Goal: Task Accomplishment & Management: Manage account settings

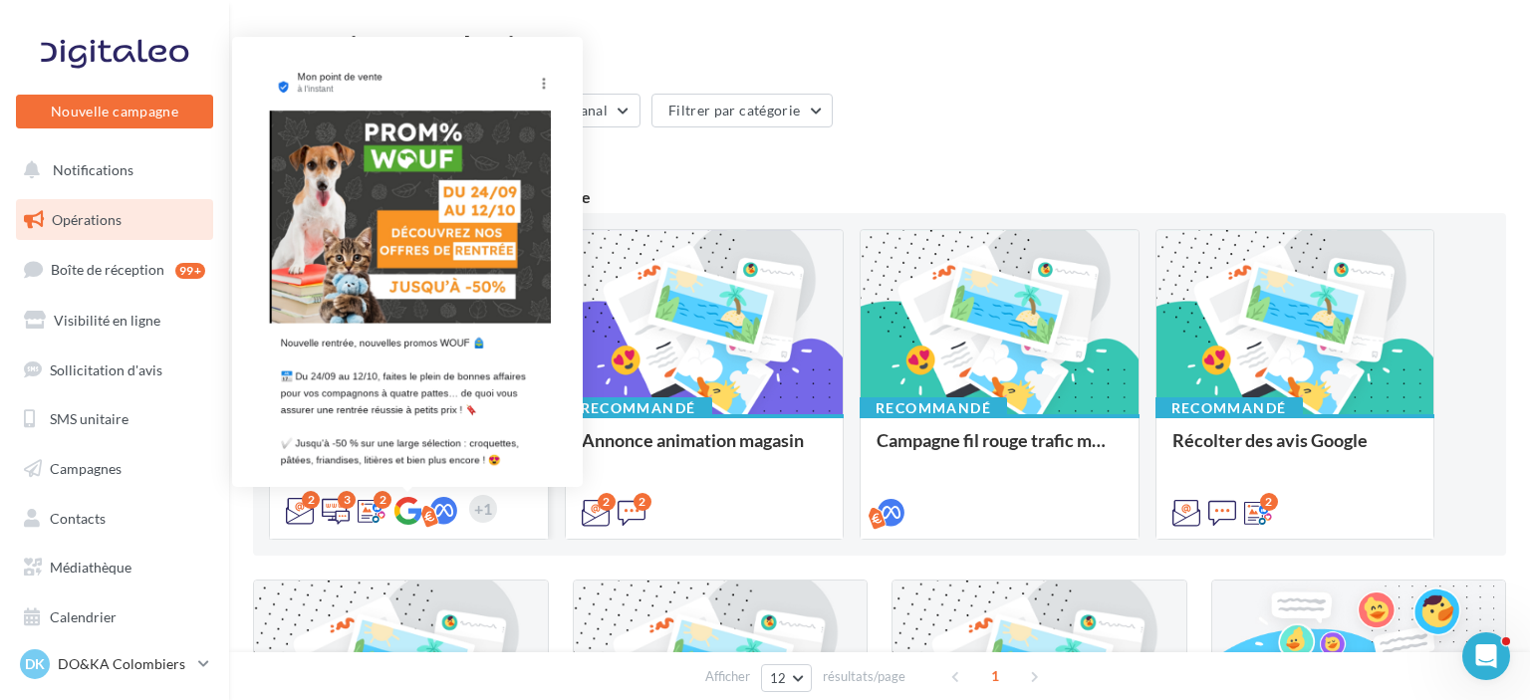
click at [408, 513] on icon at bounding box center [407, 511] width 28 height 28
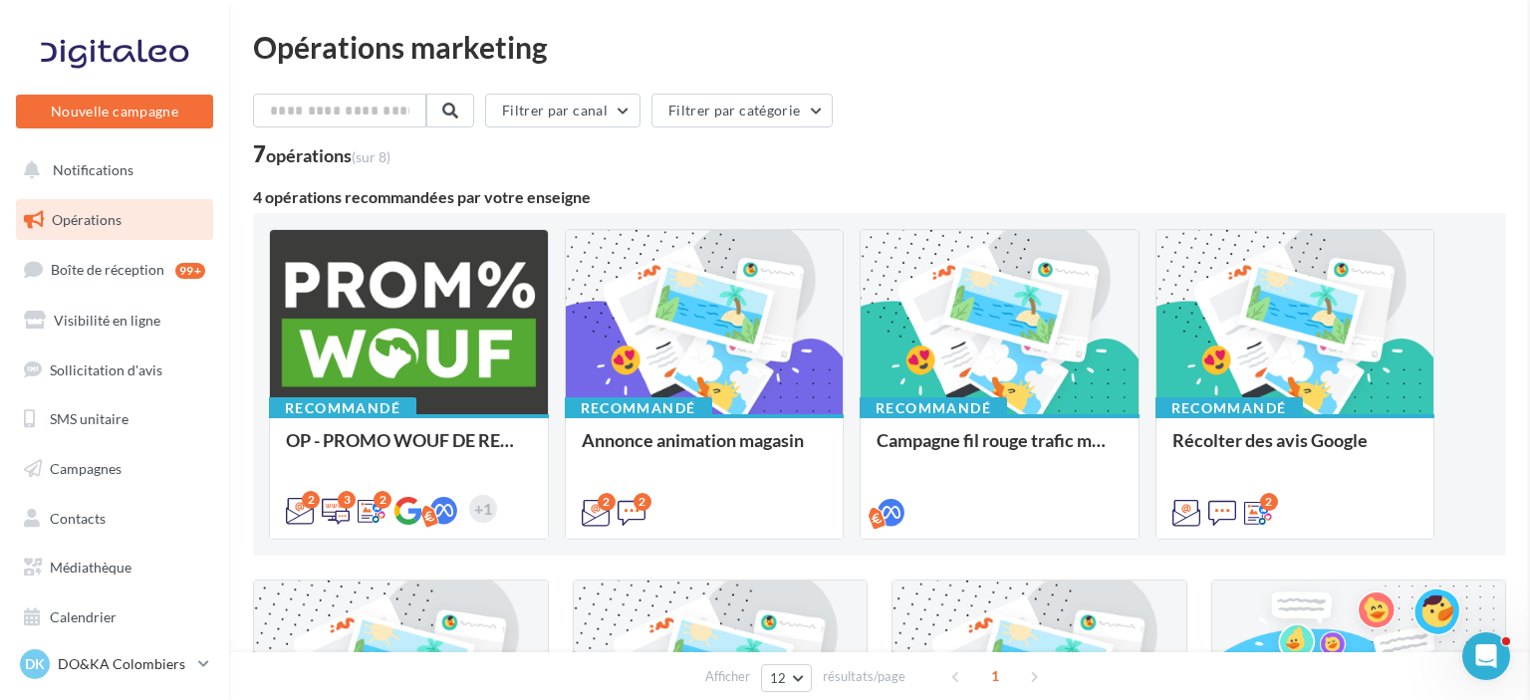
click at [376, 123] on input "text" at bounding box center [340, 111] width 175 height 34
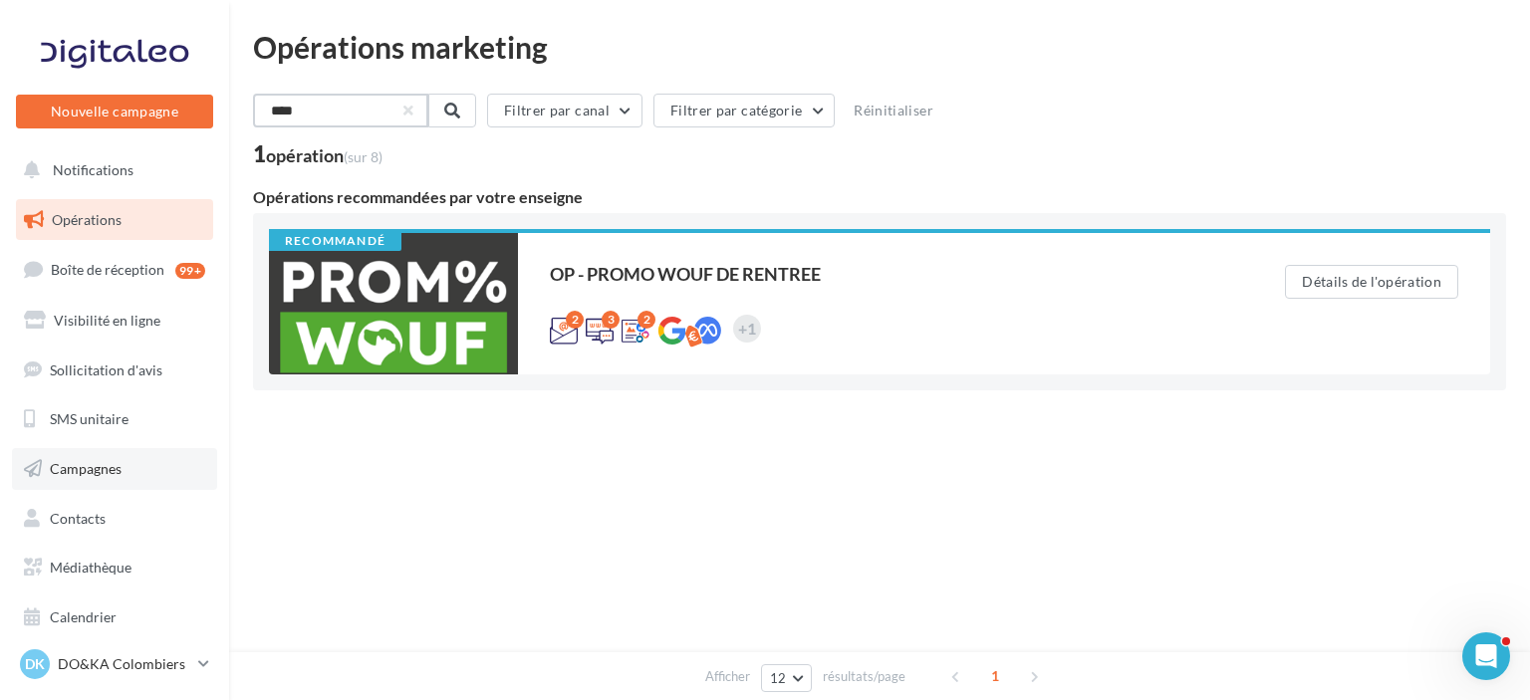
type input "****"
click at [78, 477] on span "Campagnes" at bounding box center [86, 468] width 72 height 17
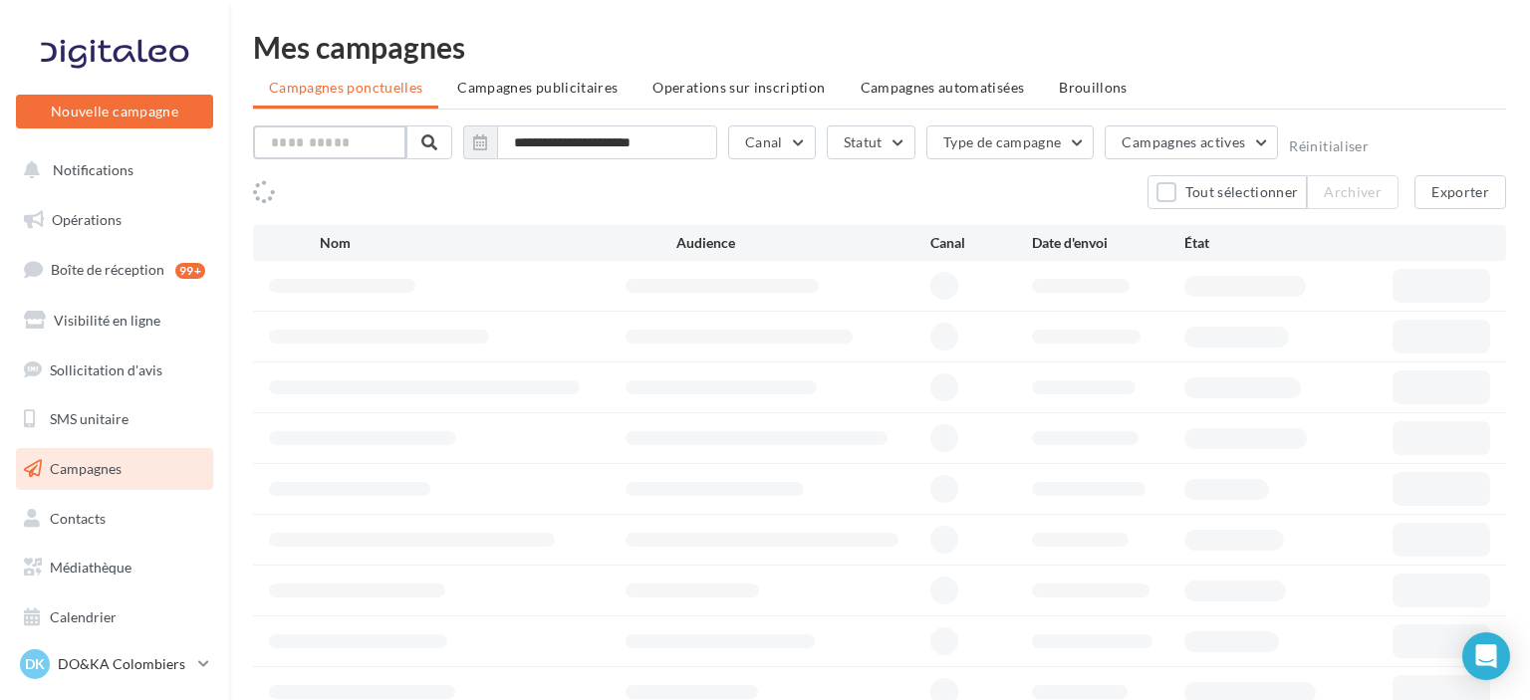
click at [330, 137] on input "text" at bounding box center [329, 142] width 153 height 34
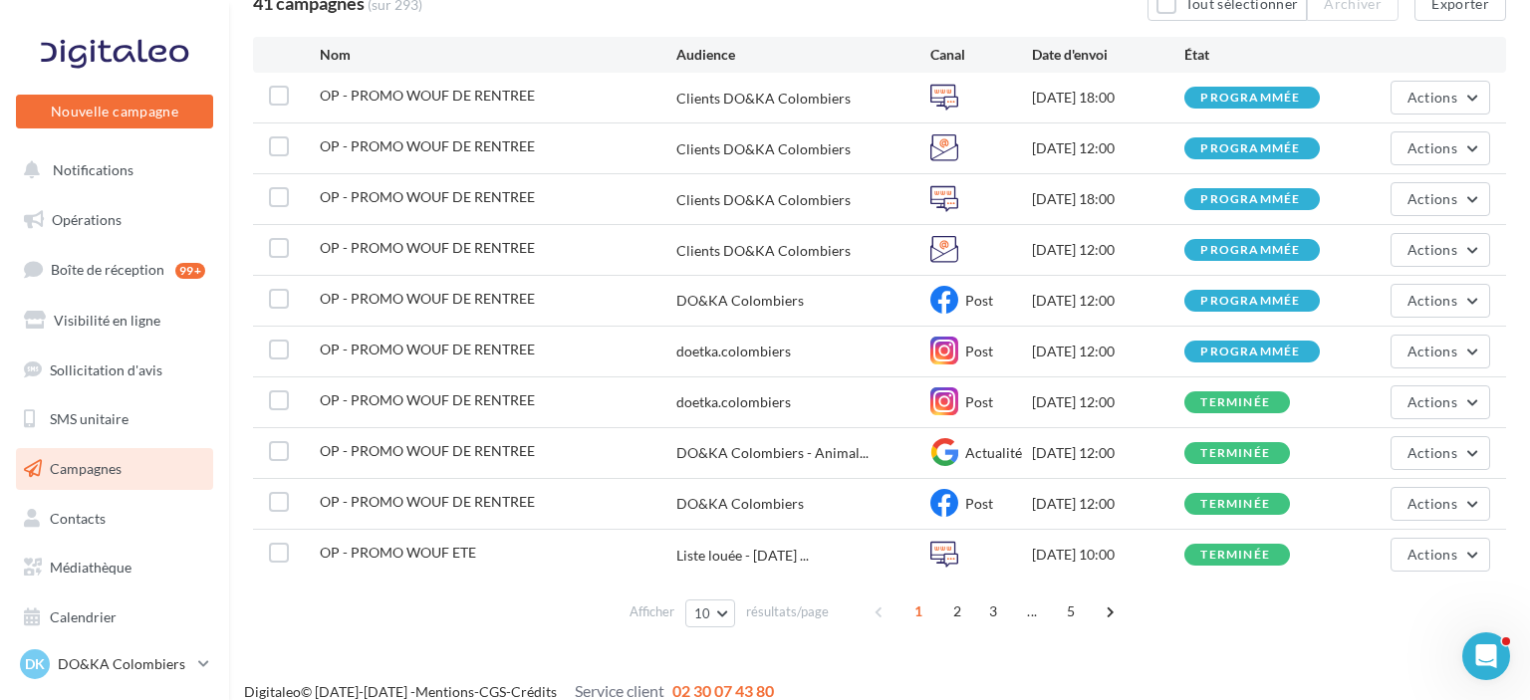
scroll to position [206, 0]
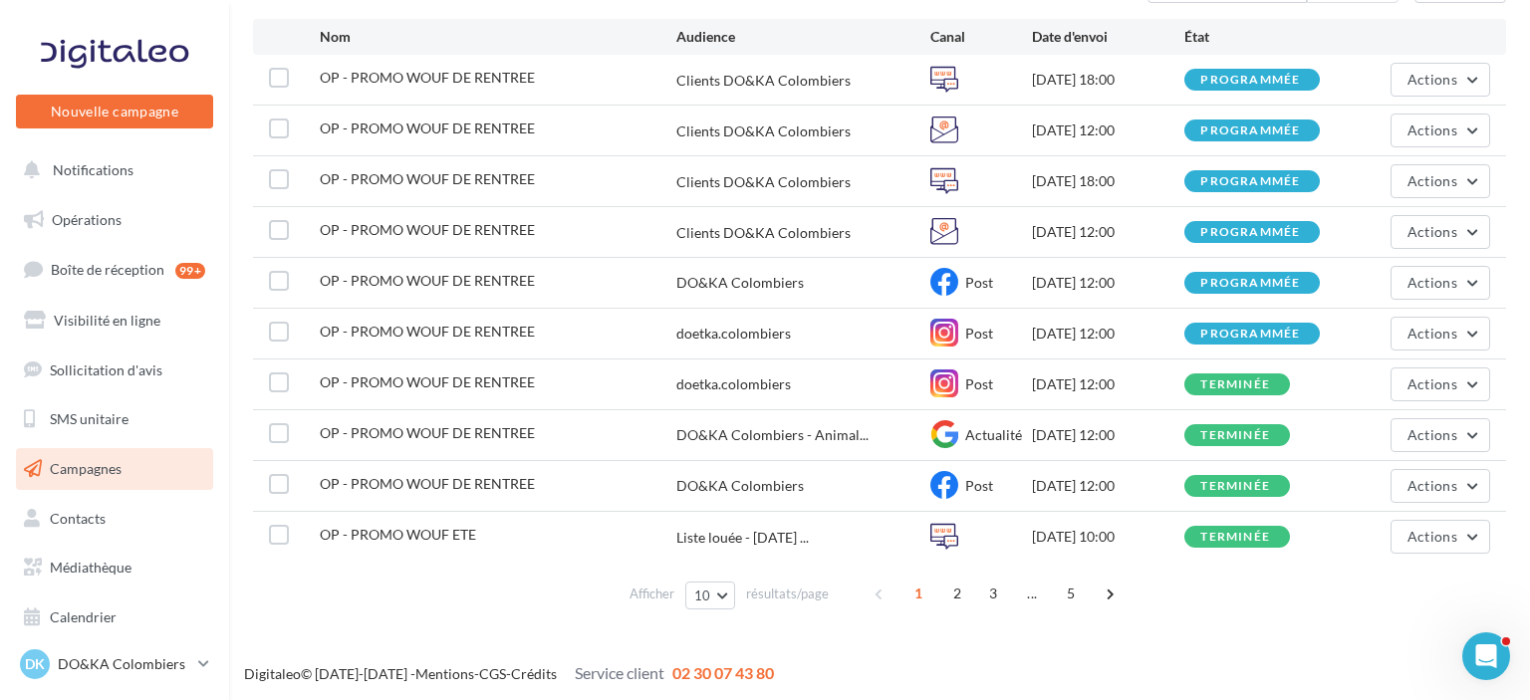
type input "****"
click at [109, 469] on span "Campagnes" at bounding box center [86, 468] width 72 height 17
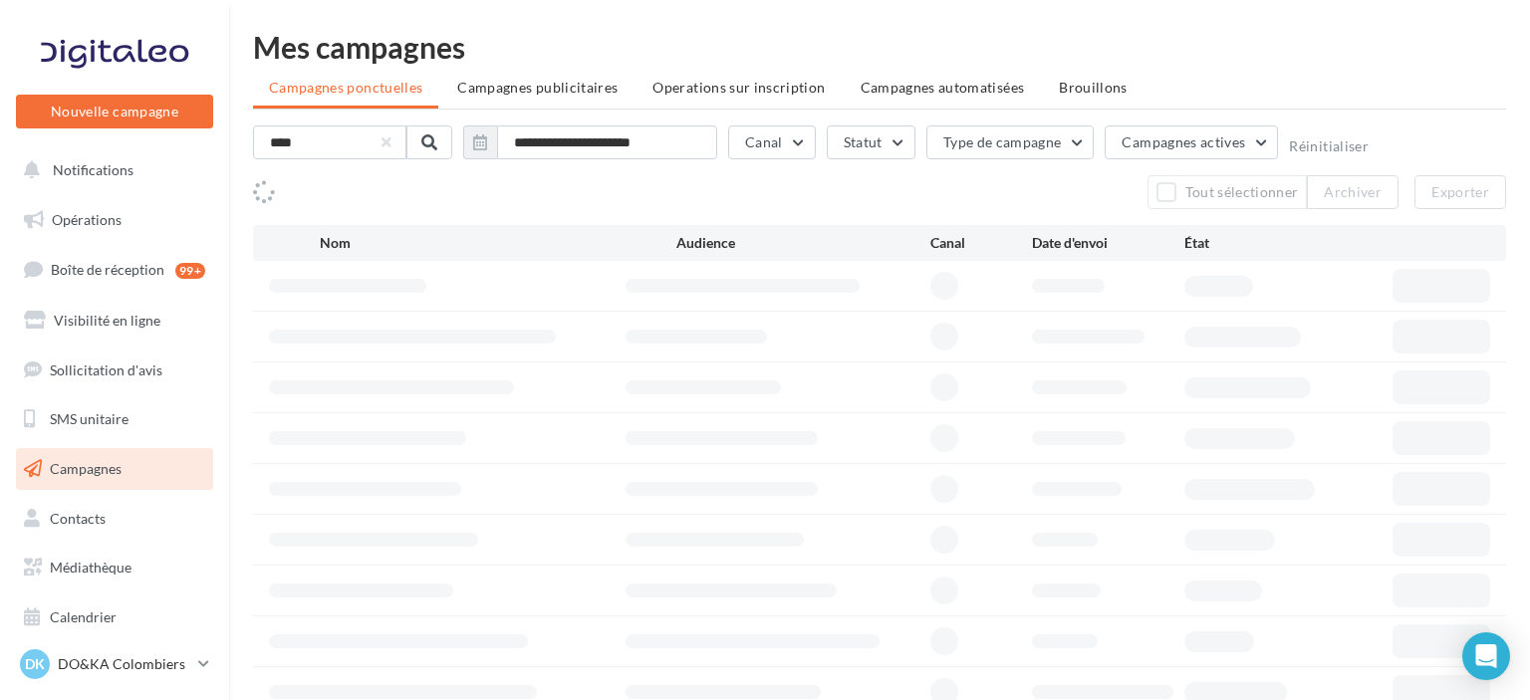
click at [106, 209] on link "Opérations" at bounding box center [114, 220] width 205 height 42
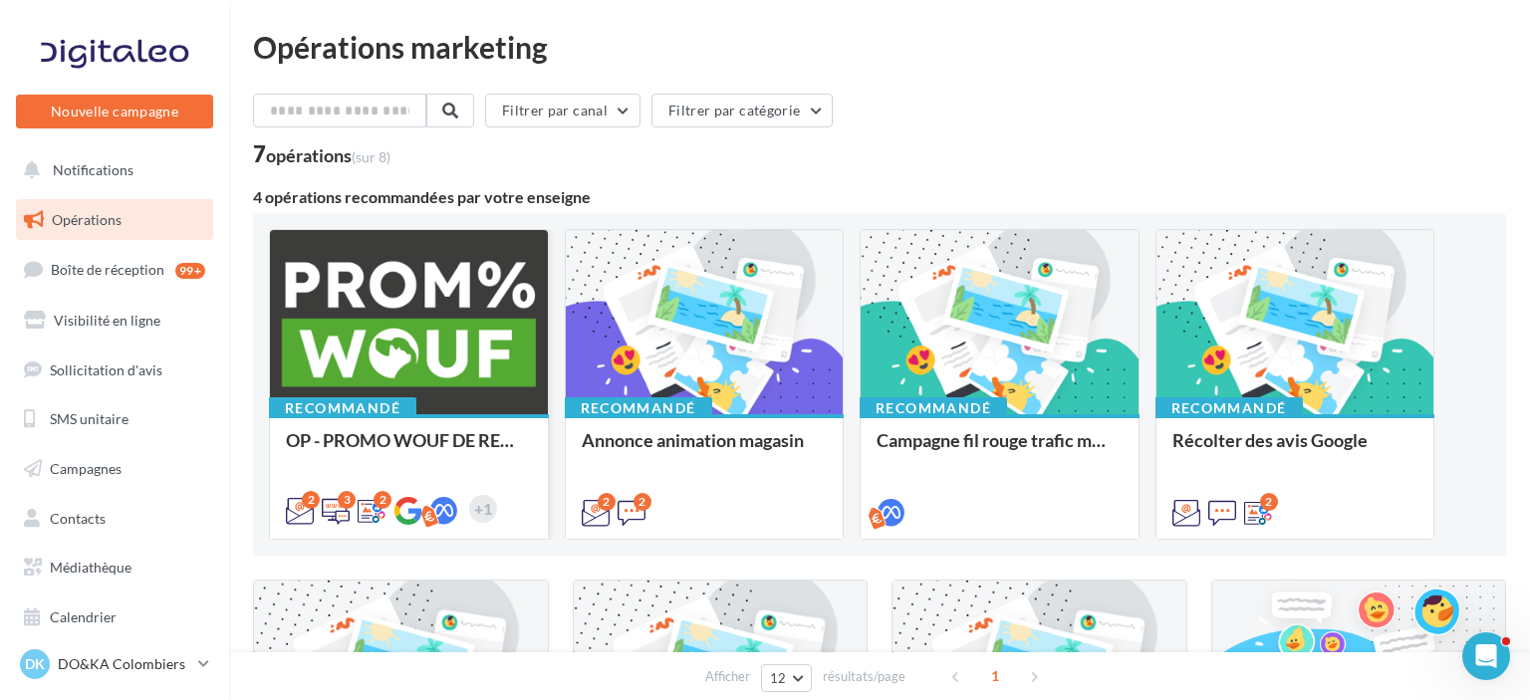
click at [345, 317] on div at bounding box center [409, 323] width 278 height 186
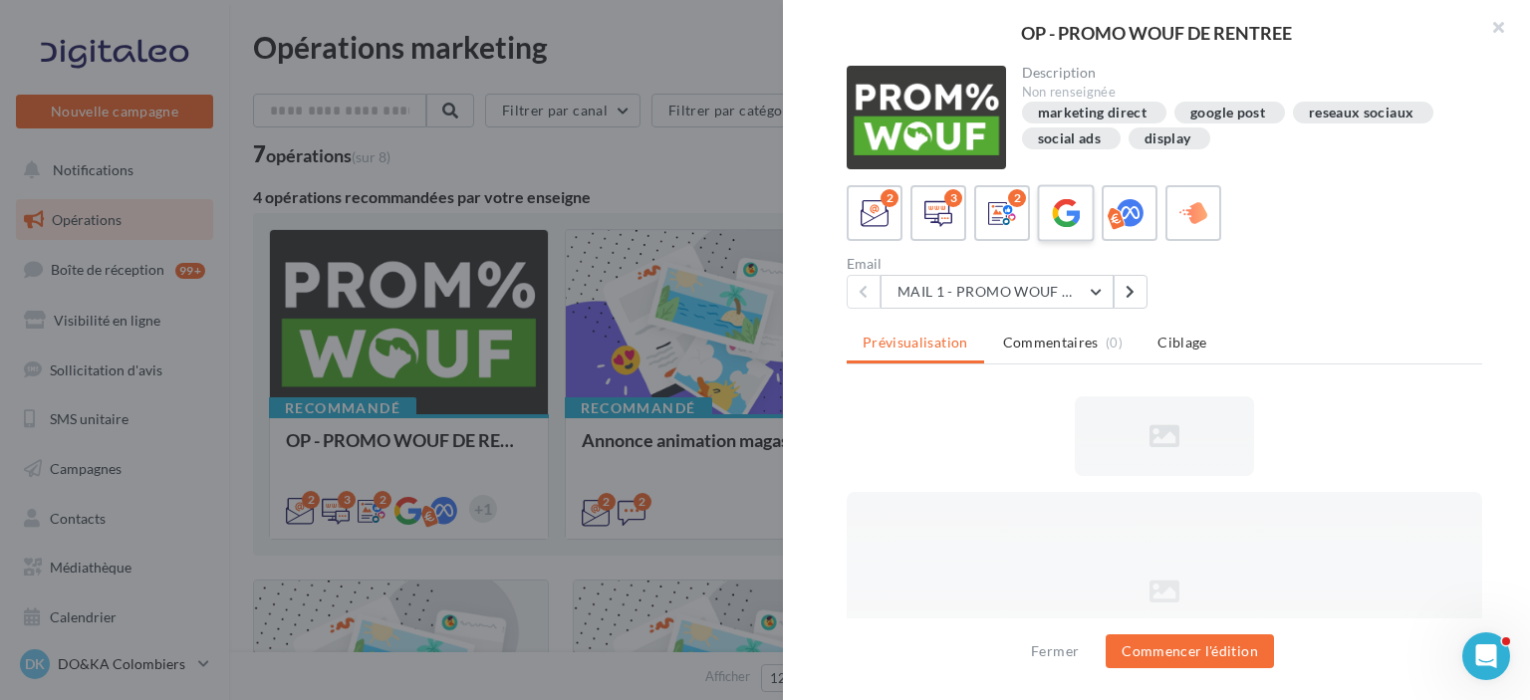
click at [1079, 210] on div at bounding box center [1066, 213] width 37 height 37
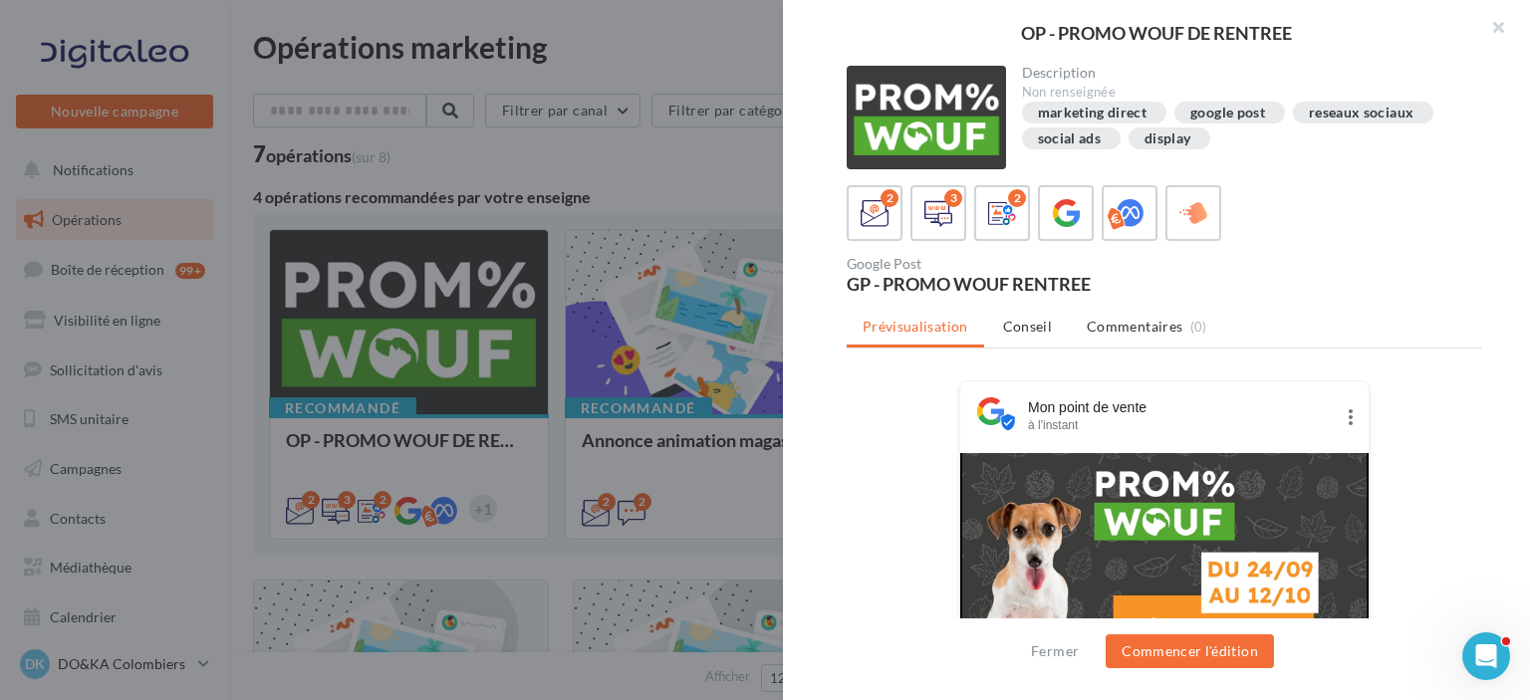
drag, startPoint x: 1526, startPoint y: 200, endPoint x: 1517, endPoint y: 368, distance: 168.5
click at [1517, 368] on div "Description Non renseignée marketing direct google post reseaux sociaux social …" at bounding box center [1164, 351] width 763 height 571
click at [1459, 209] on div "2 3 2" at bounding box center [1163, 213] width 635 height 56
click at [1215, 654] on button "Commencer l'édition" at bounding box center [1189, 651] width 168 height 34
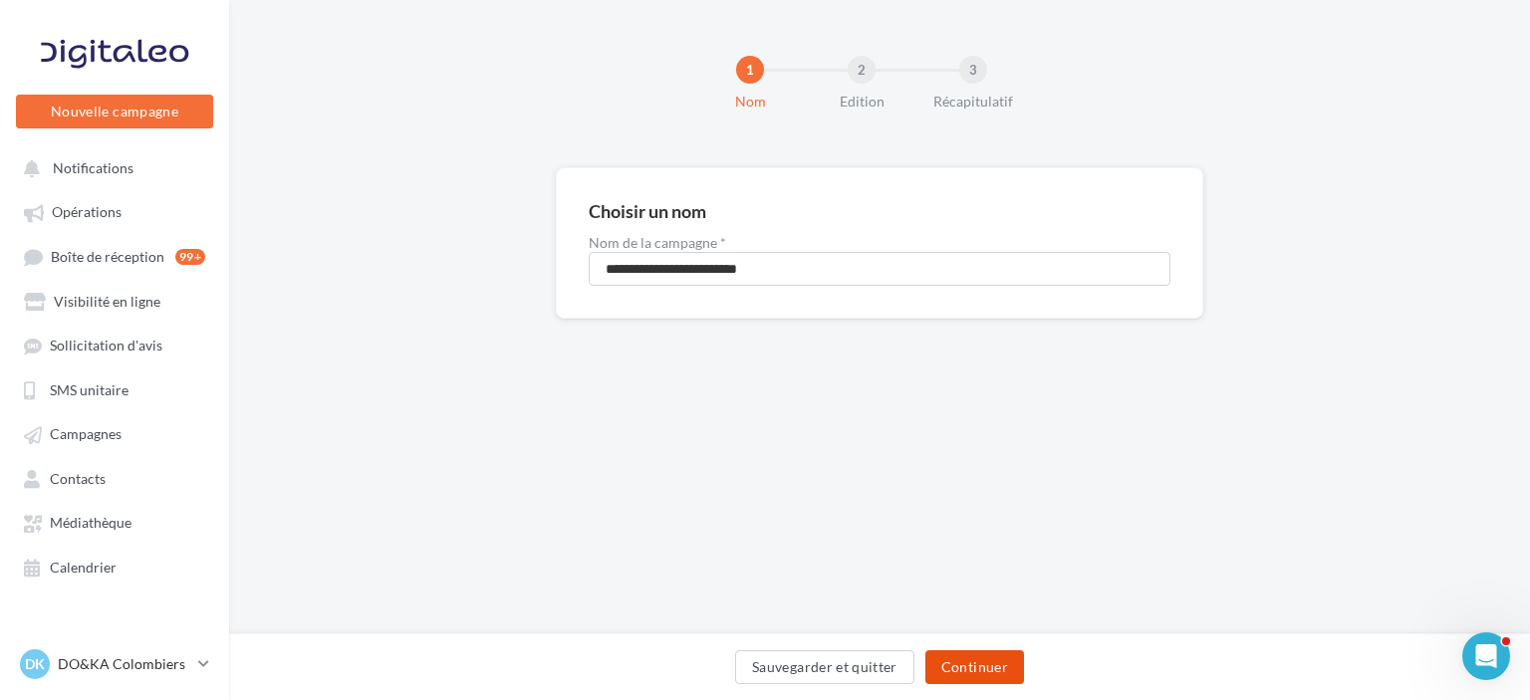
click at [969, 667] on button "Continuer" at bounding box center [974, 667] width 99 height 34
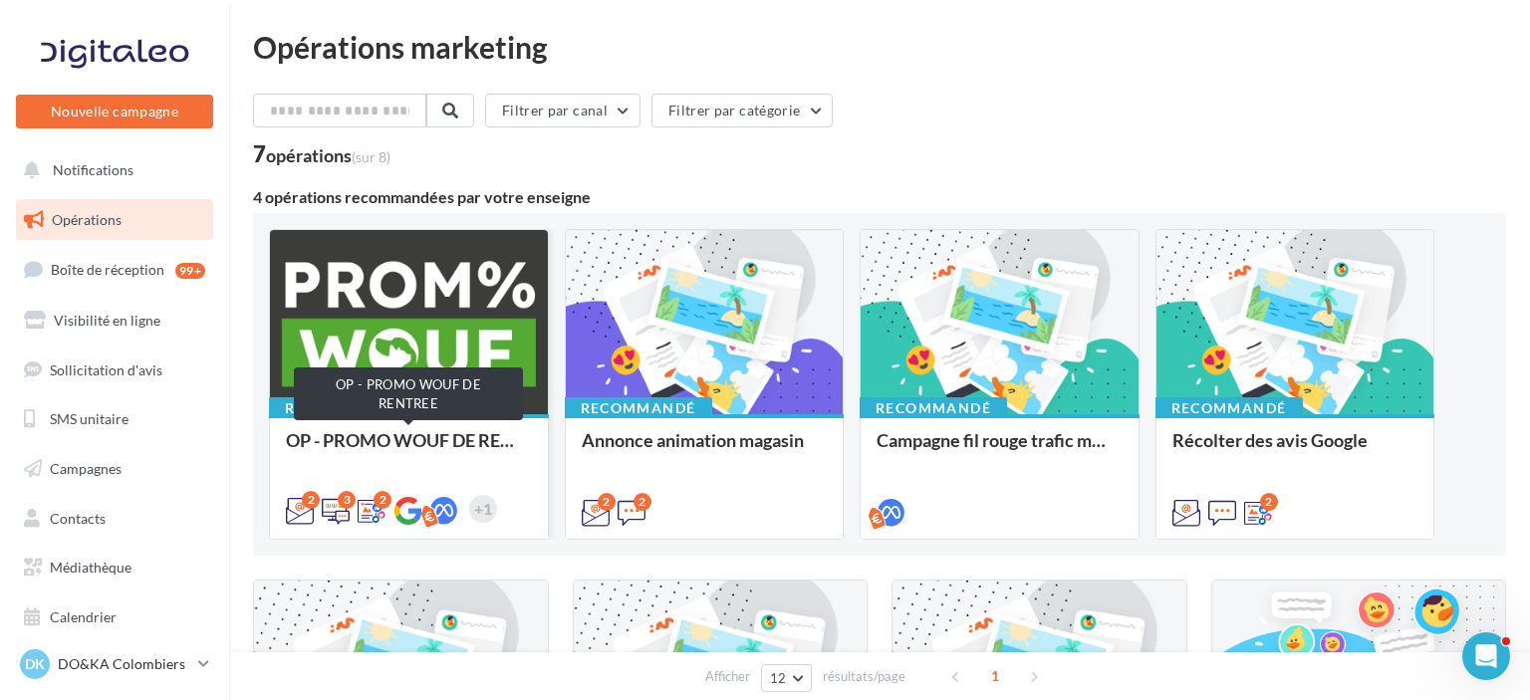
click at [403, 445] on div "OP - PROMO WOUF DE RENTREE" at bounding box center [409, 450] width 246 height 40
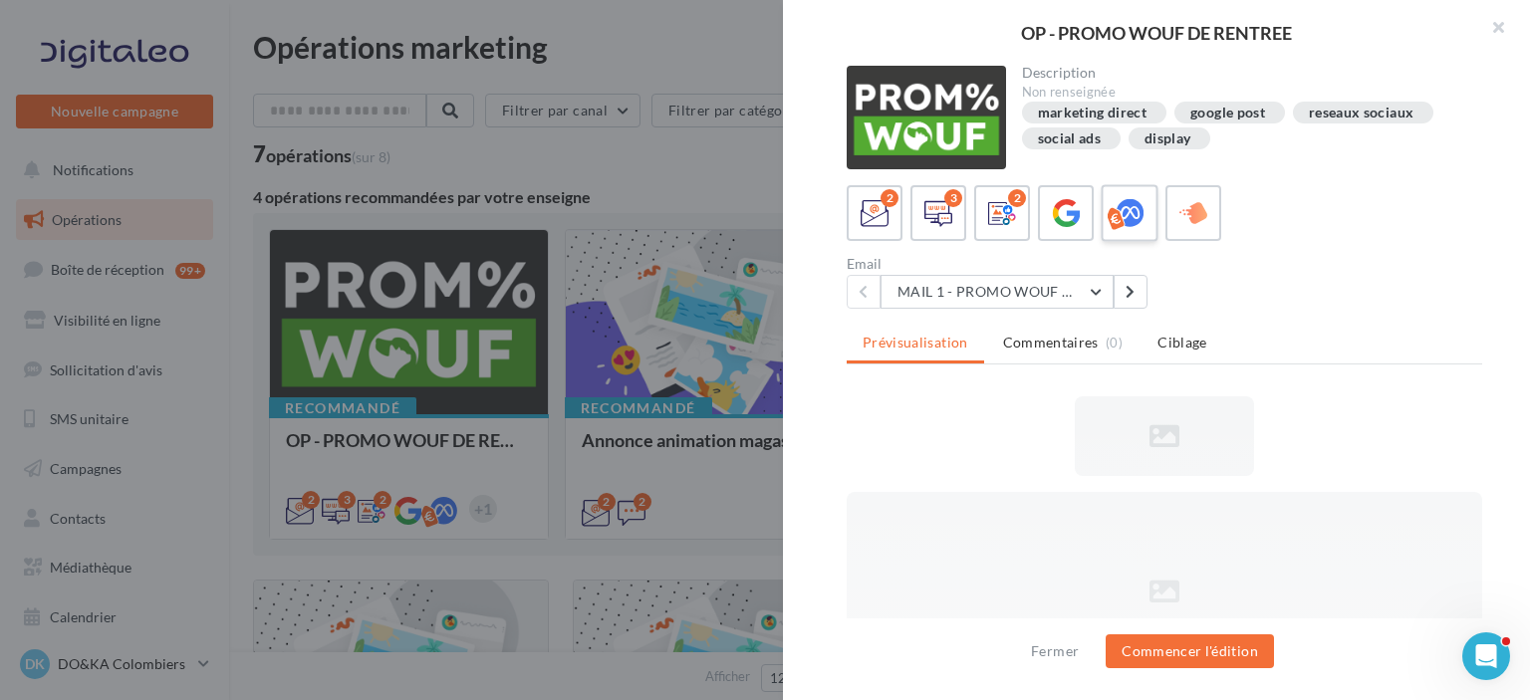
click at [1127, 217] on icon at bounding box center [1129, 213] width 29 height 29
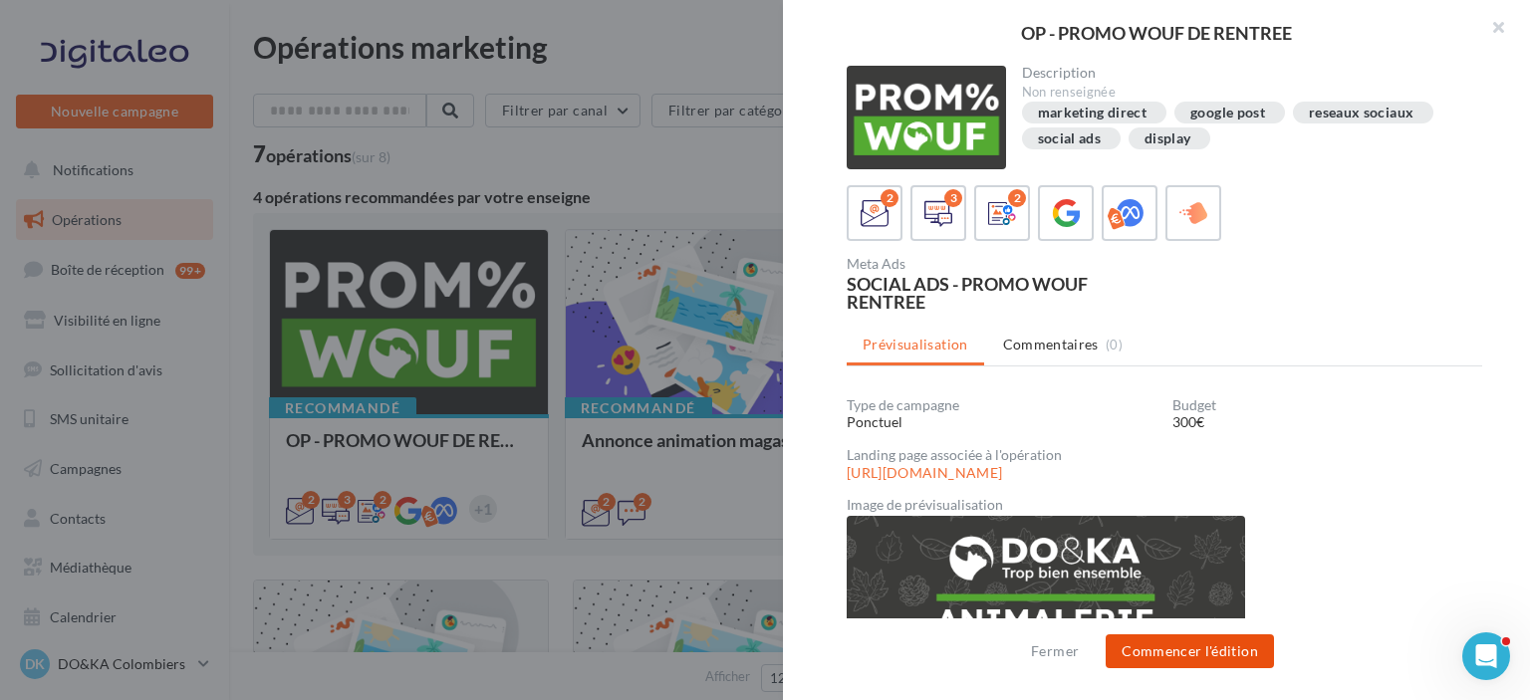
click at [1197, 665] on button "Commencer l'édition" at bounding box center [1189, 651] width 168 height 34
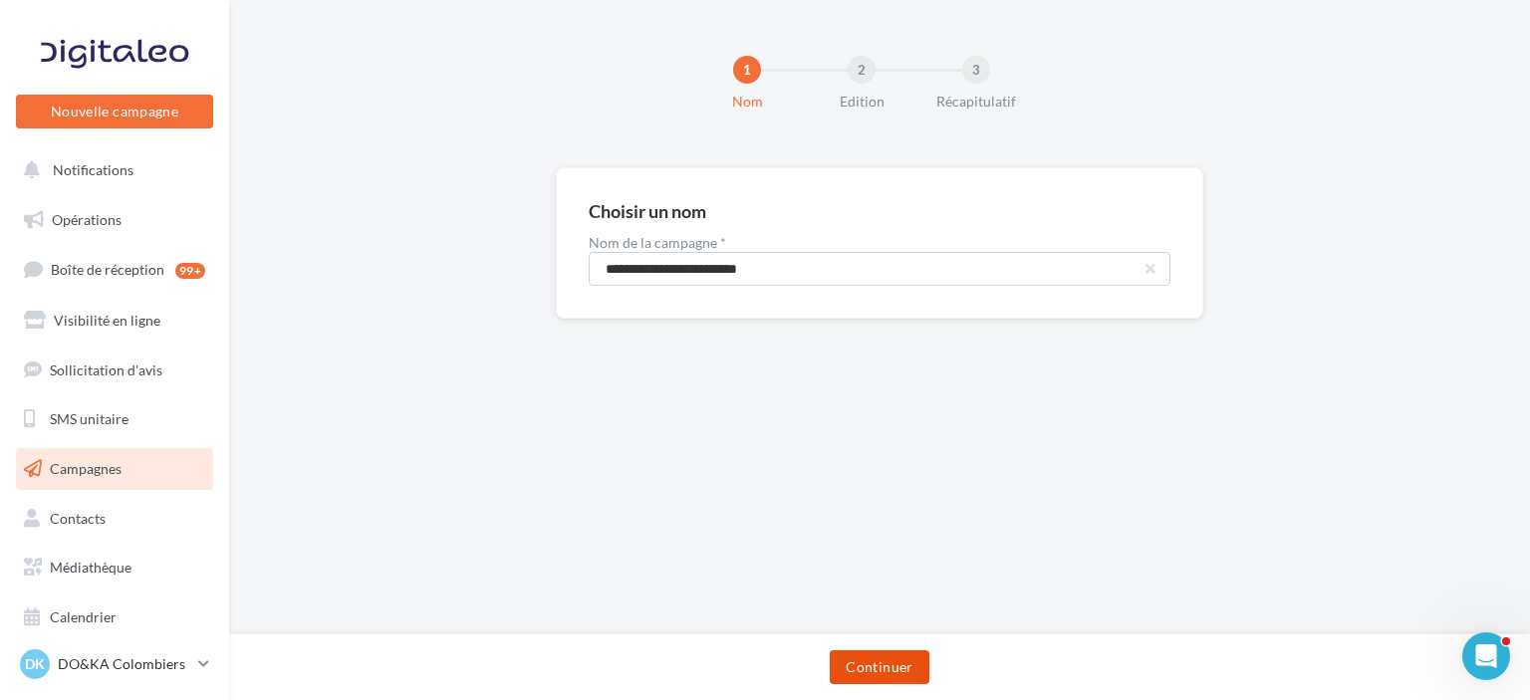
click at [884, 670] on button "Continuer" at bounding box center [879, 667] width 99 height 34
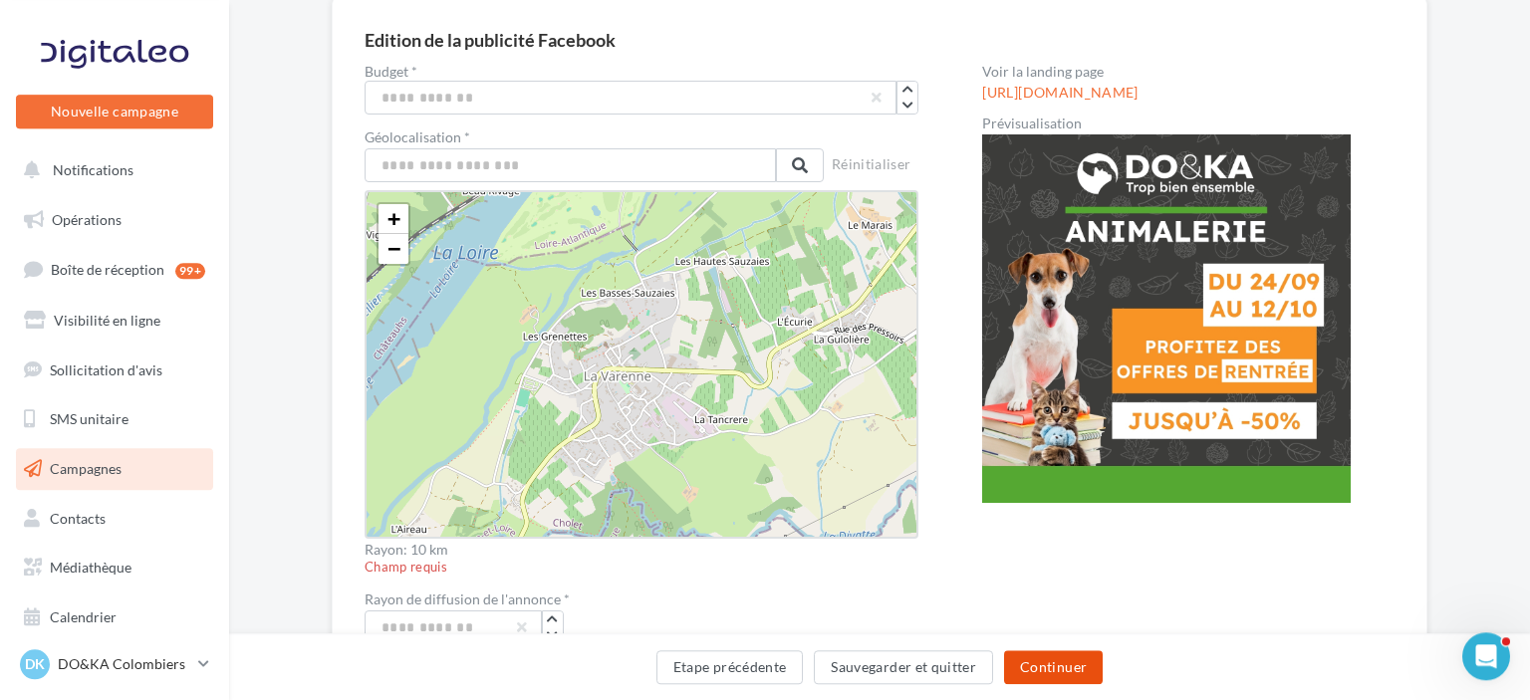
scroll to position [156, 0]
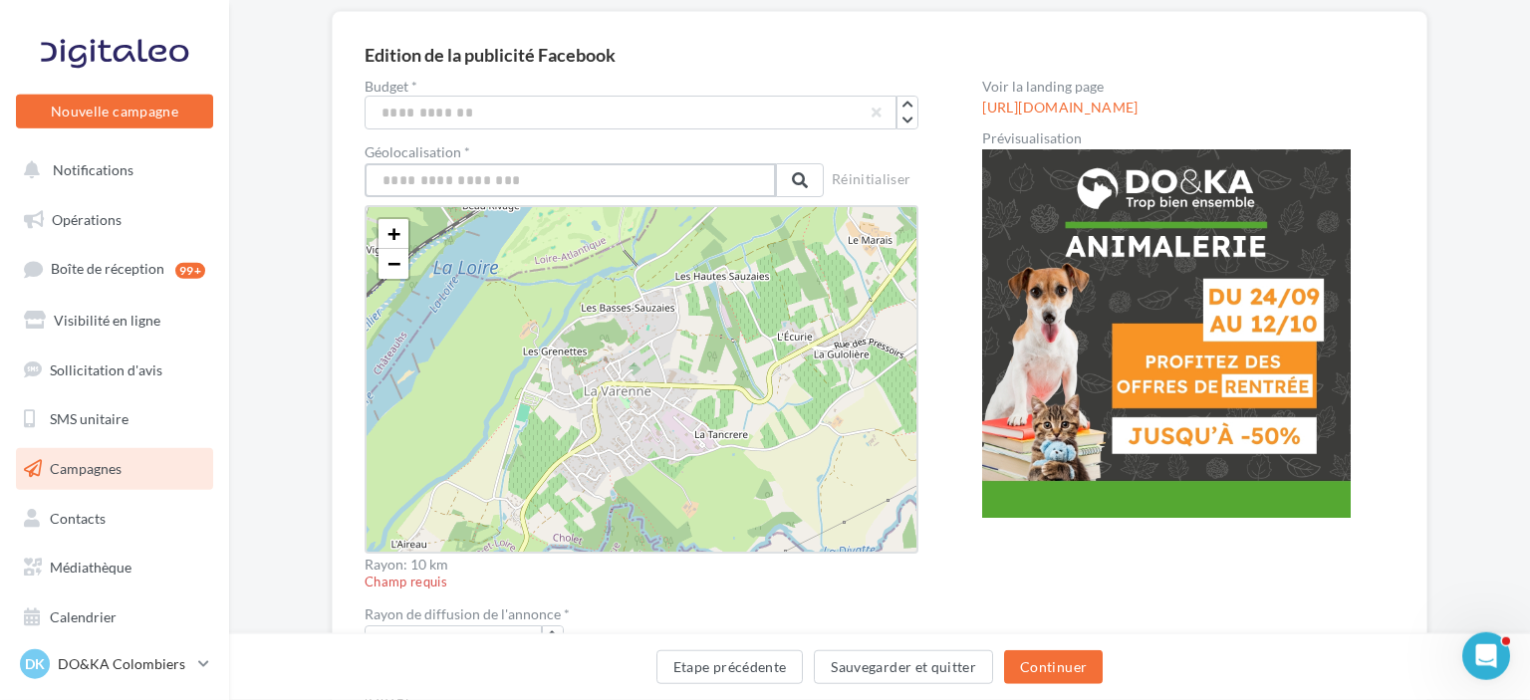
click at [491, 174] on input "text" at bounding box center [569, 180] width 411 height 34
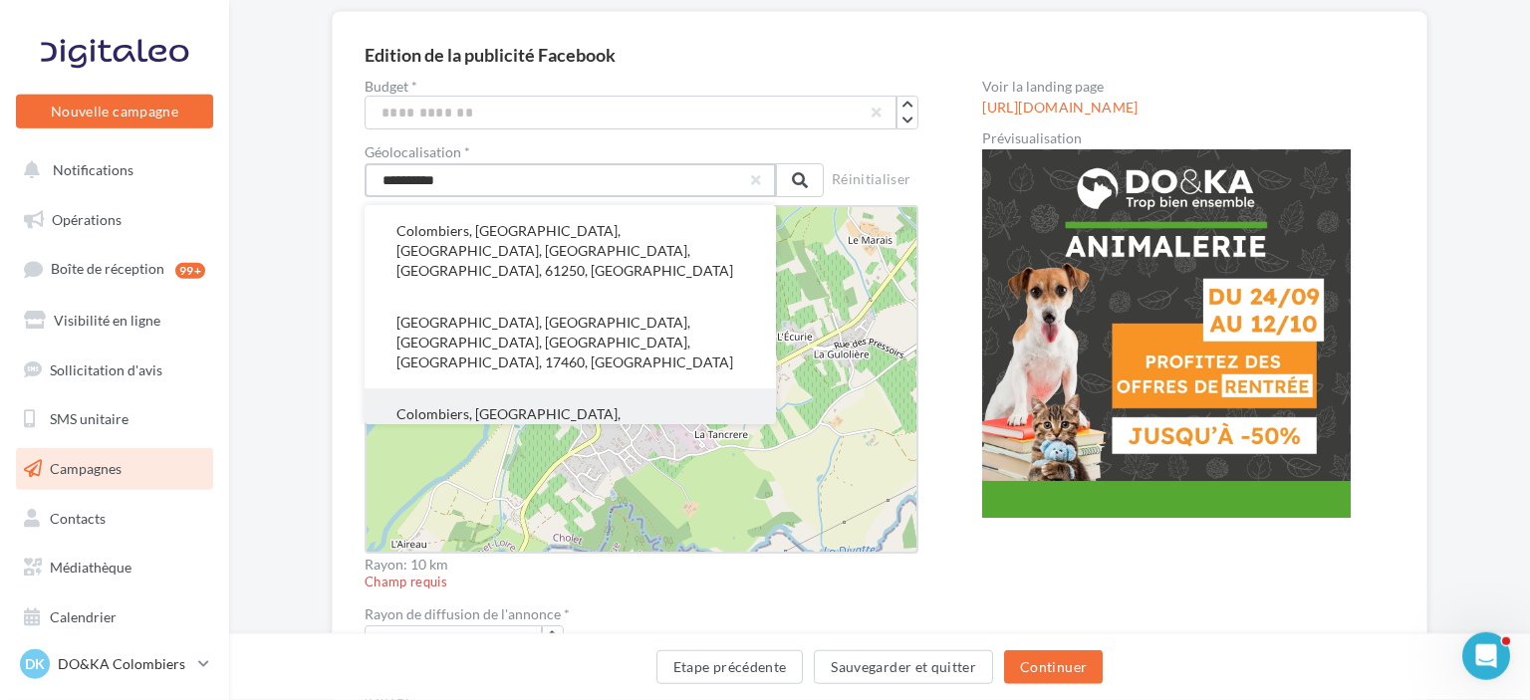
type input "**********"
click at [574, 388] on button "Colombiers, [GEOGRAPHIC_DATA], [GEOGRAPHIC_DATA], [GEOGRAPHIC_DATA], [GEOGRAPHI…" at bounding box center [569, 434] width 411 height 92
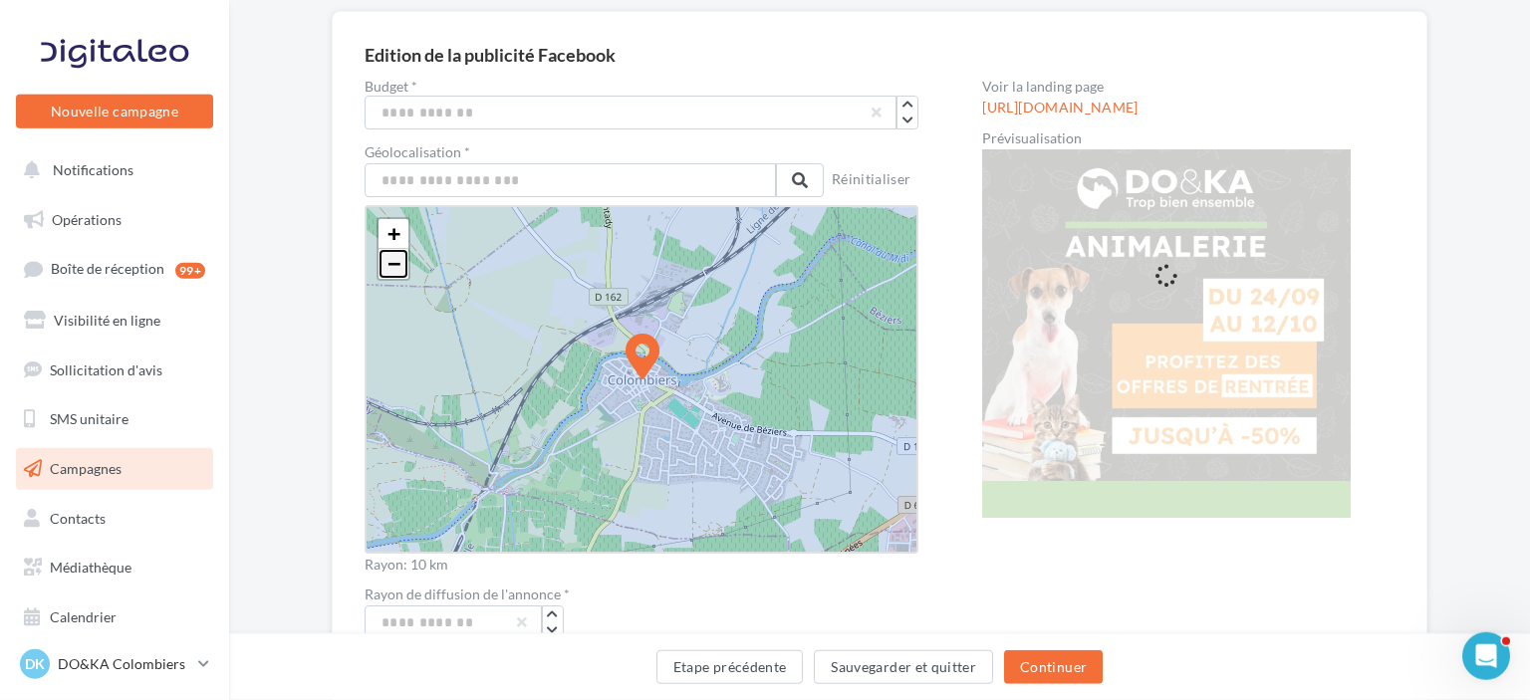
click at [390, 265] on span "−" at bounding box center [393, 263] width 13 height 25
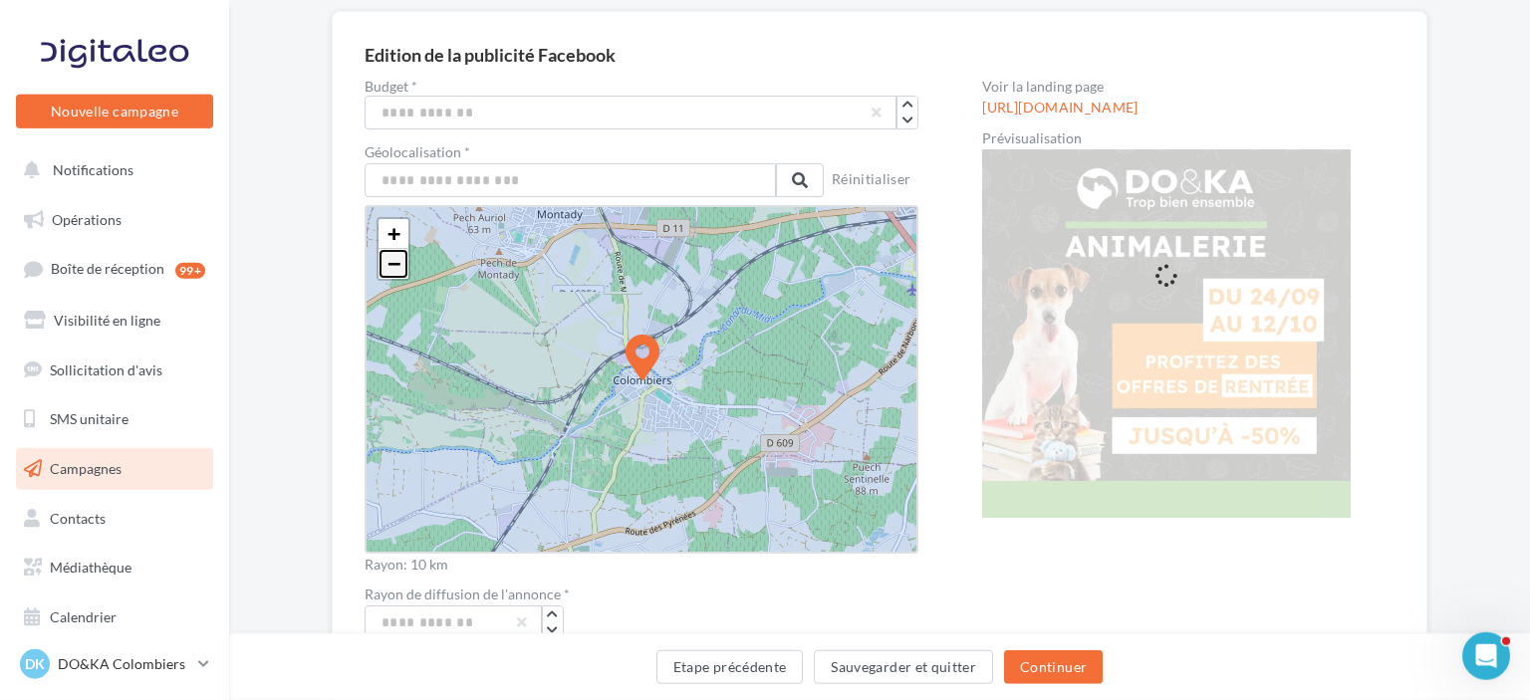
click at [390, 265] on span "−" at bounding box center [393, 263] width 13 height 25
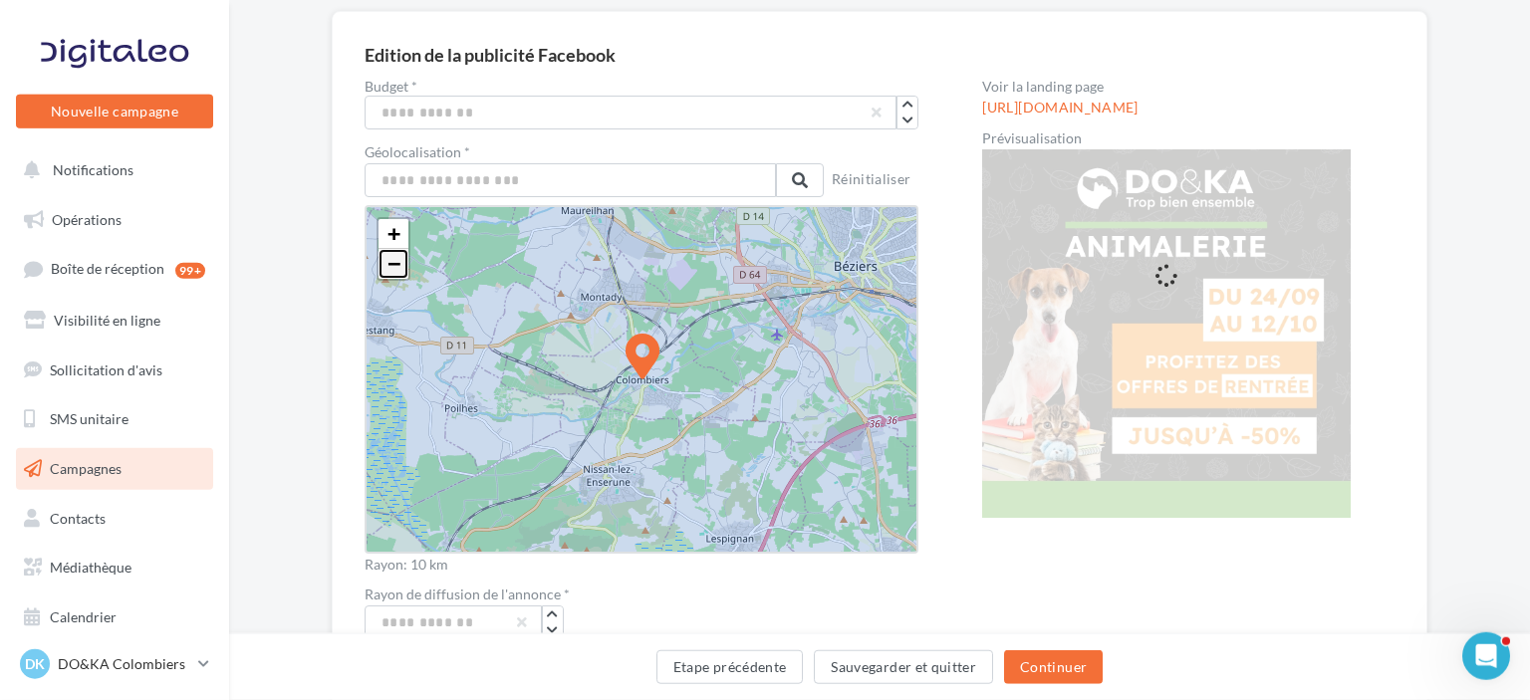
click at [390, 265] on span "−" at bounding box center [393, 263] width 13 height 25
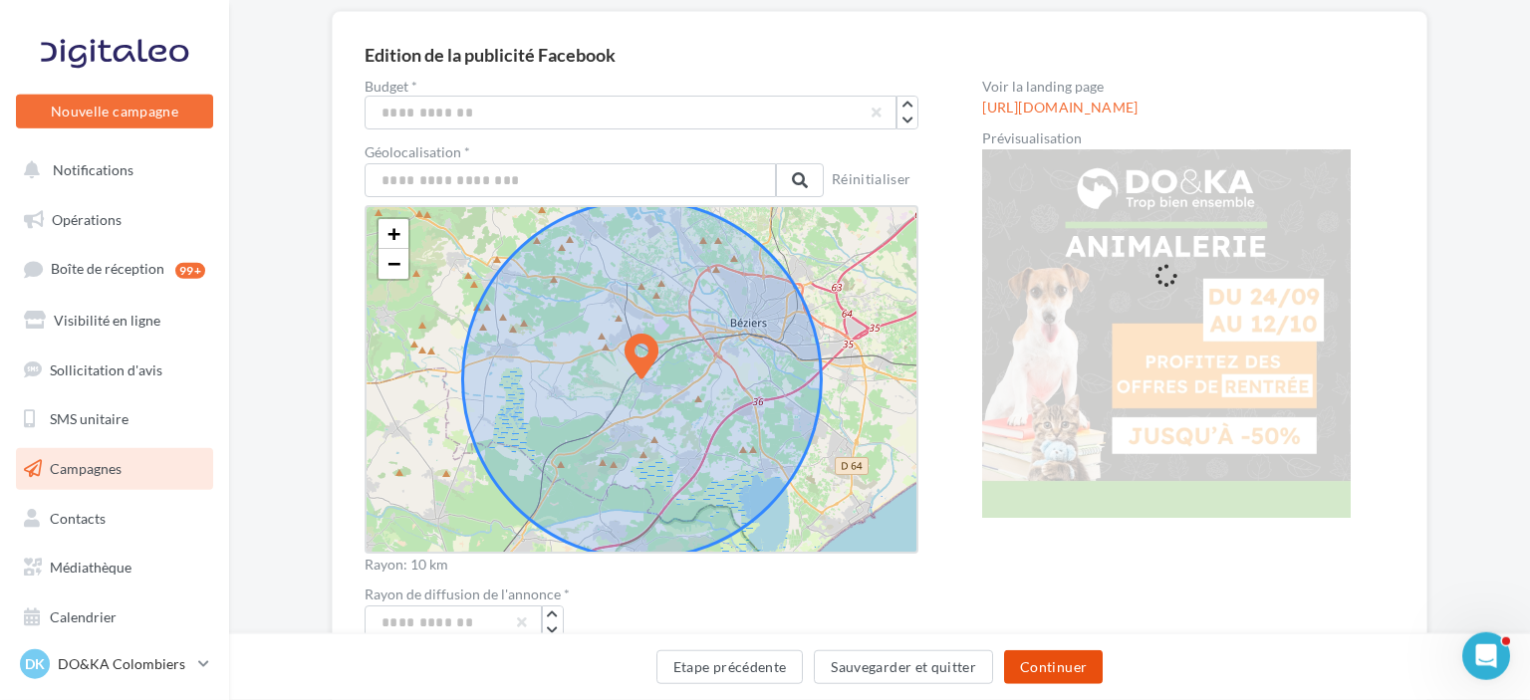
click at [1049, 655] on button "Continuer" at bounding box center [1053, 667] width 99 height 34
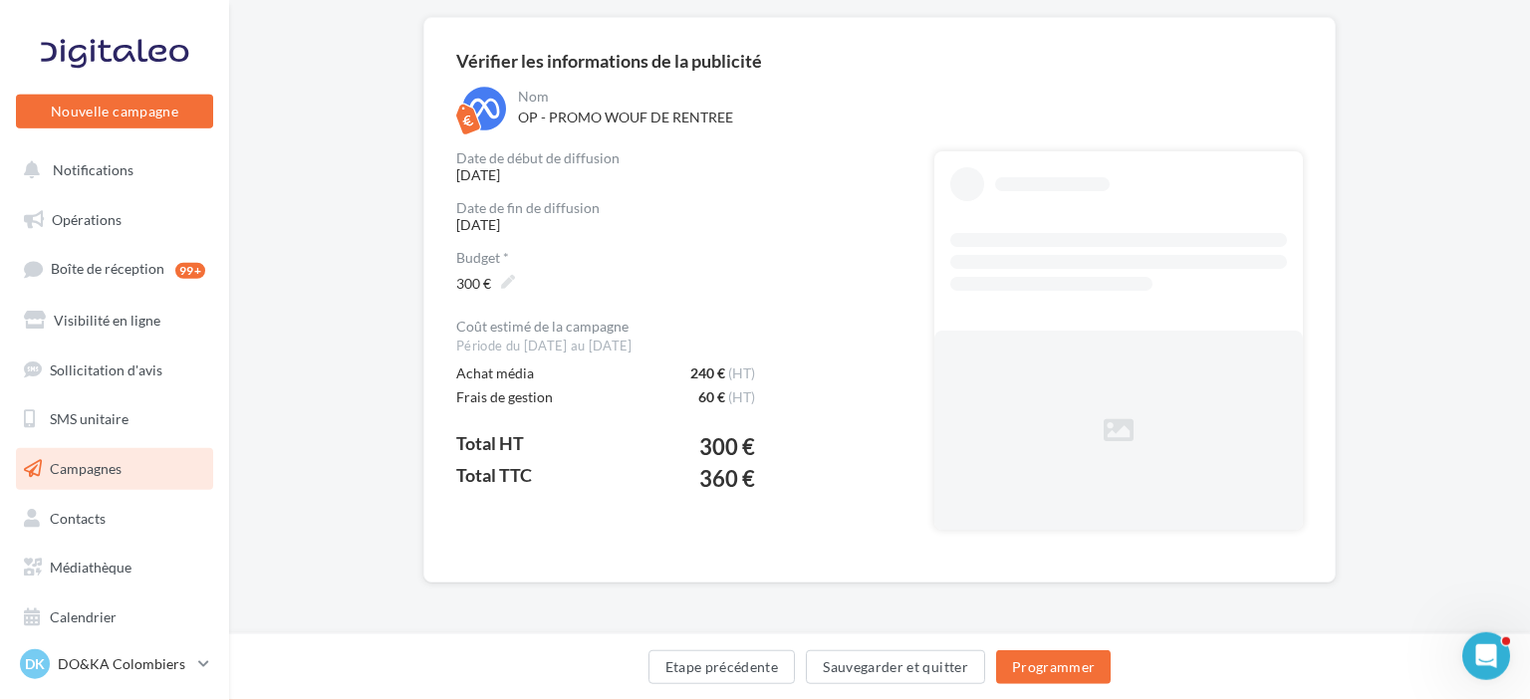
scroll to position [149, 0]
click at [1070, 676] on button "Programmer" at bounding box center [1054, 667] width 116 height 34
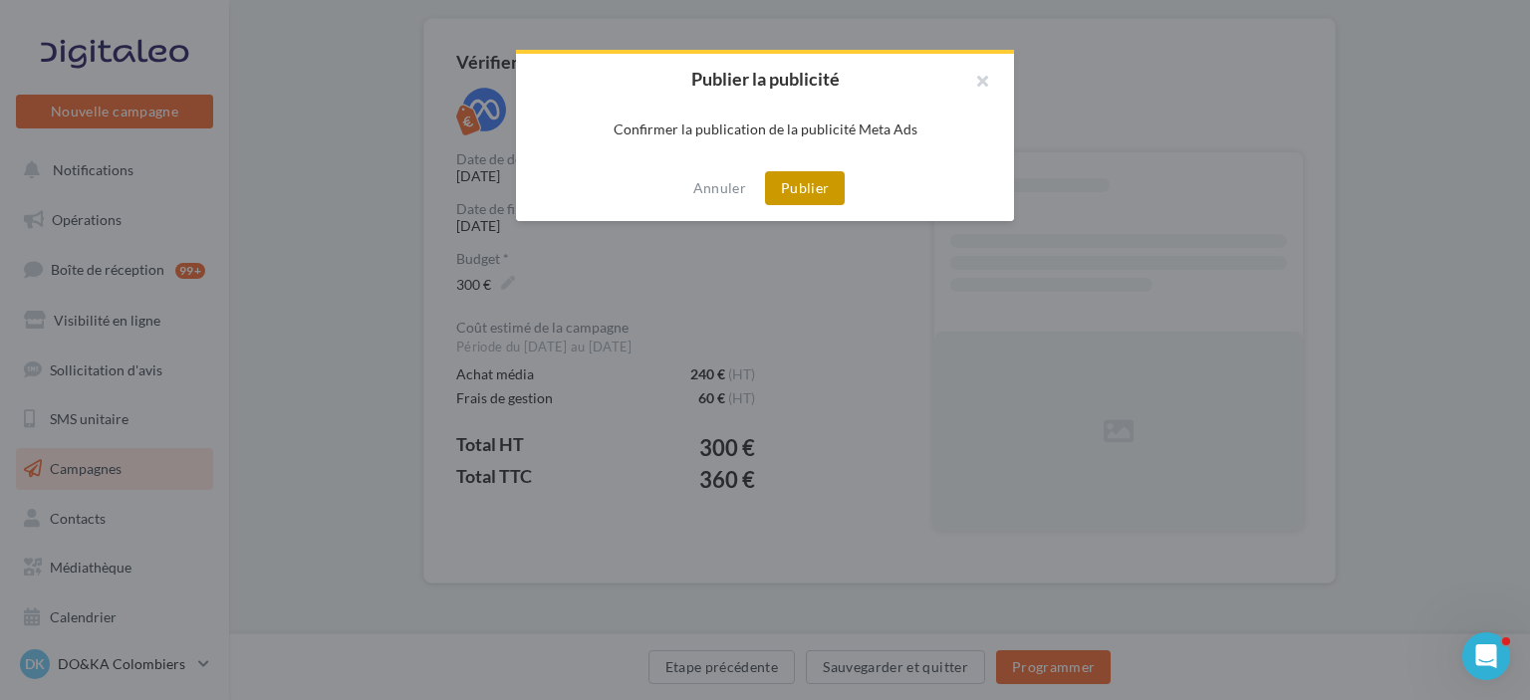
click at [801, 185] on button "Publier" at bounding box center [805, 188] width 80 height 34
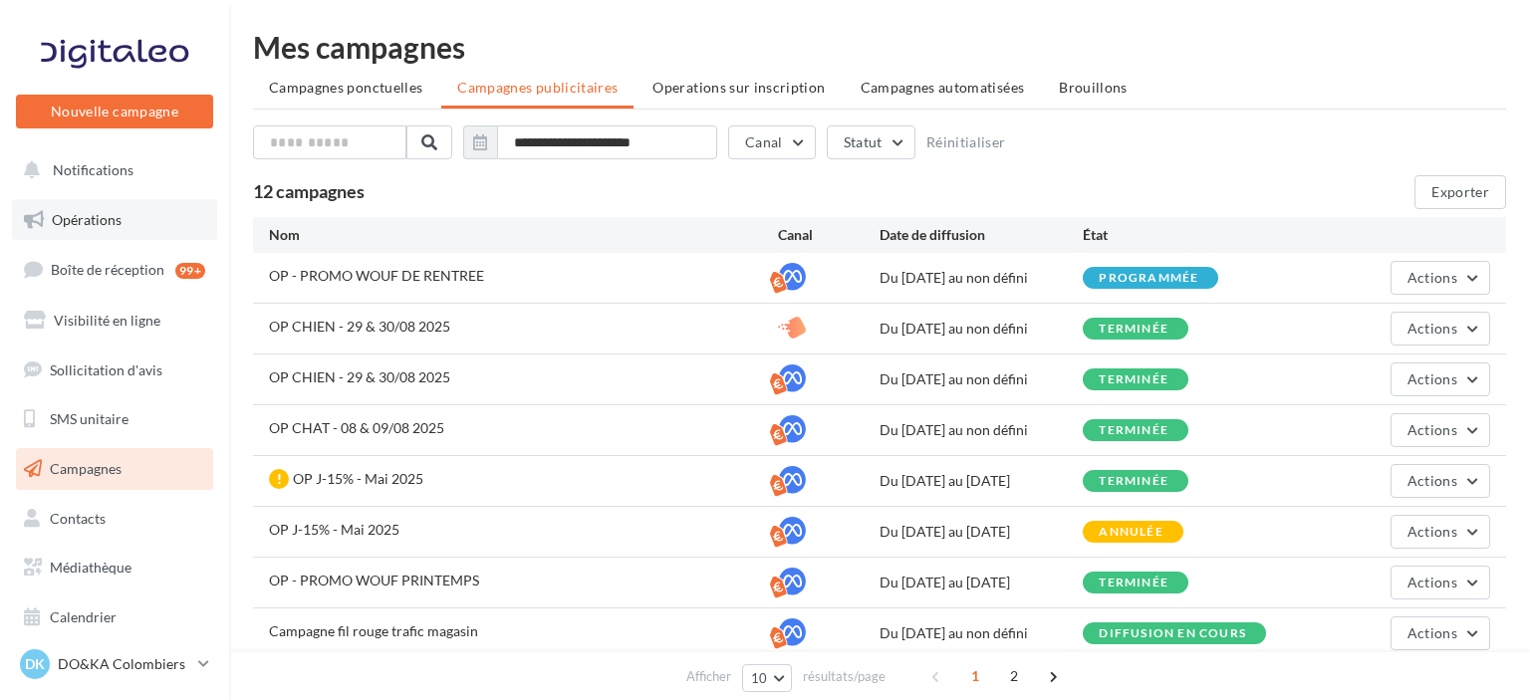
click at [101, 225] on span "Opérations" at bounding box center [87, 219] width 70 height 17
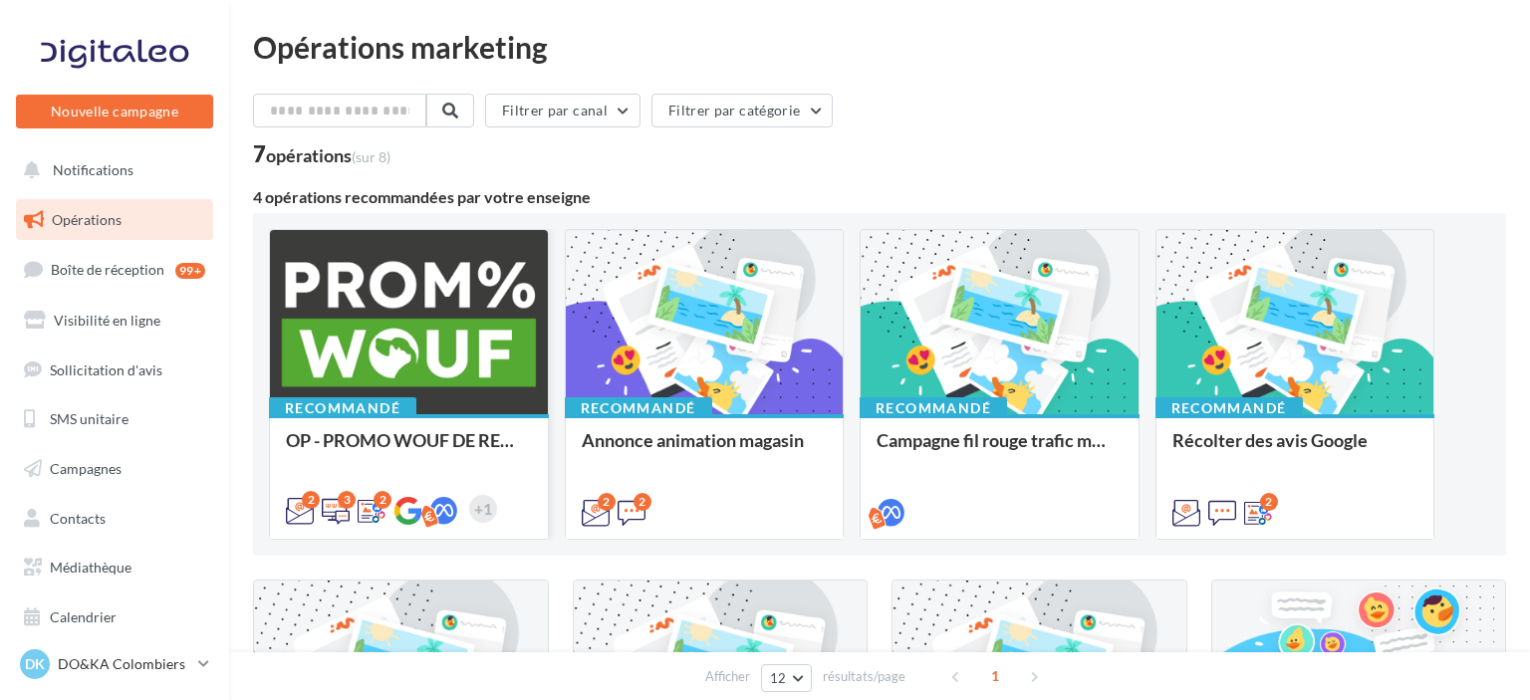
click at [405, 328] on div at bounding box center [409, 323] width 278 height 186
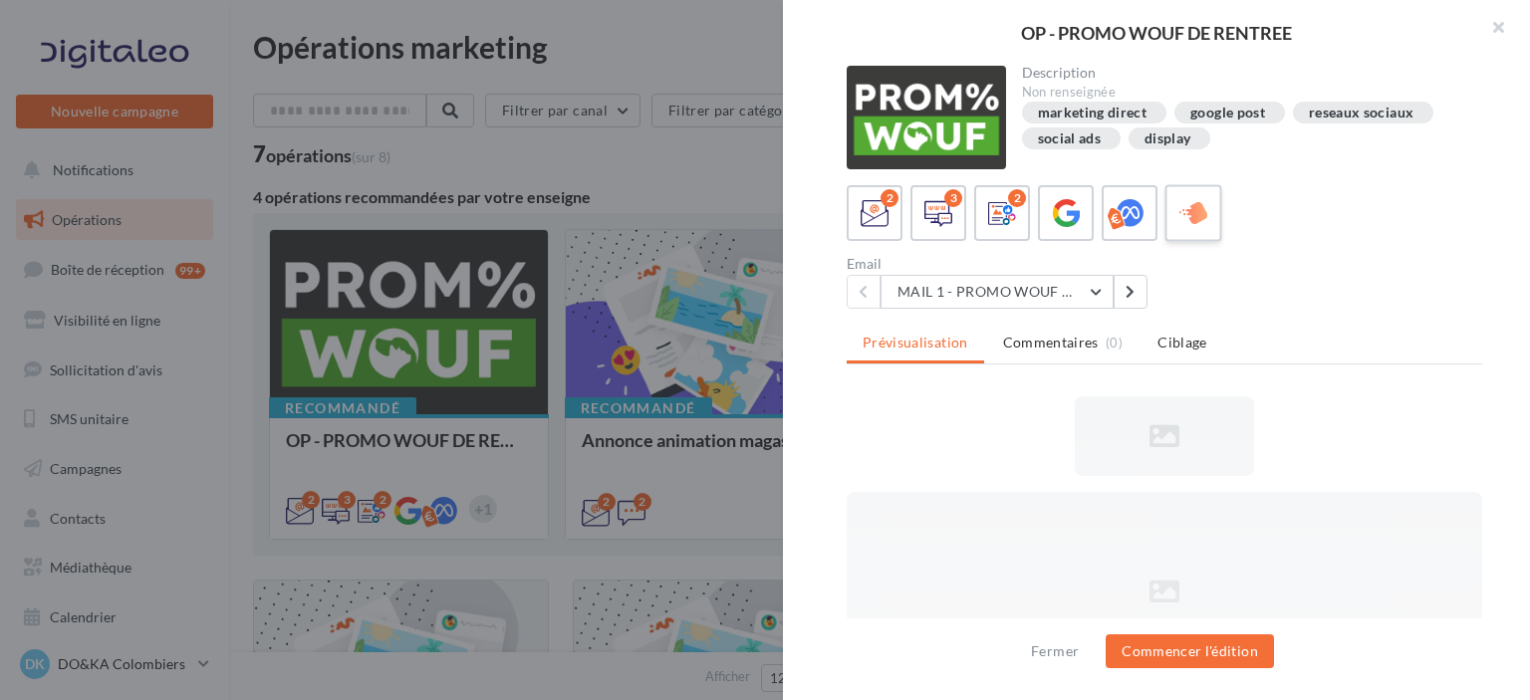
click at [1193, 216] on icon at bounding box center [1193, 213] width 29 height 29
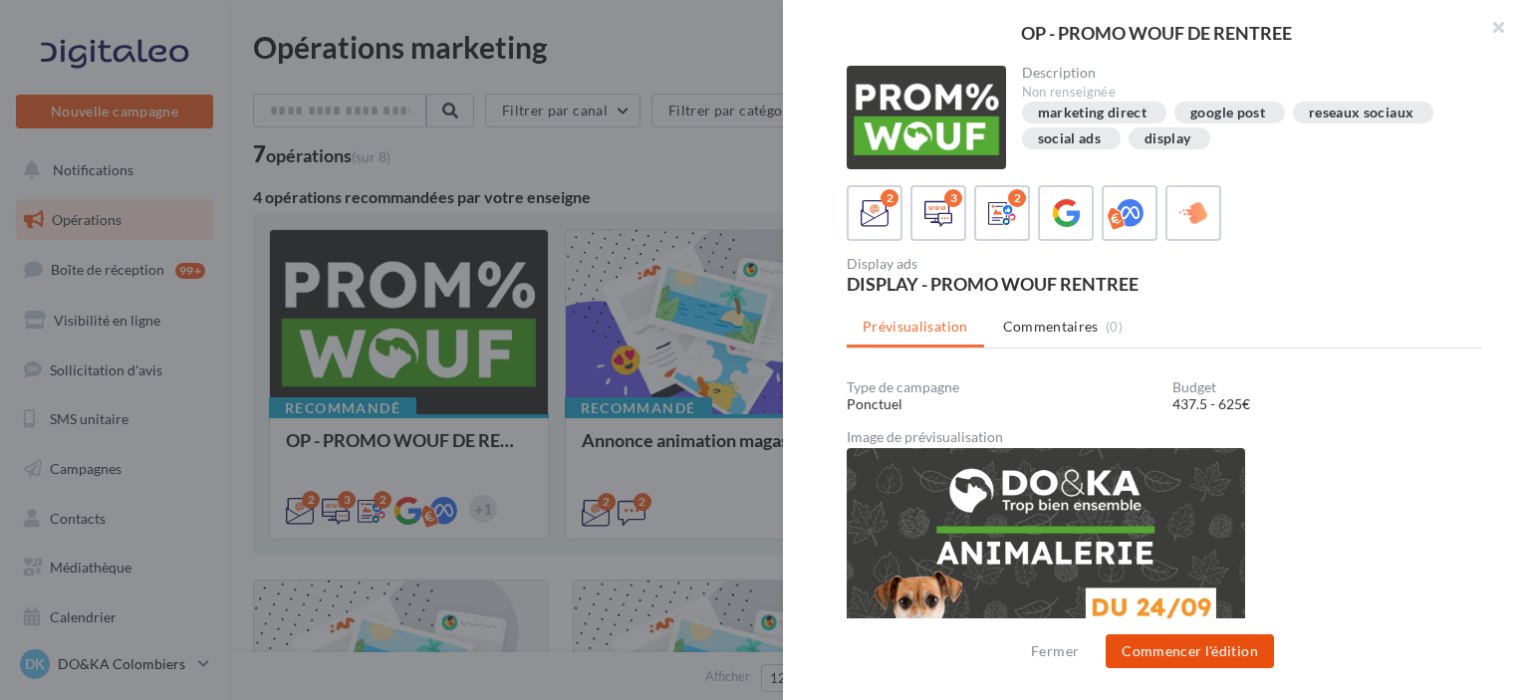
click at [1202, 650] on button "Commencer l'édition" at bounding box center [1189, 651] width 168 height 34
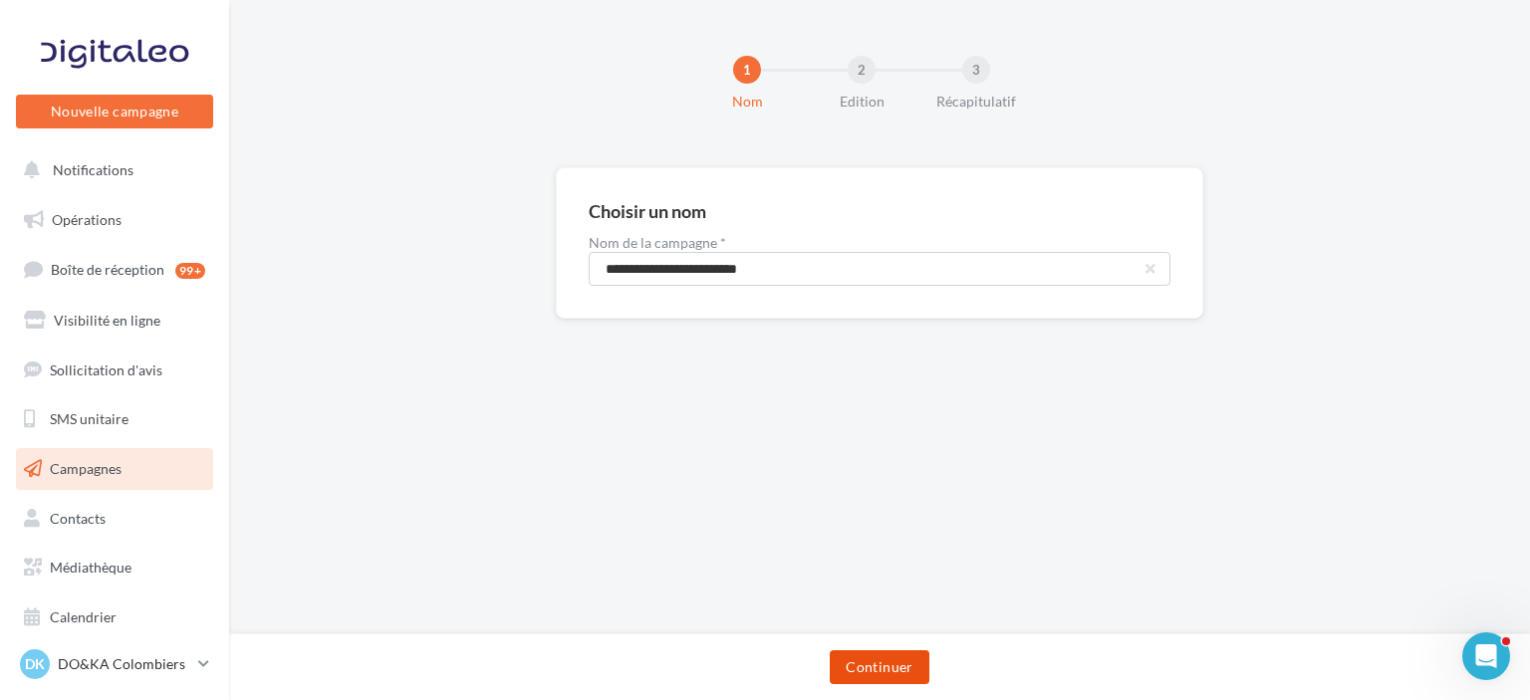
click at [885, 659] on button "Continuer" at bounding box center [879, 667] width 99 height 34
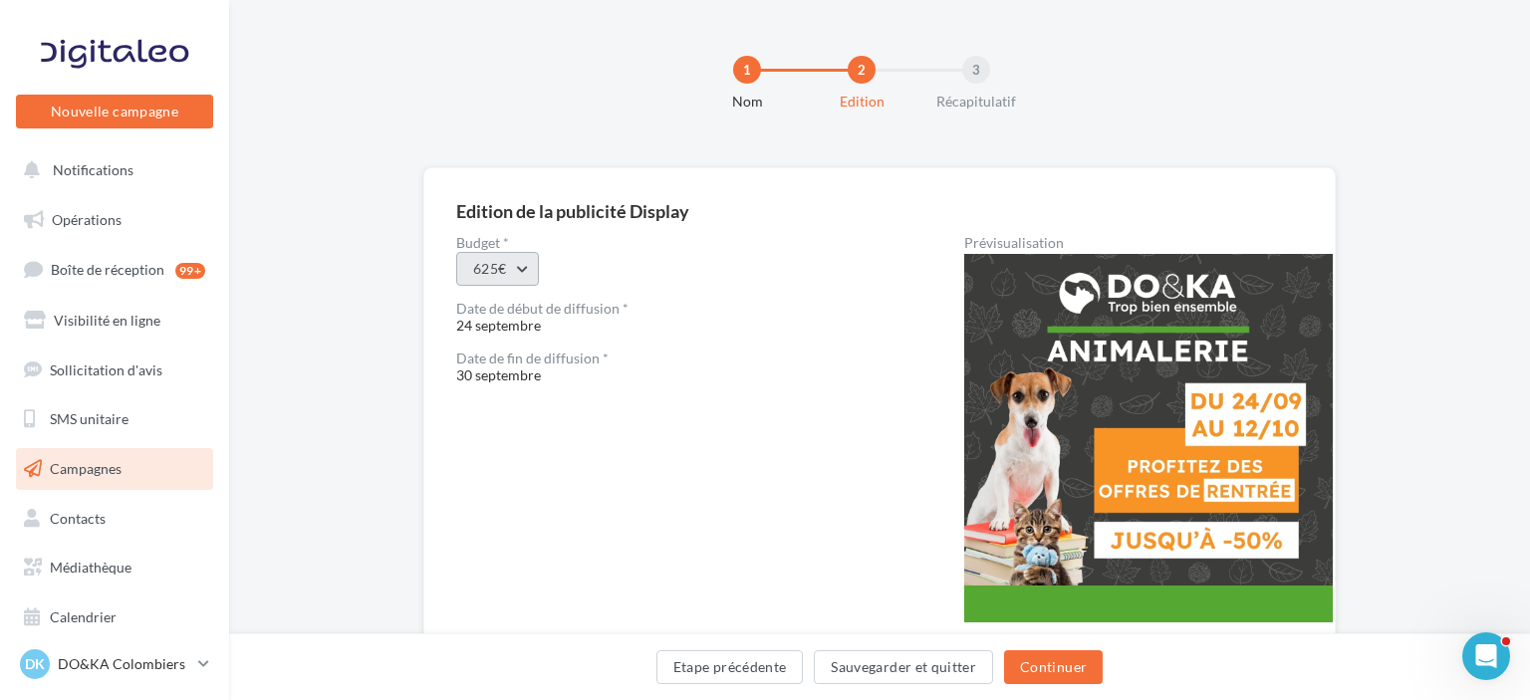
click at [510, 269] on button "625€" at bounding box center [497, 269] width 83 height 34
click at [521, 367] on div "625€" at bounding box center [580, 373] width 247 height 52
click at [496, 265] on button "625€" at bounding box center [497, 269] width 83 height 34
click at [500, 366] on div "625€" at bounding box center [580, 373] width 247 height 52
click at [1065, 670] on button "Continuer" at bounding box center [1053, 667] width 99 height 34
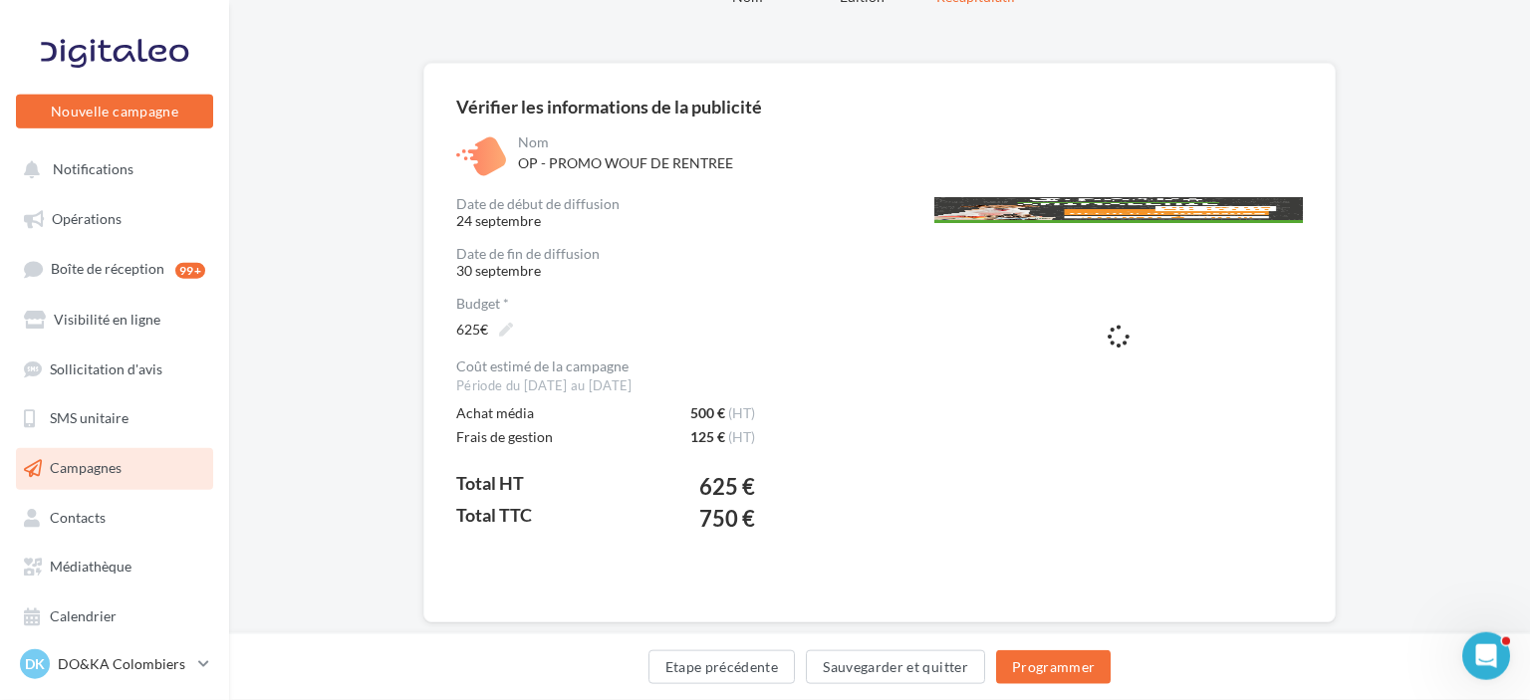
scroll to position [143, 0]
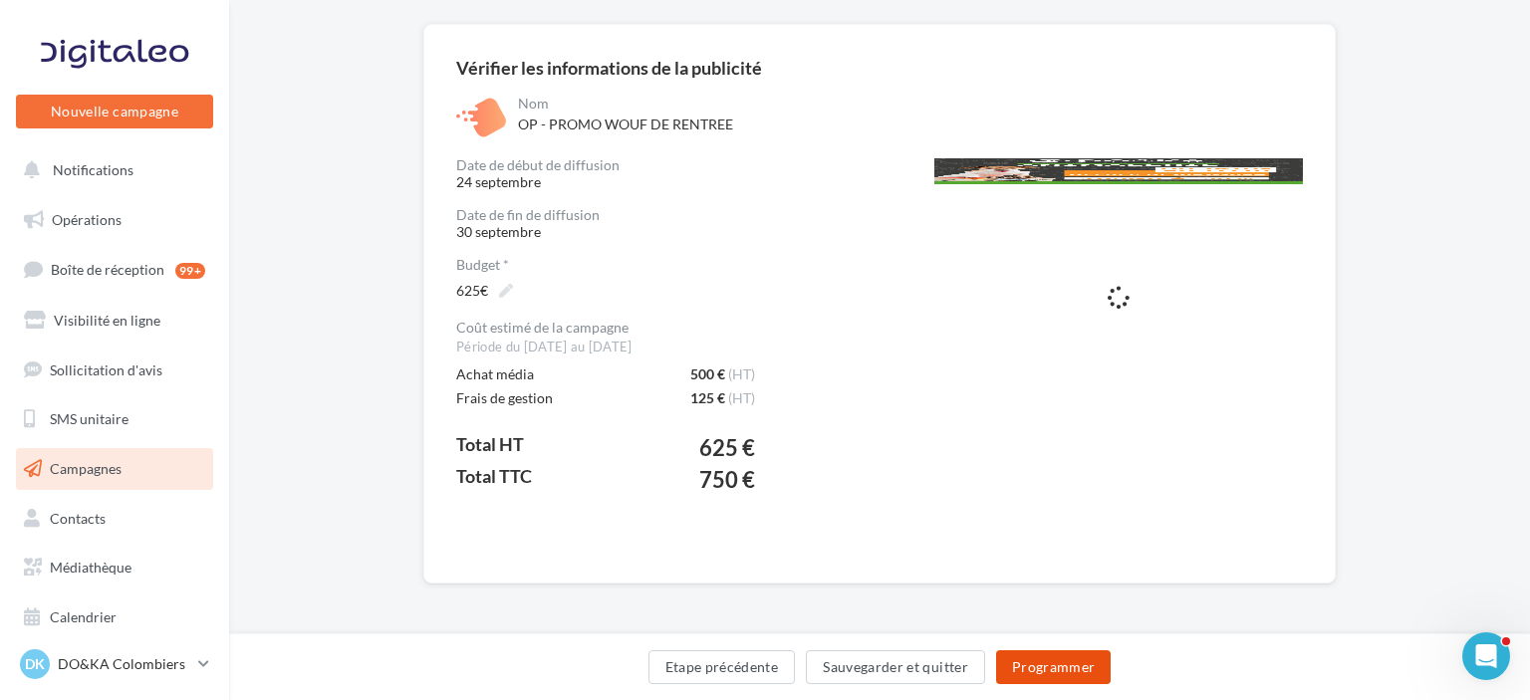
click at [1041, 668] on button "Programmer" at bounding box center [1054, 667] width 116 height 34
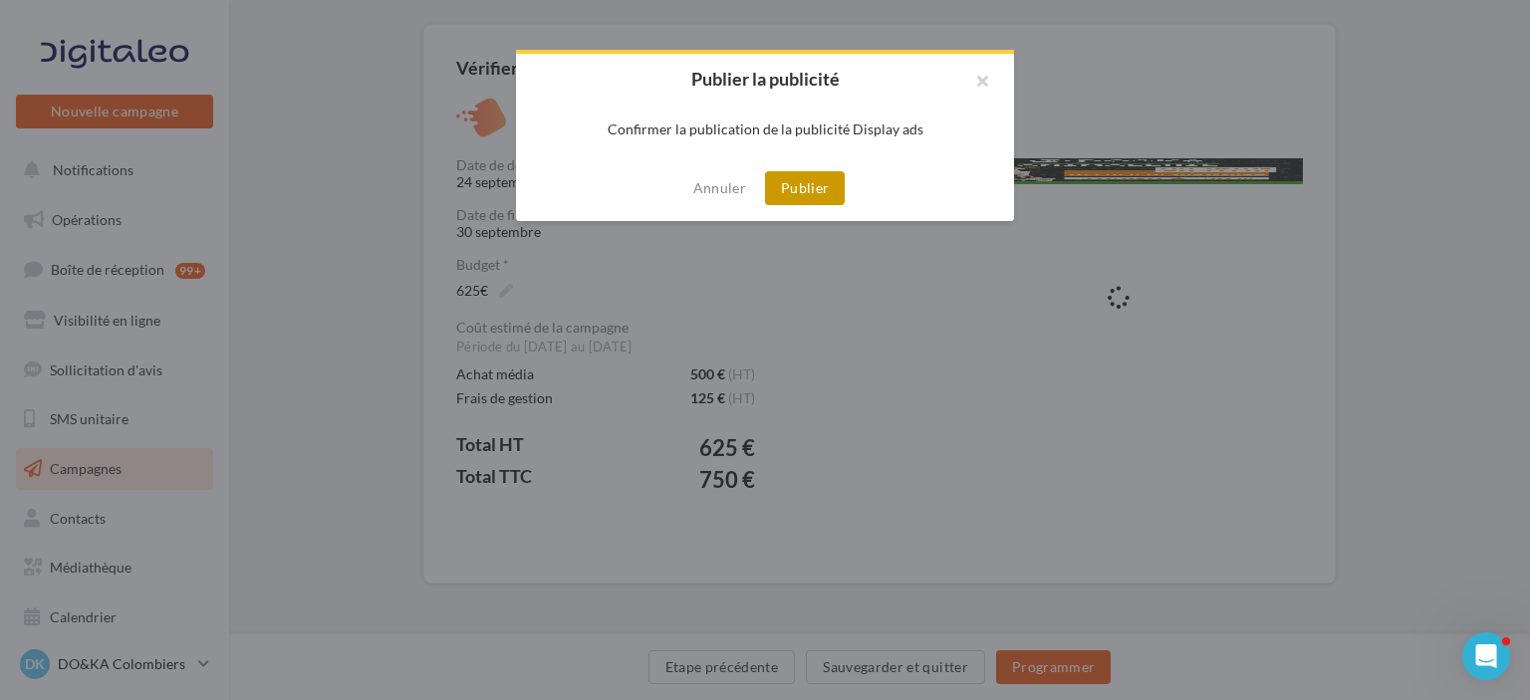
click at [803, 193] on button "Publier" at bounding box center [805, 188] width 80 height 34
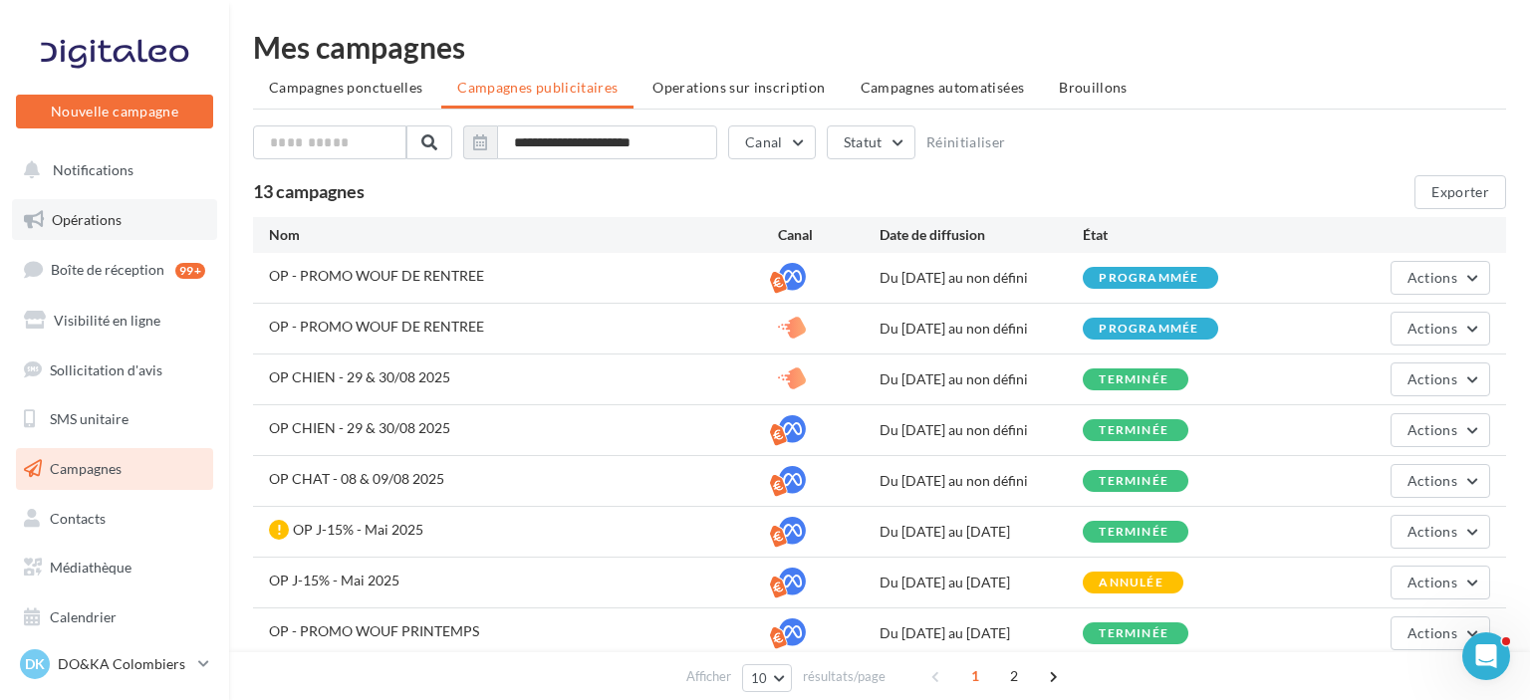
click at [93, 214] on span "Opérations" at bounding box center [87, 219] width 70 height 17
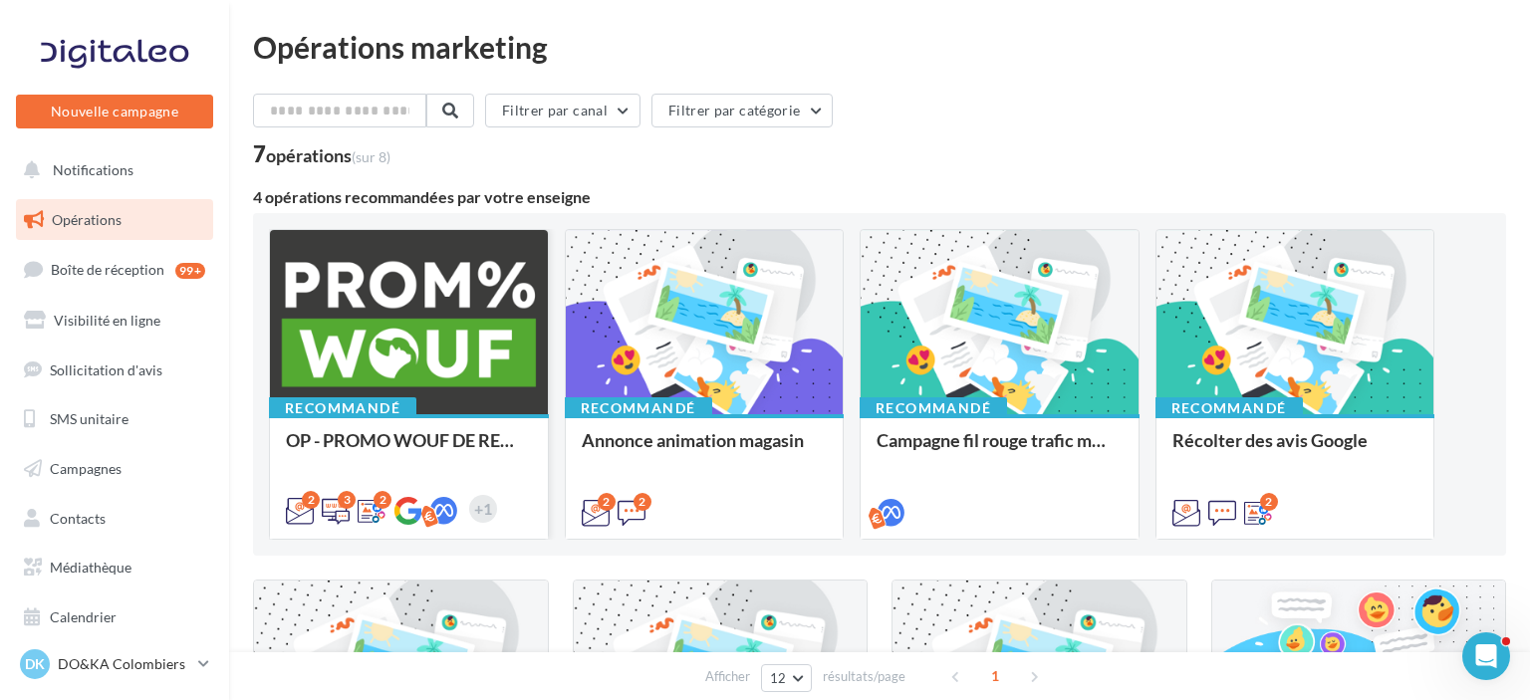
click at [430, 346] on div at bounding box center [409, 323] width 278 height 186
click at [350, 106] on input "text" at bounding box center [340, 111] width 175 height 34
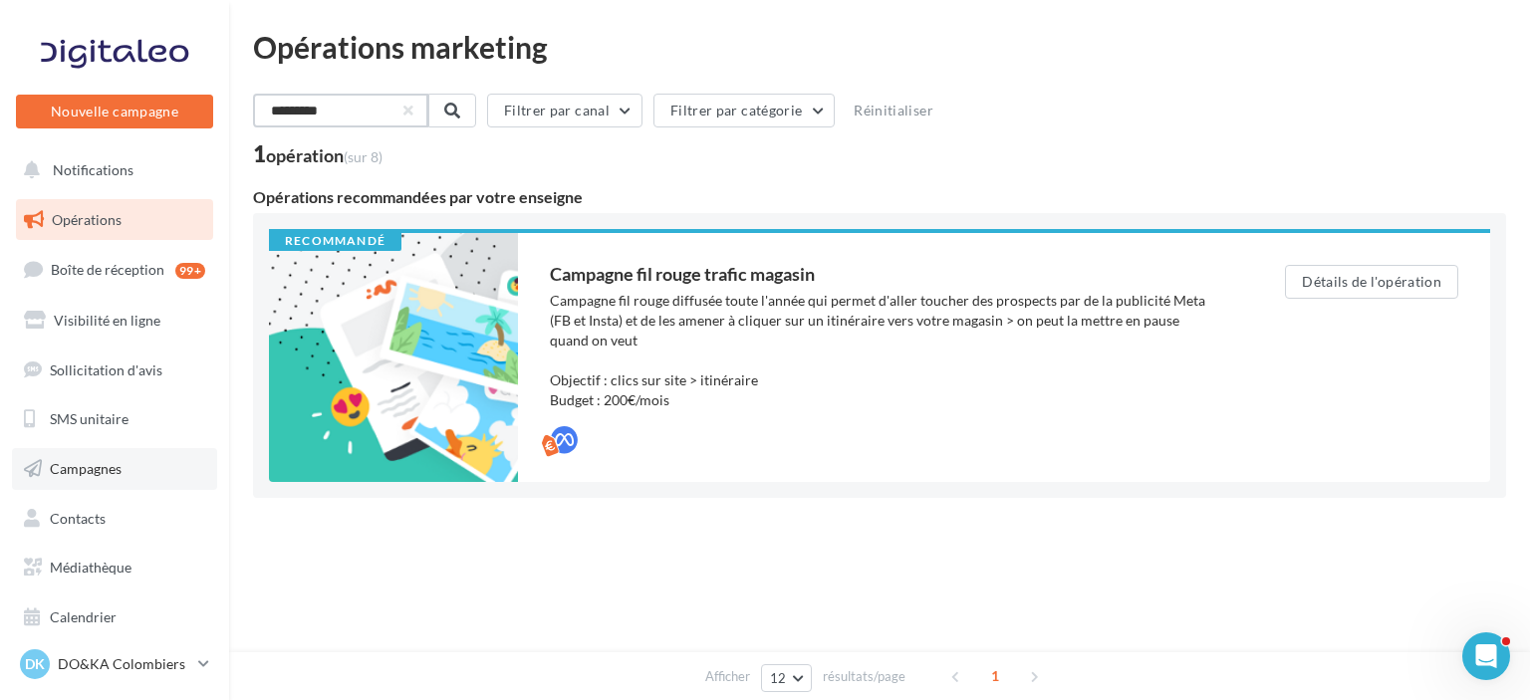
type input "*********"
click at [75, 464] on span "Campagnes" at bounding box center [86, 468] width 72 height 17
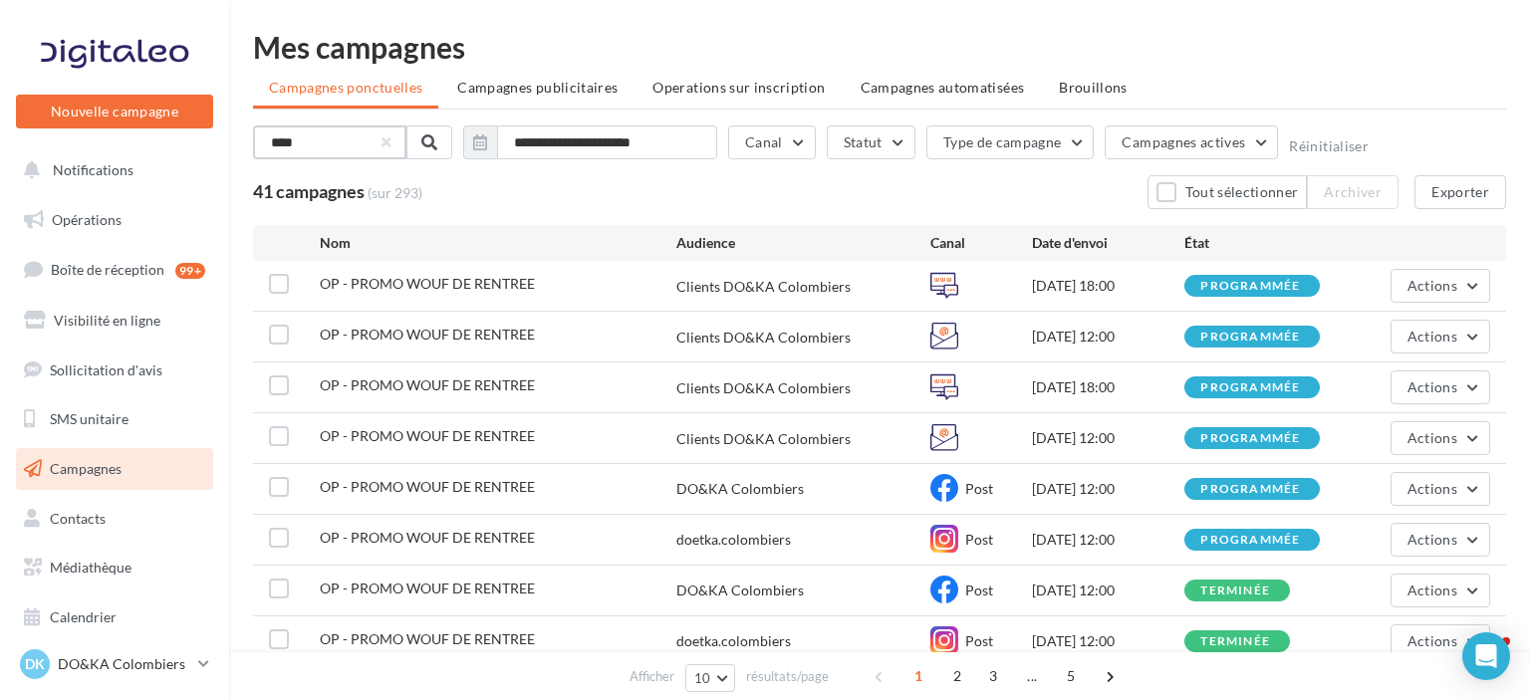
drag, startPoint x: 359, startPoint y: 140, endPoint x: 185, endPoint y: 136, distance: 174.3
click at [253, 136] on input "****" at bounding box center [329, 142] width 153 height 34
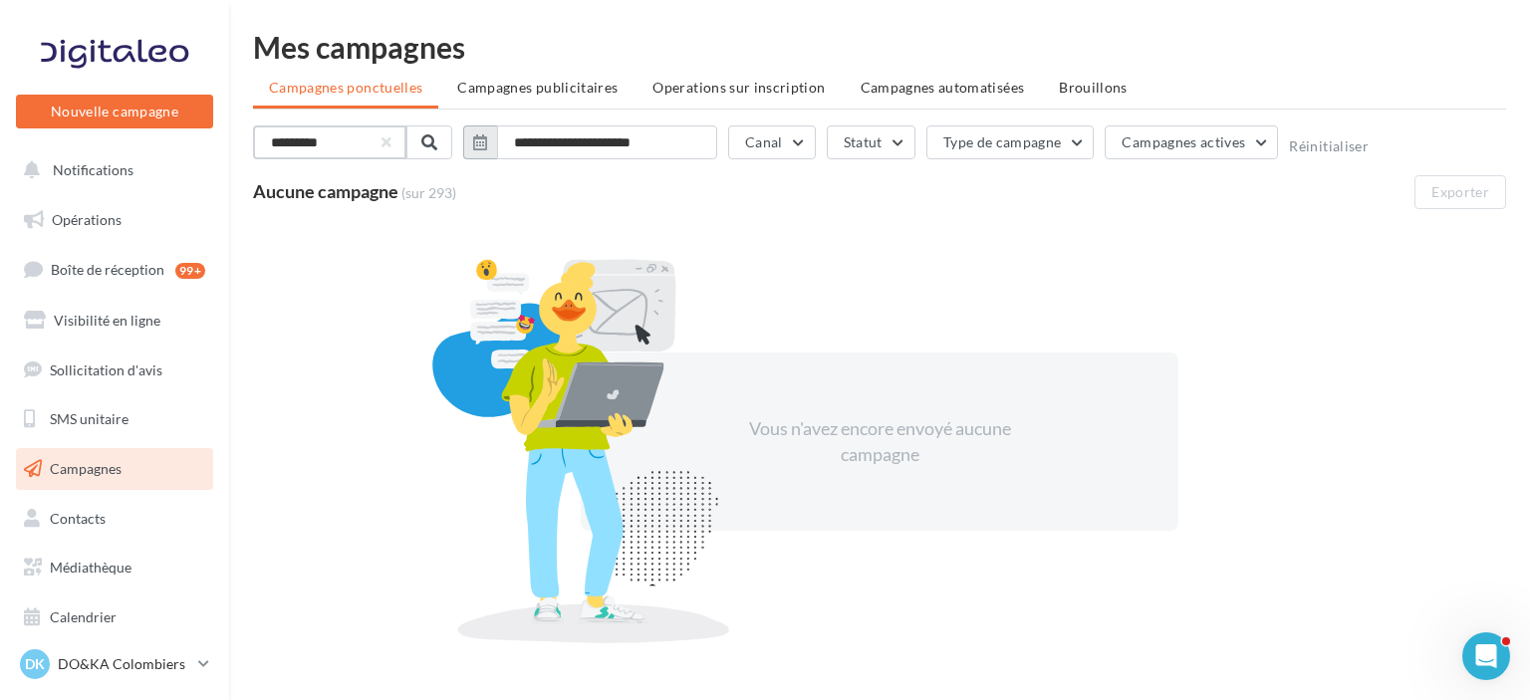
type input "*********"
click at [484, 145] on icon "button" at bounding box center [480, 142] width 14 height 16
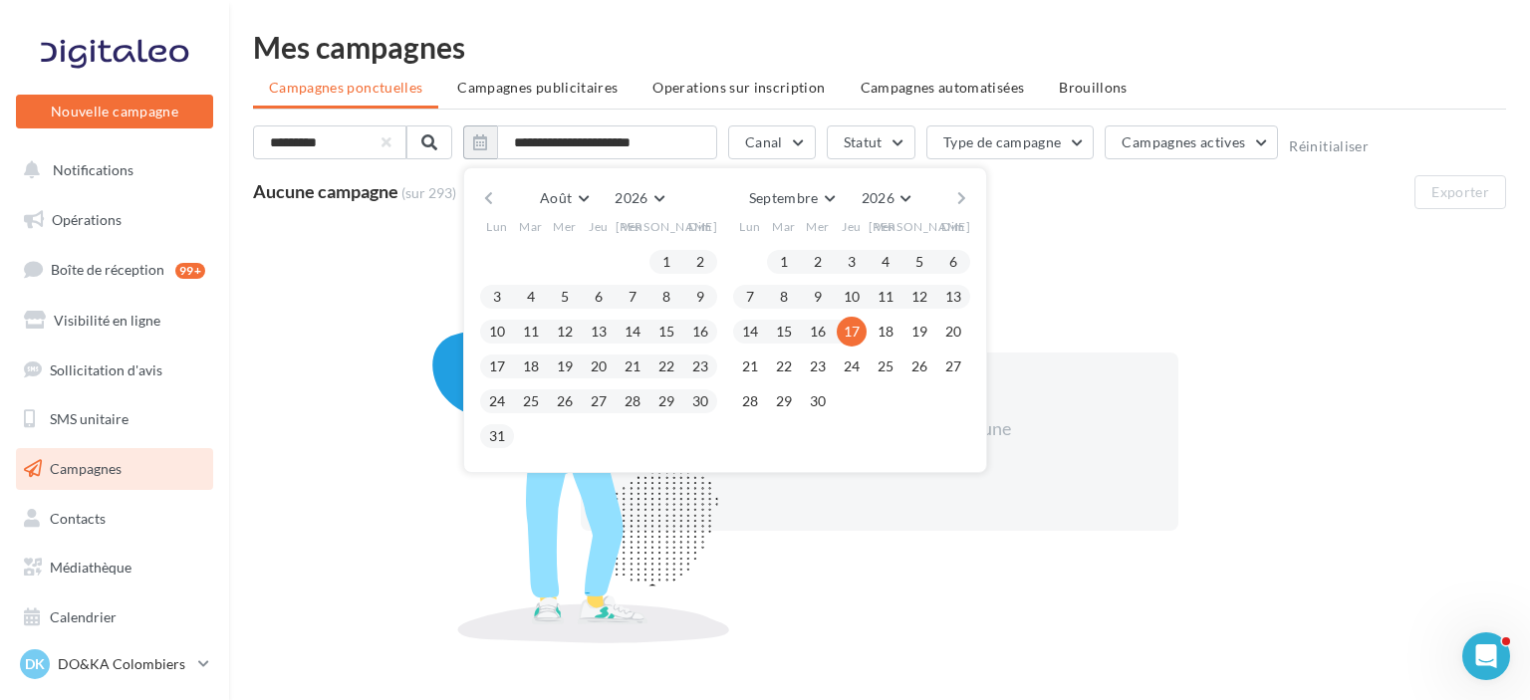
click at [489, 197] on button "button" at bounding box center [488, 198] width 17 height 28
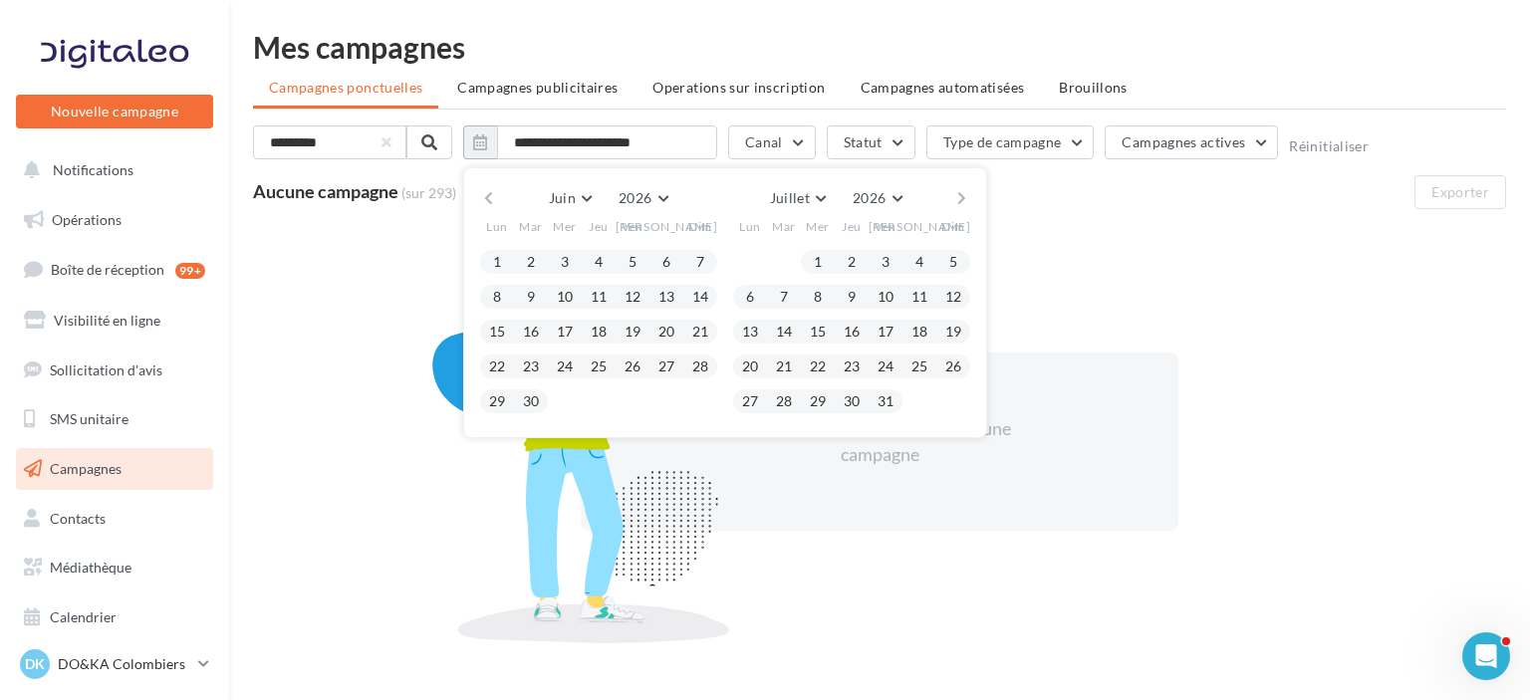
click at [489, 197] on button "button" at bounding box center [488, 198] width 17 height 28
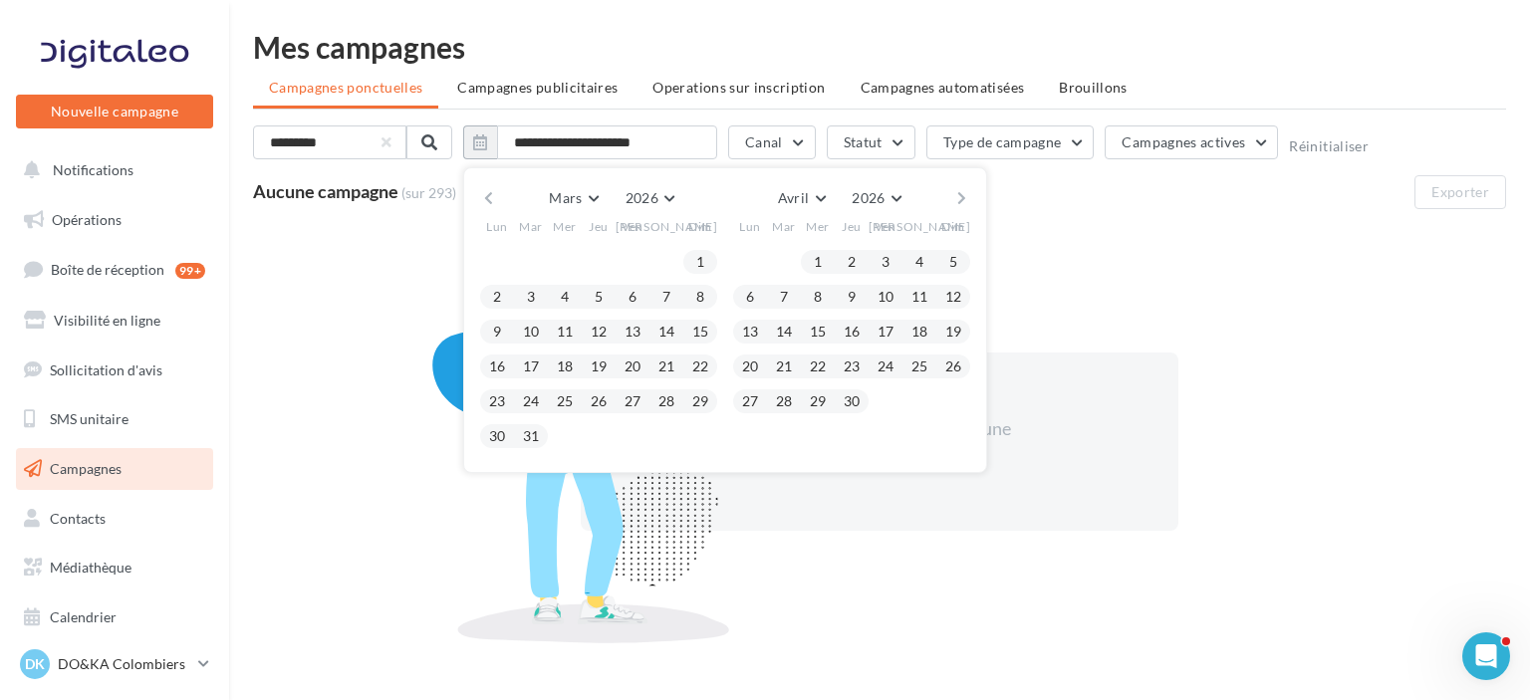
click at [489, 197] on button "button" at bounding box center [488, 198] width 17 height 28
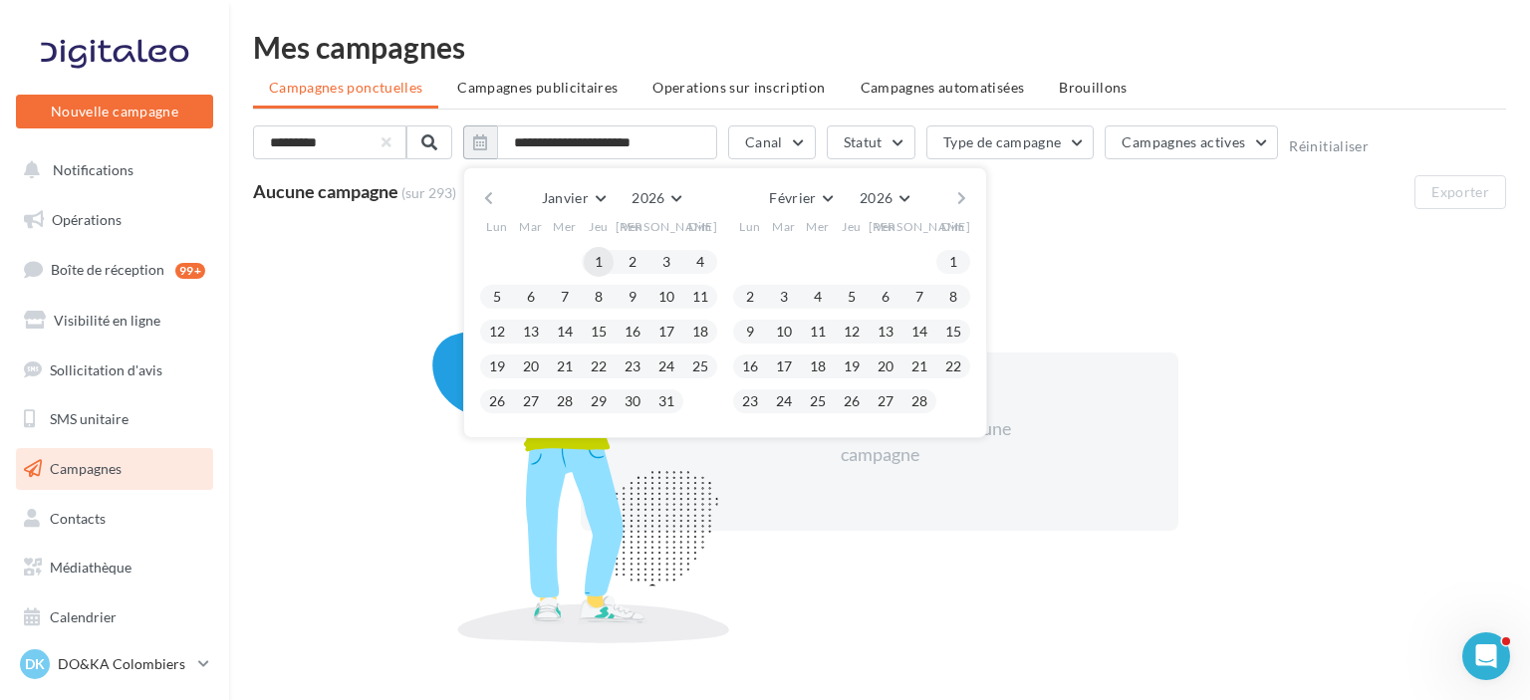
click at [602, 257] on button "1" at bounding box center [599, 262] width 30 height 30
click at [960, 195] on button "button" at bounding box center [961, 198] width 17 height 28
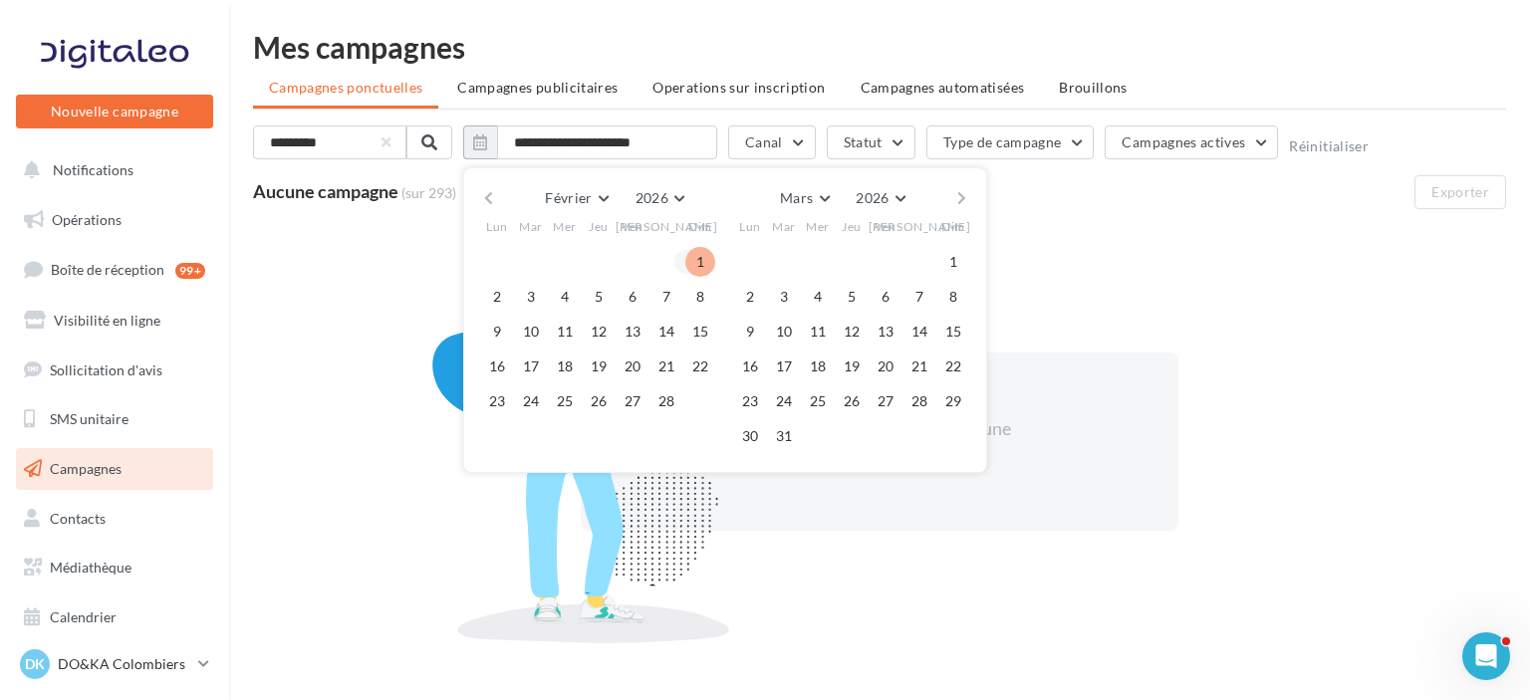
click at [494, 199] on button "button" at bounding box center [488, 198] width 17 height 28
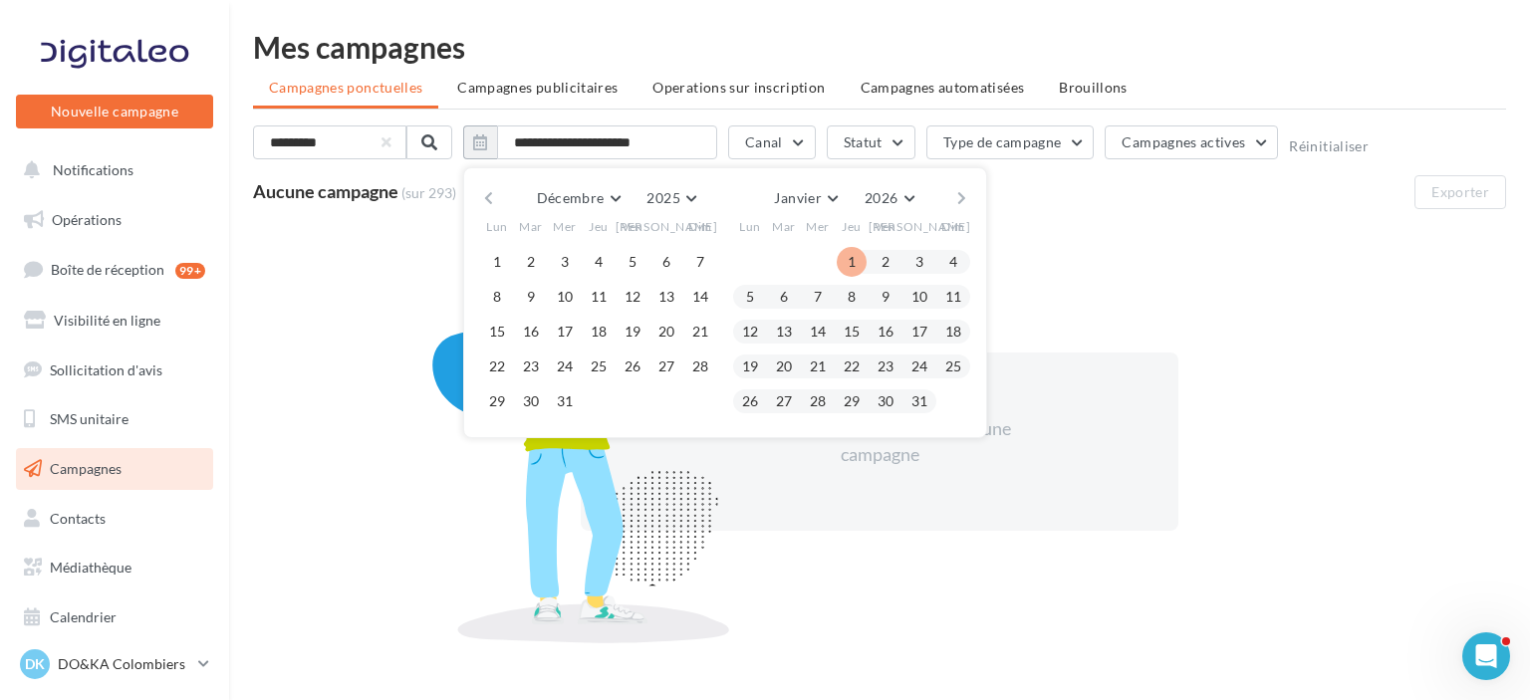
click at [494, 199] on button "button" at bounding box center [488, 198] width 17 height 28
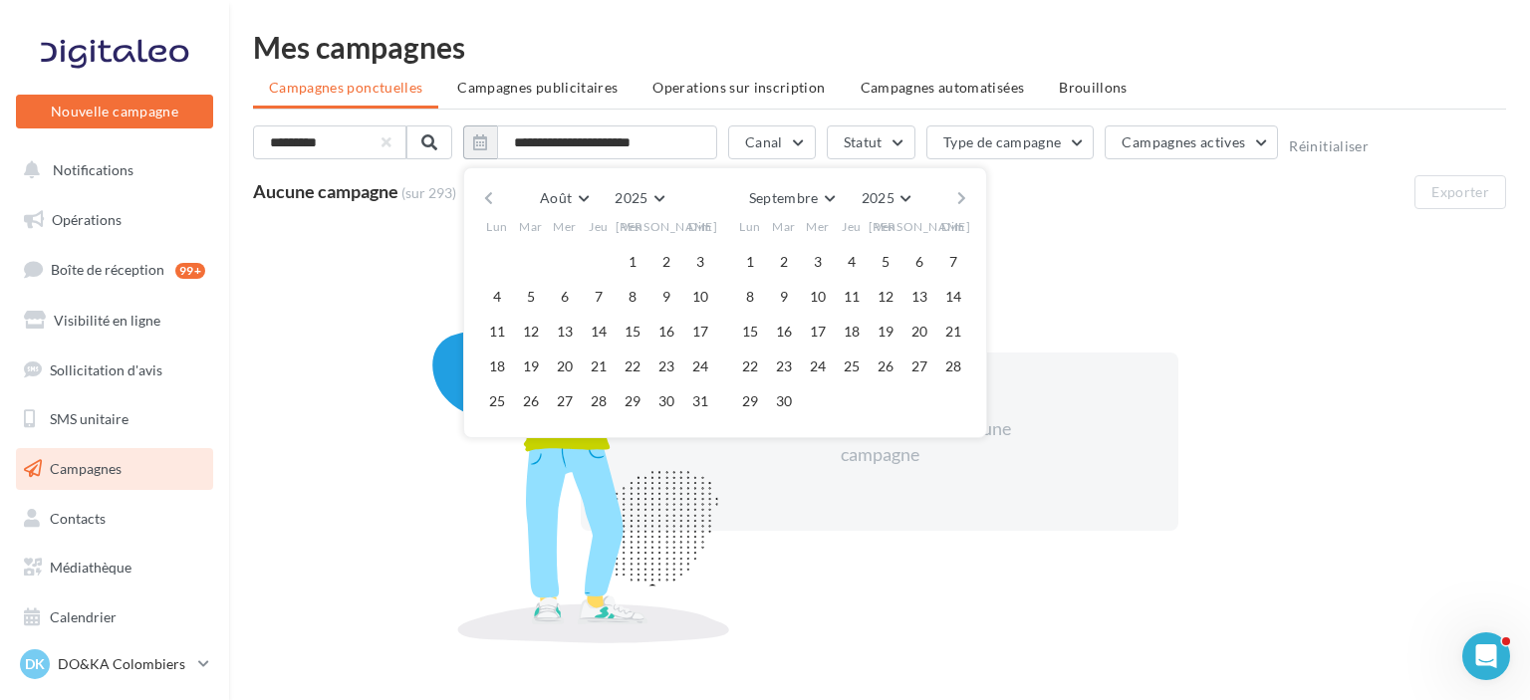
click at [494, 199] on button "button" at bounding box center [488, 198] width 17 height 28
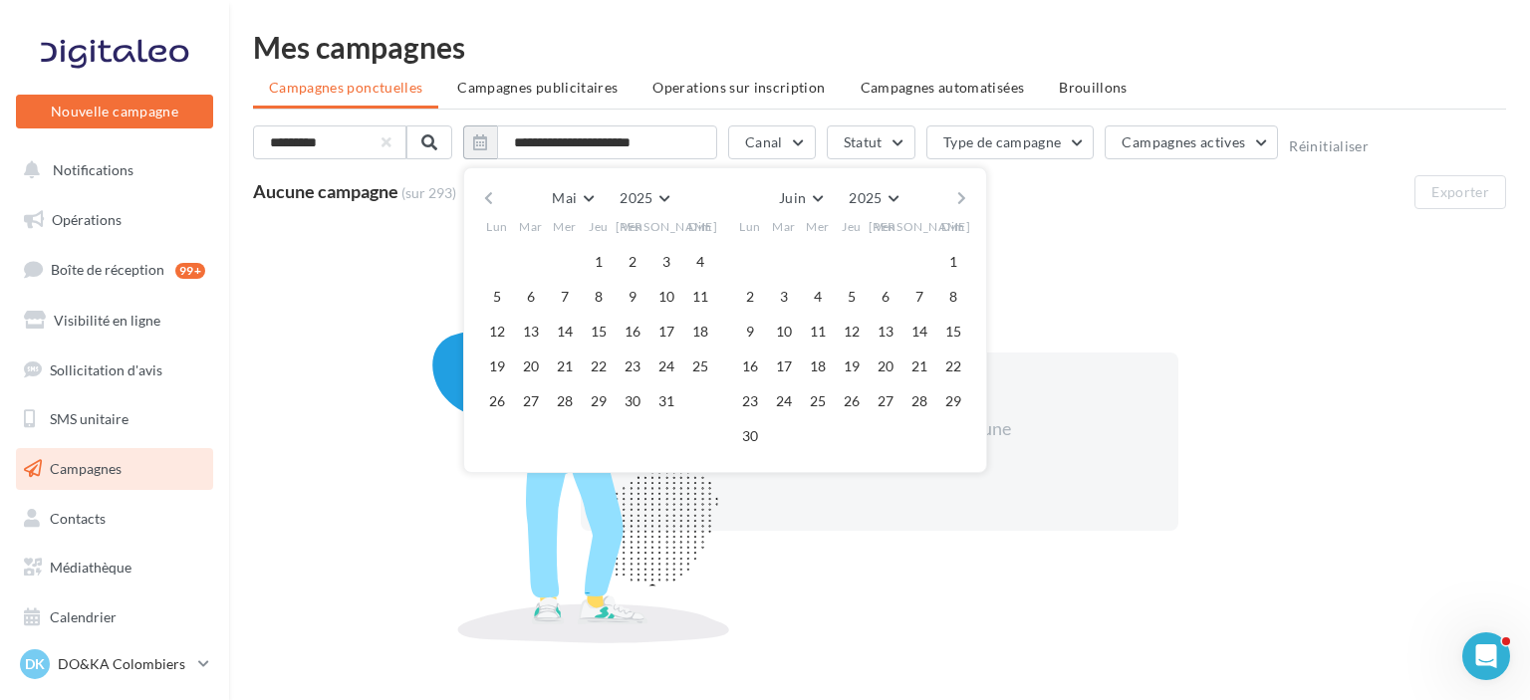
click at [494, 199] on button "button" at bounding box center [488, 198] width 17 height 28
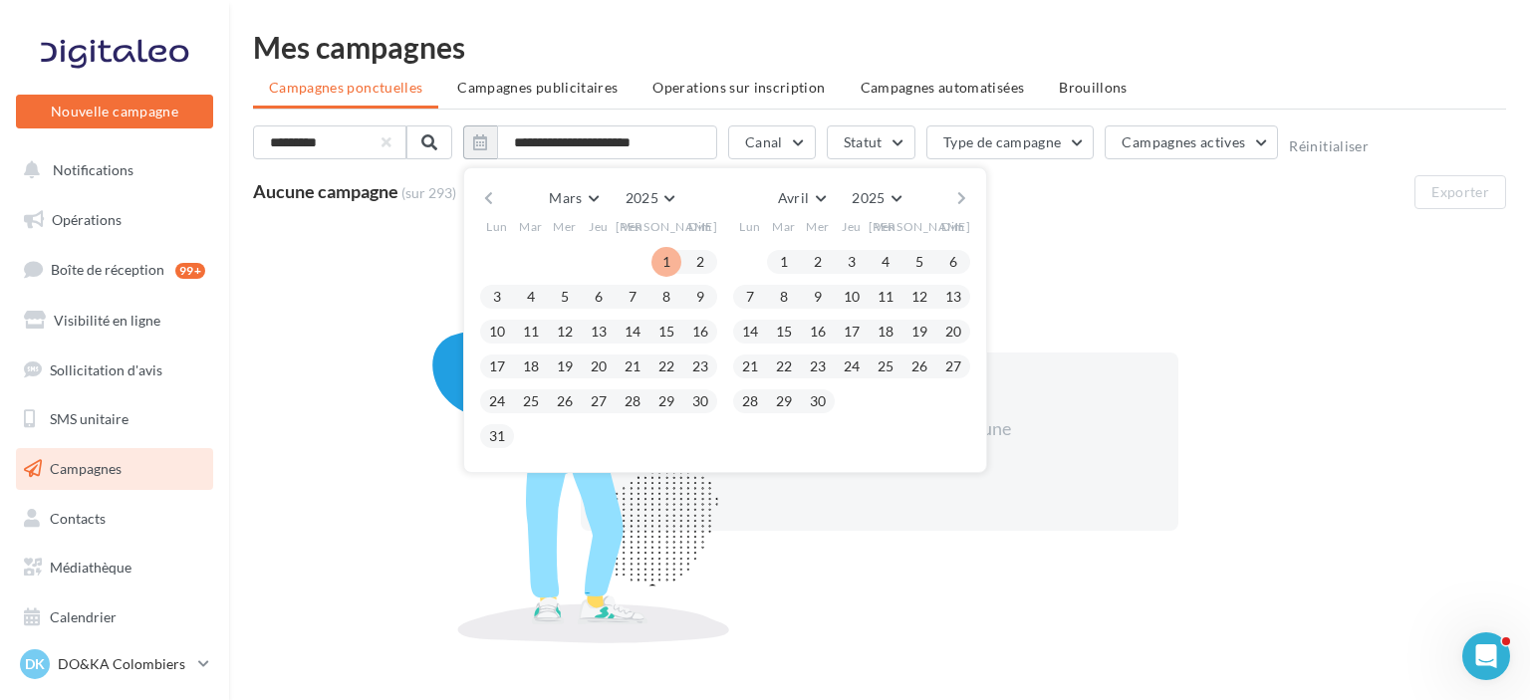
click at [662, 254] on button "1" at bounding box center [666, 262] width 30 height 30
type input "**********"
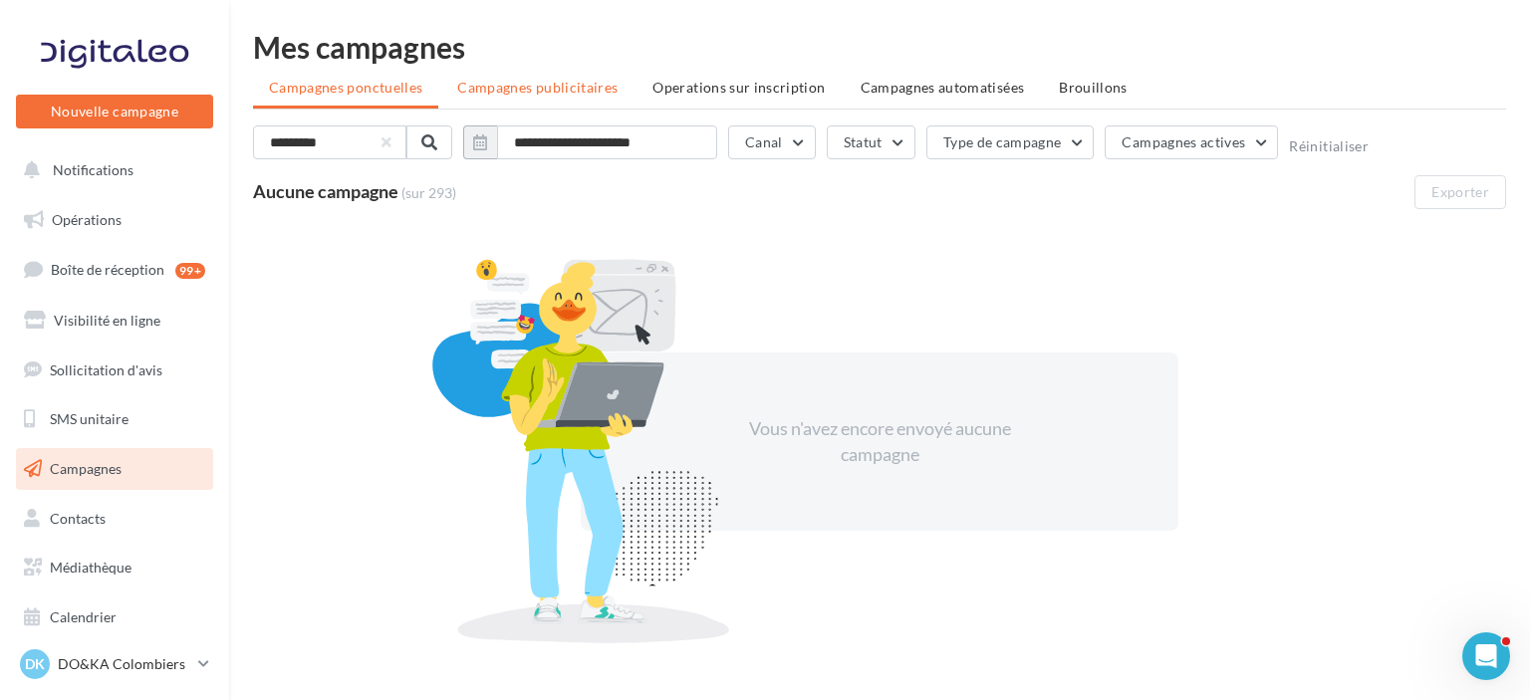
click at [520, 97] on li "Campagnes publicitaires" at bounding box center [537, 88] width 192 height 36
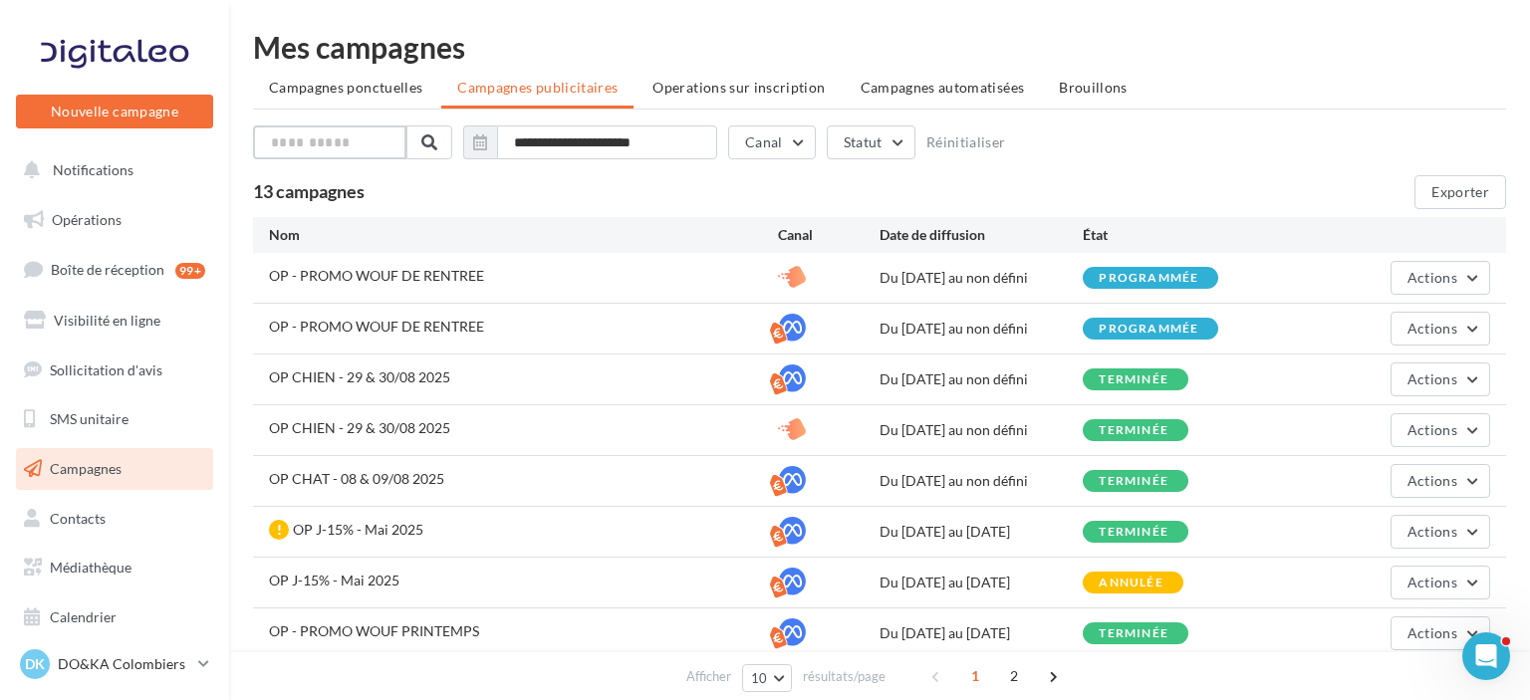
click at [316, 145] on input "text" at bounding box center [329, 142] width 153 height 34
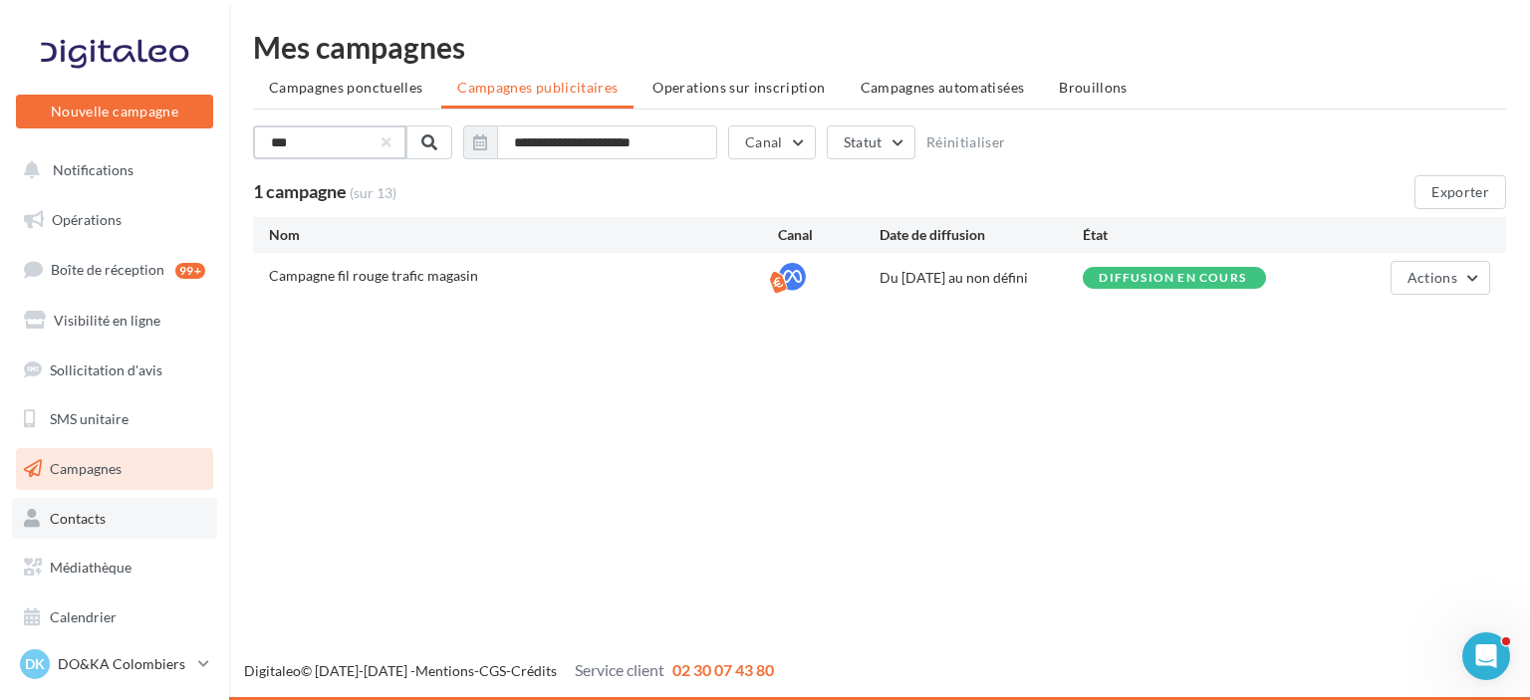
type input "***"
click at [67, 522] on span "Contacts" at bounding box center [78, 518] width 56 height 17
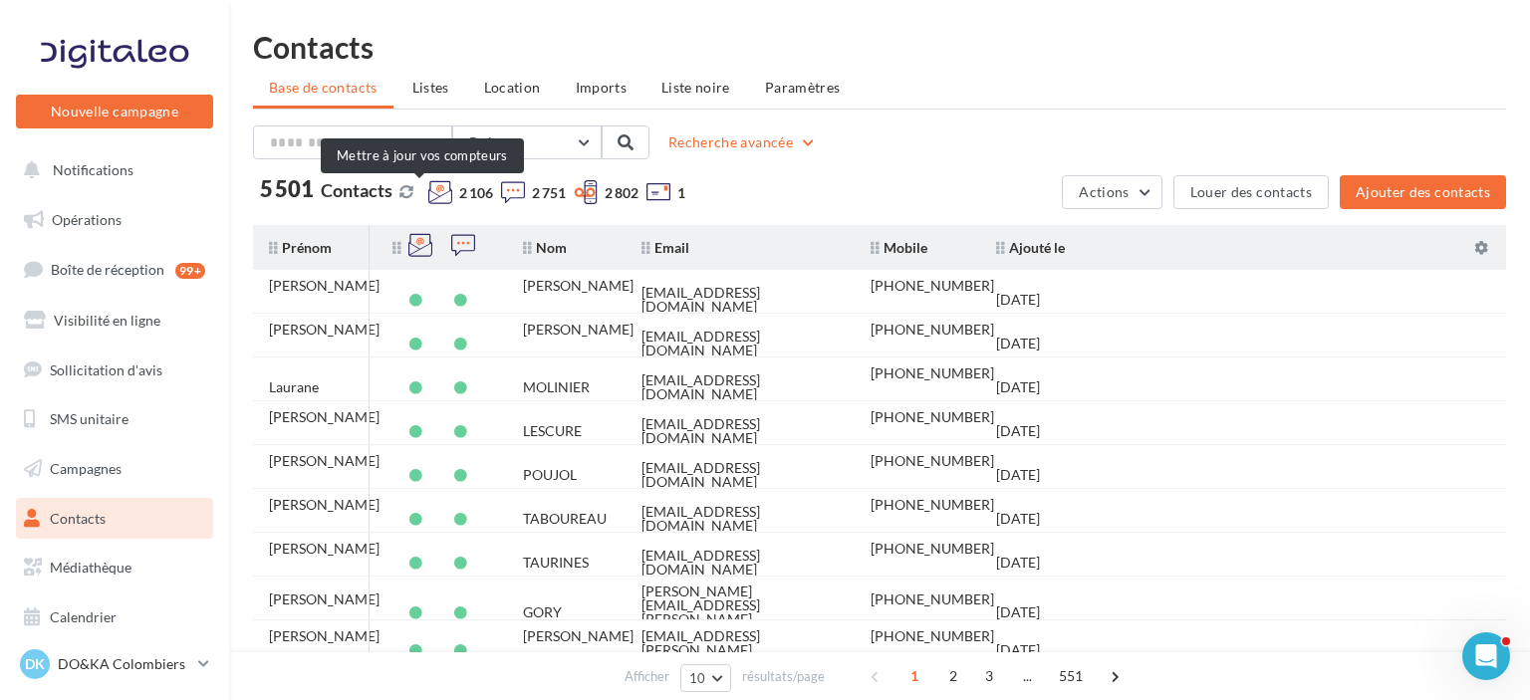
click at [417, 188] on button at bounding box center [406, 192] width 22 height 16
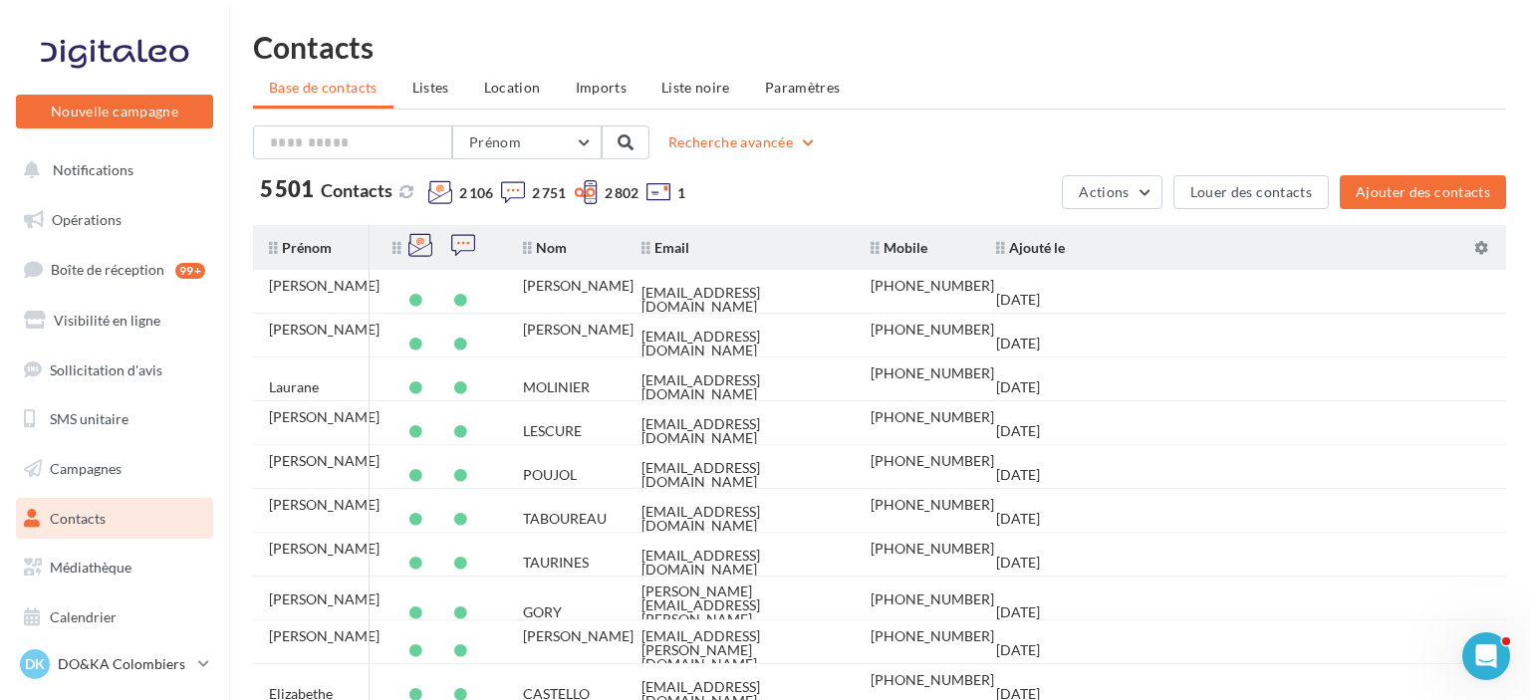
scroll to position [139, 0]
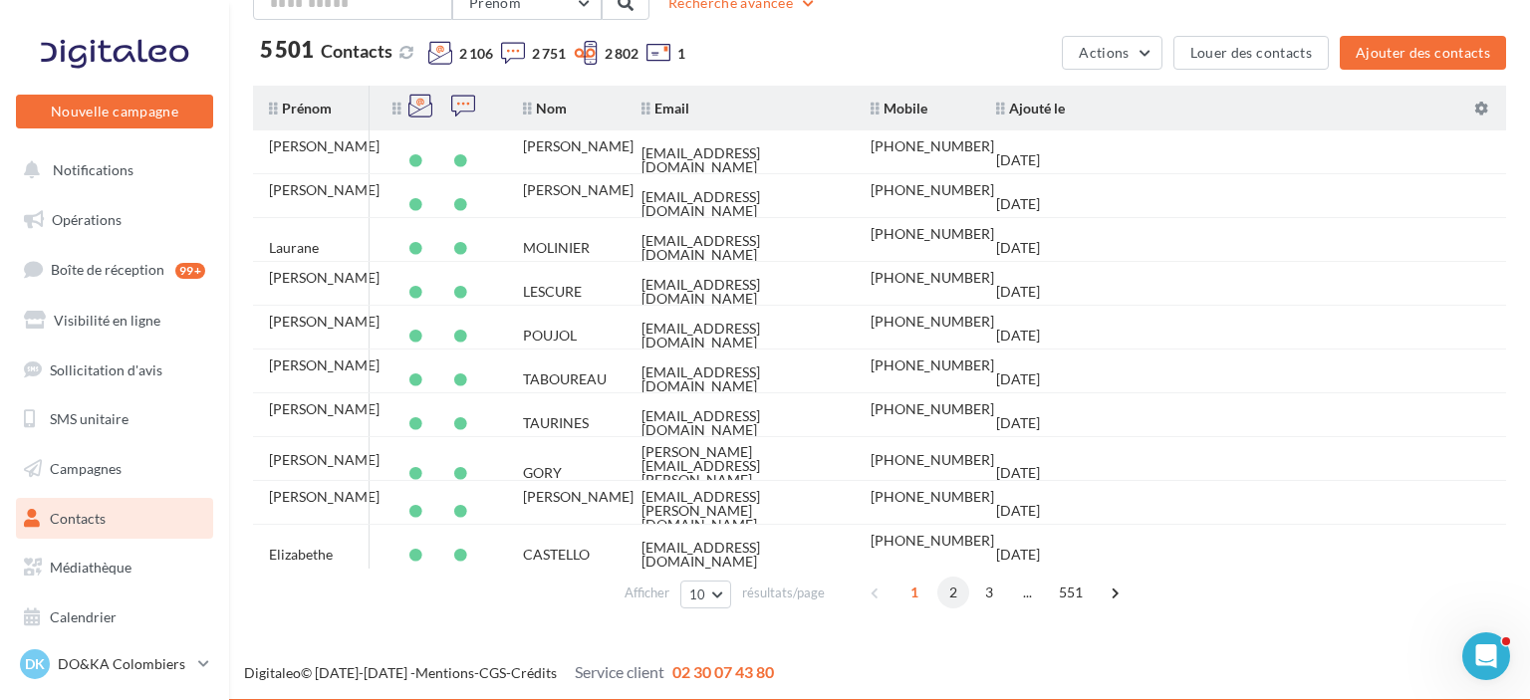
click at [953, 592] on span "2" at bounding box center [953, 593] width 32 height 32
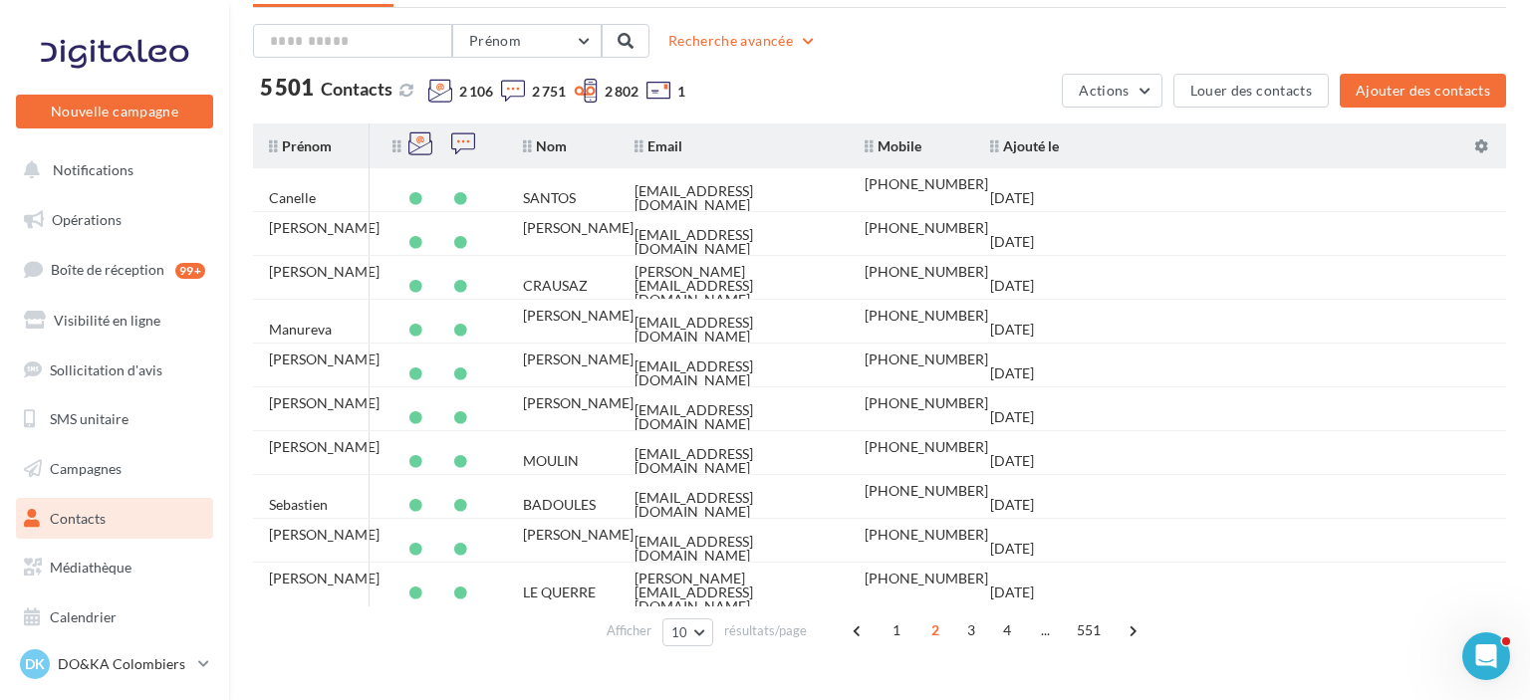
click at [953, 592] on td "+33614855936" at bounding box center [910, 592] width 125 height 59
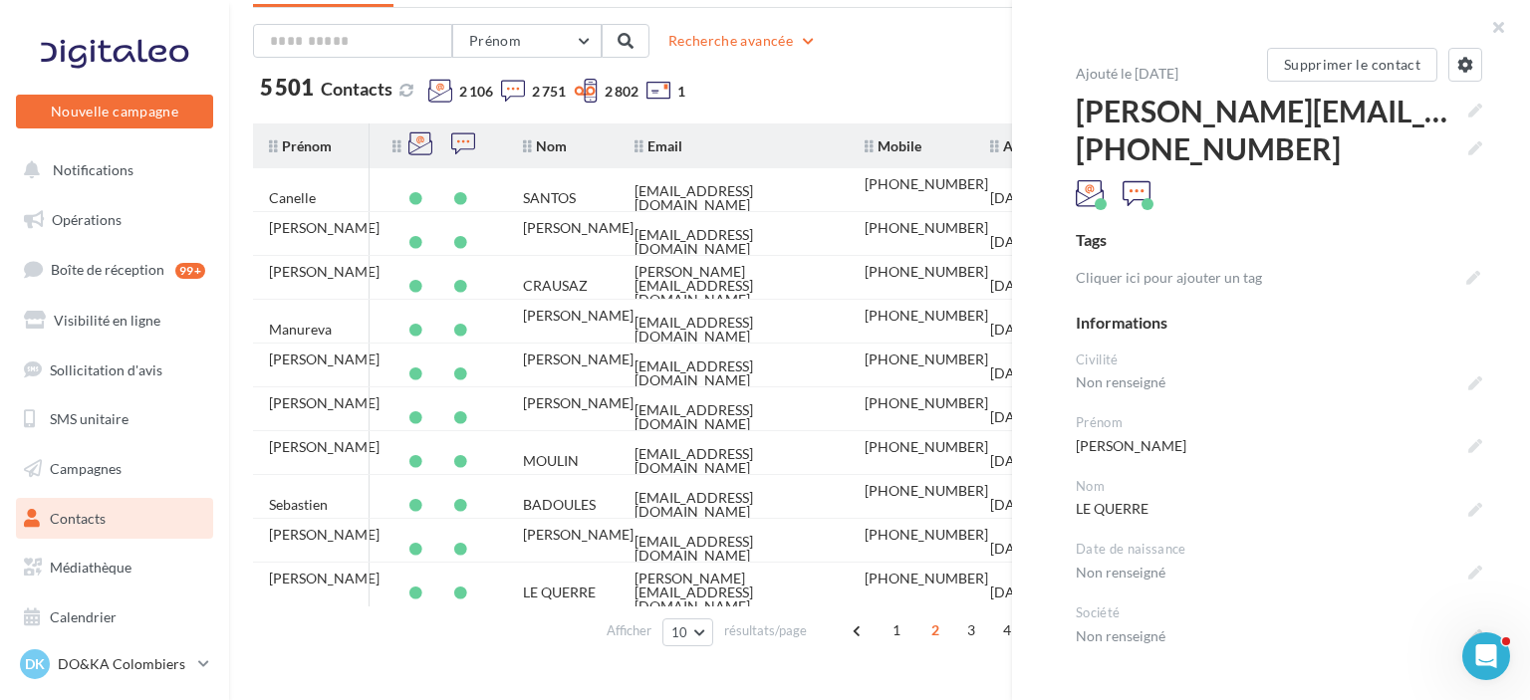
click at [495, 635] on div "Afficher 10 10 25 50 100 résultats/page 1 2 3 4 ... 551" at bounding box center [879, 630] width 1253 height 48
click at [1502, 27] on button "button" at bounding box center [1490, 30] width 80 height 60
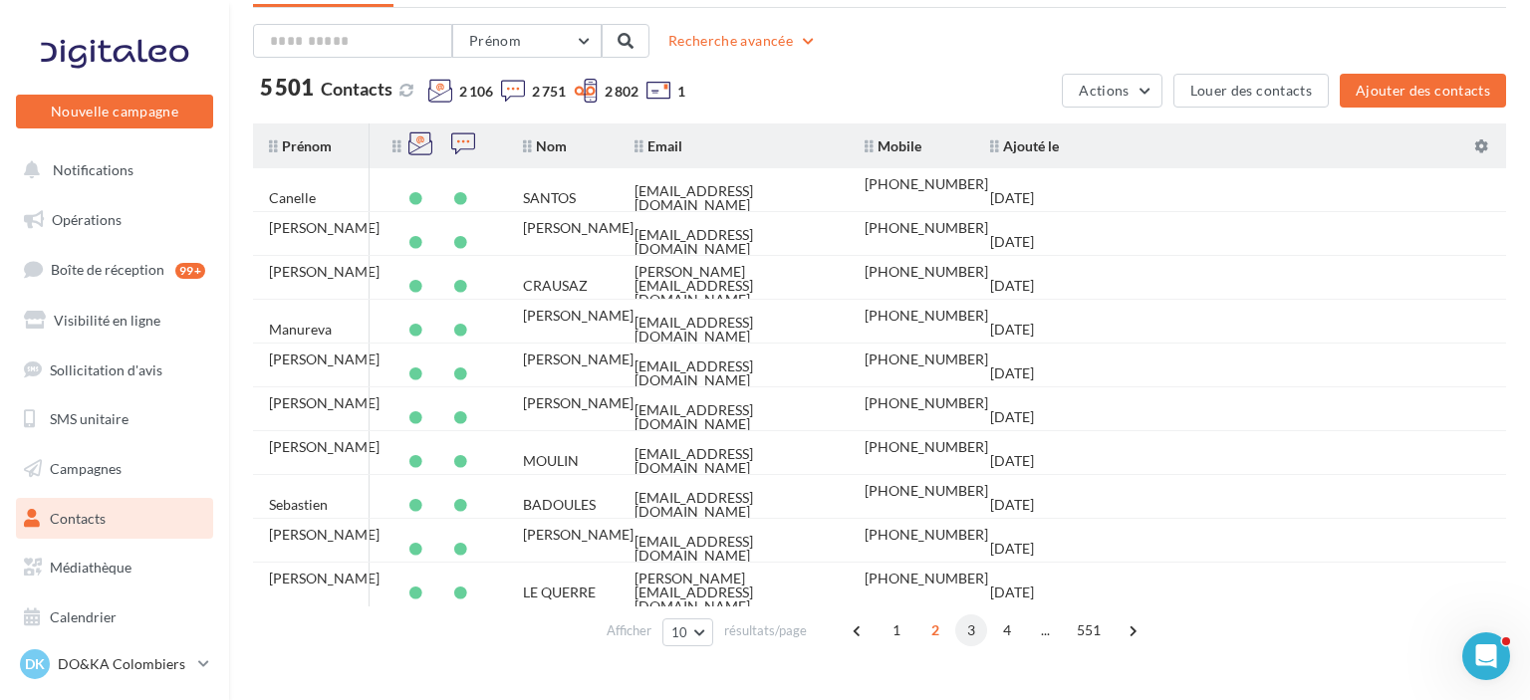
click at [970, 628] on span "3" at bounding box center [971, 630] width 32 height 32
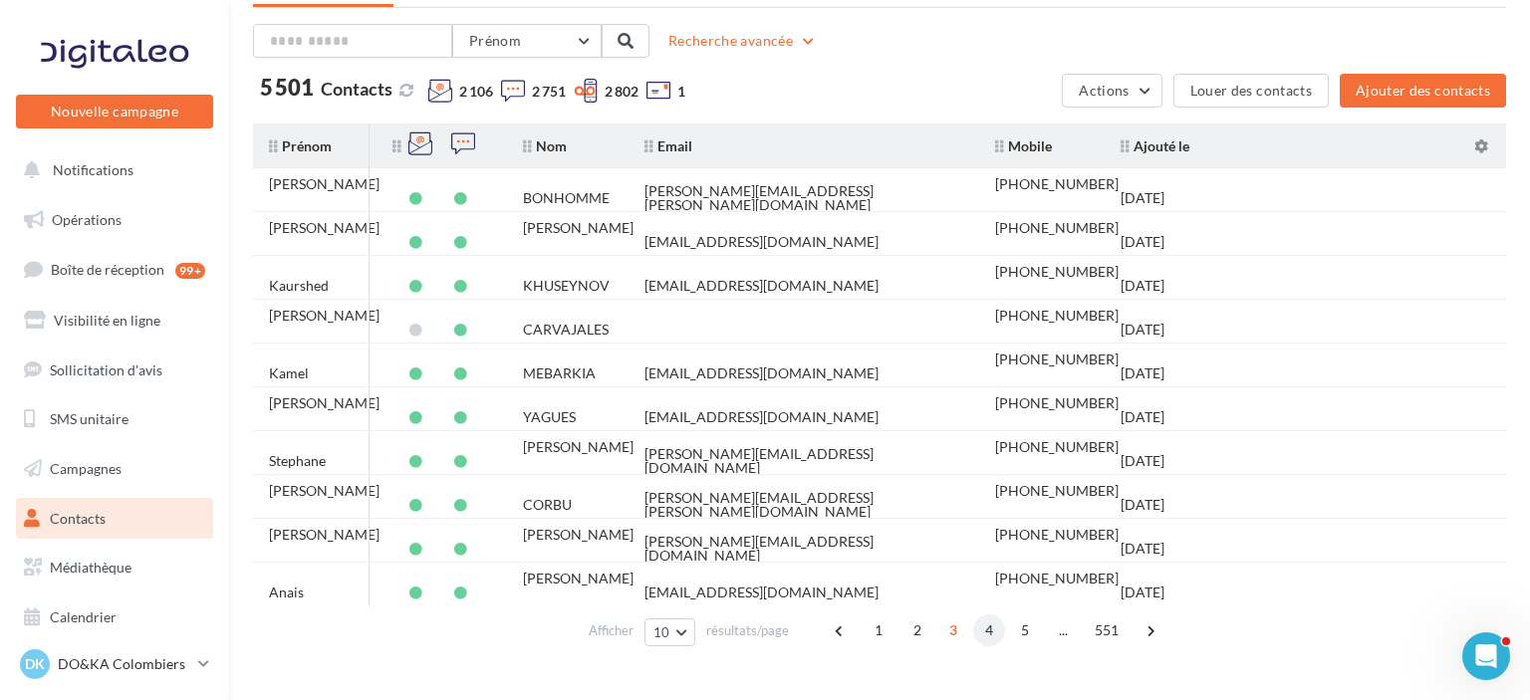
click at [986, 630] on span "4" at bounding box center [989, 630] width 32 height 32
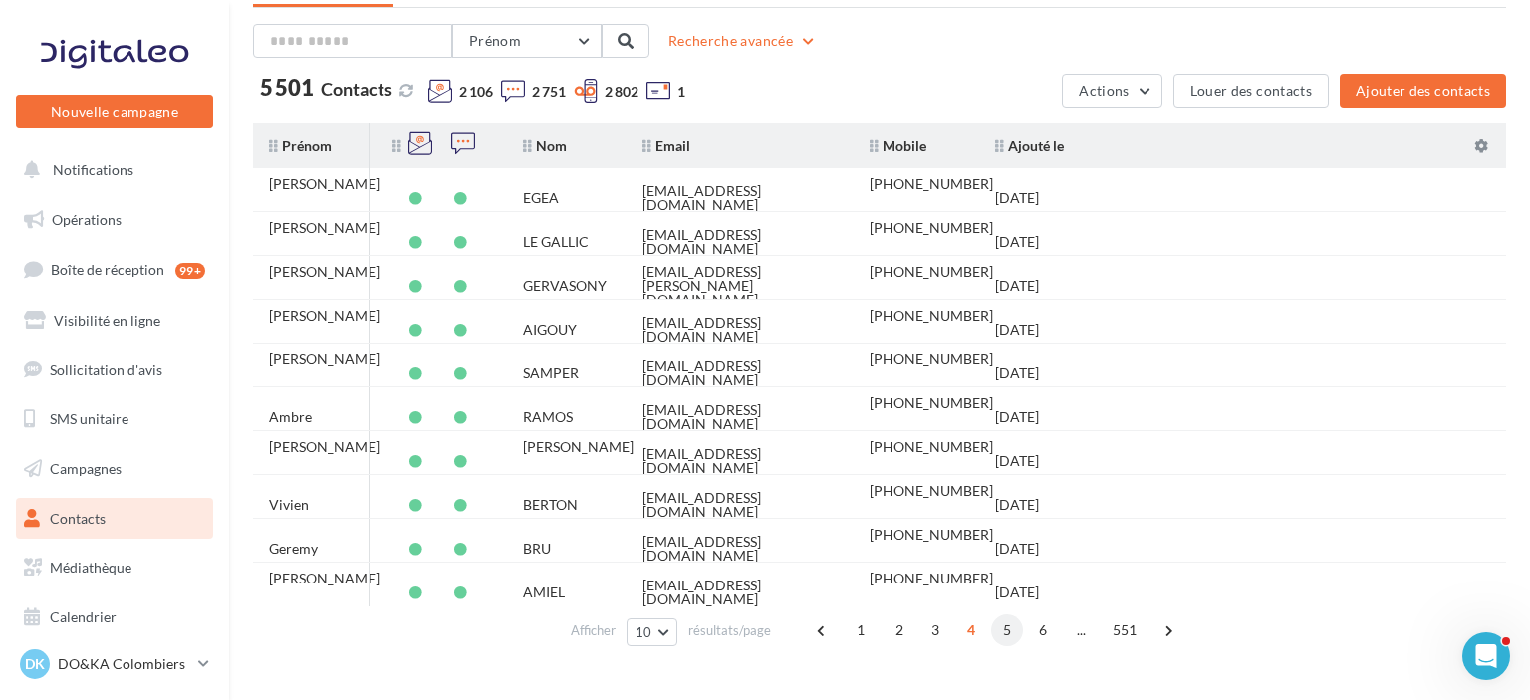
click at [1000, 631] on span "5" at bounding box center [1007, 630] width 32 height 32
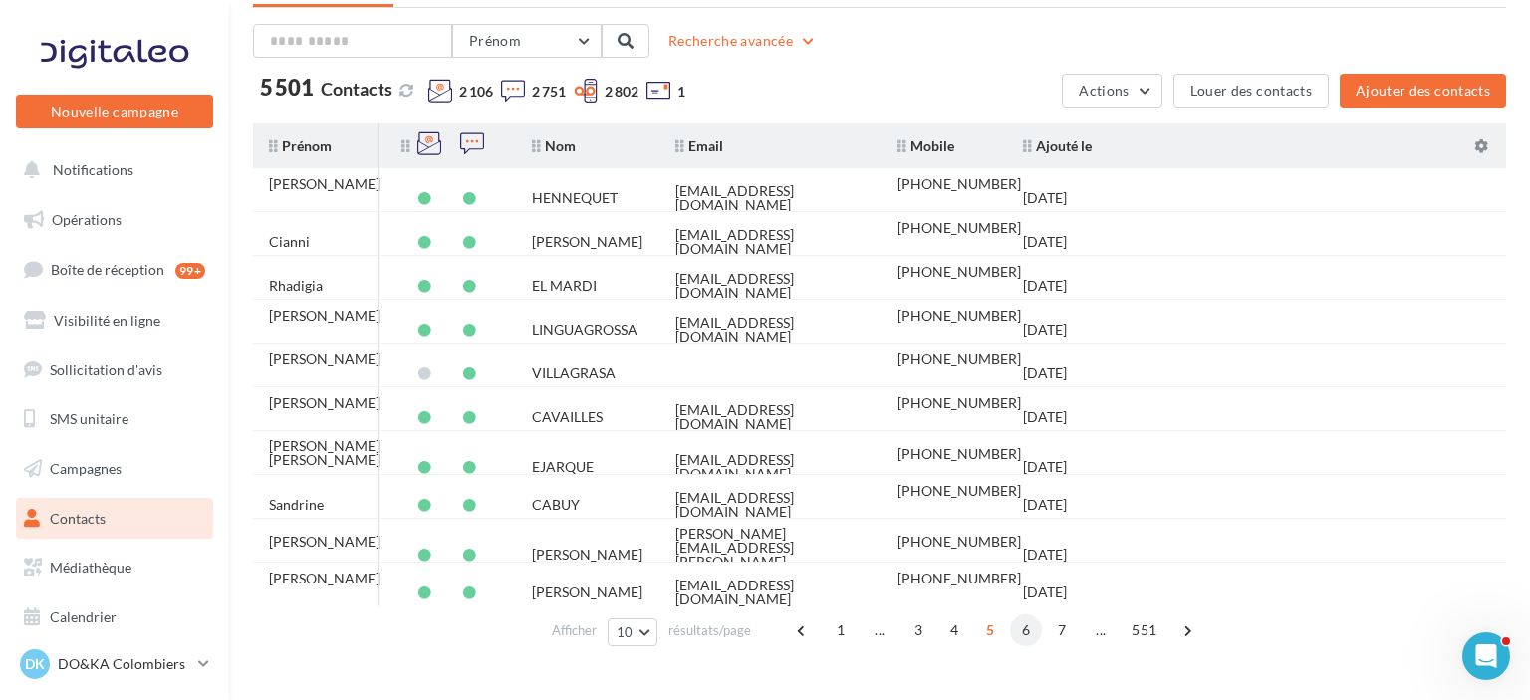
click at [1026, 635] on span "6" at bounding box center [1026, 630] width 32 height 32
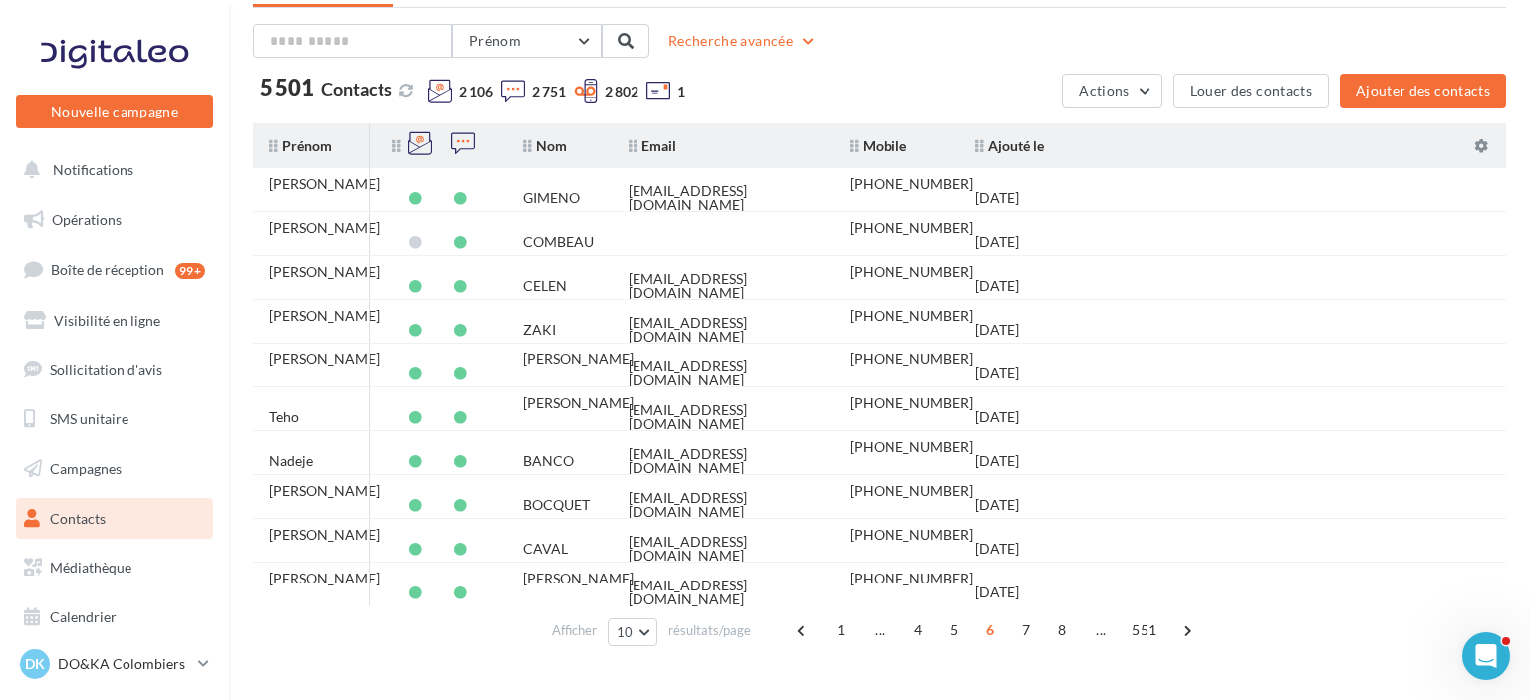
click at [1026, 635] on span "7" at bounding box center [1026, 630] width 32 height 32
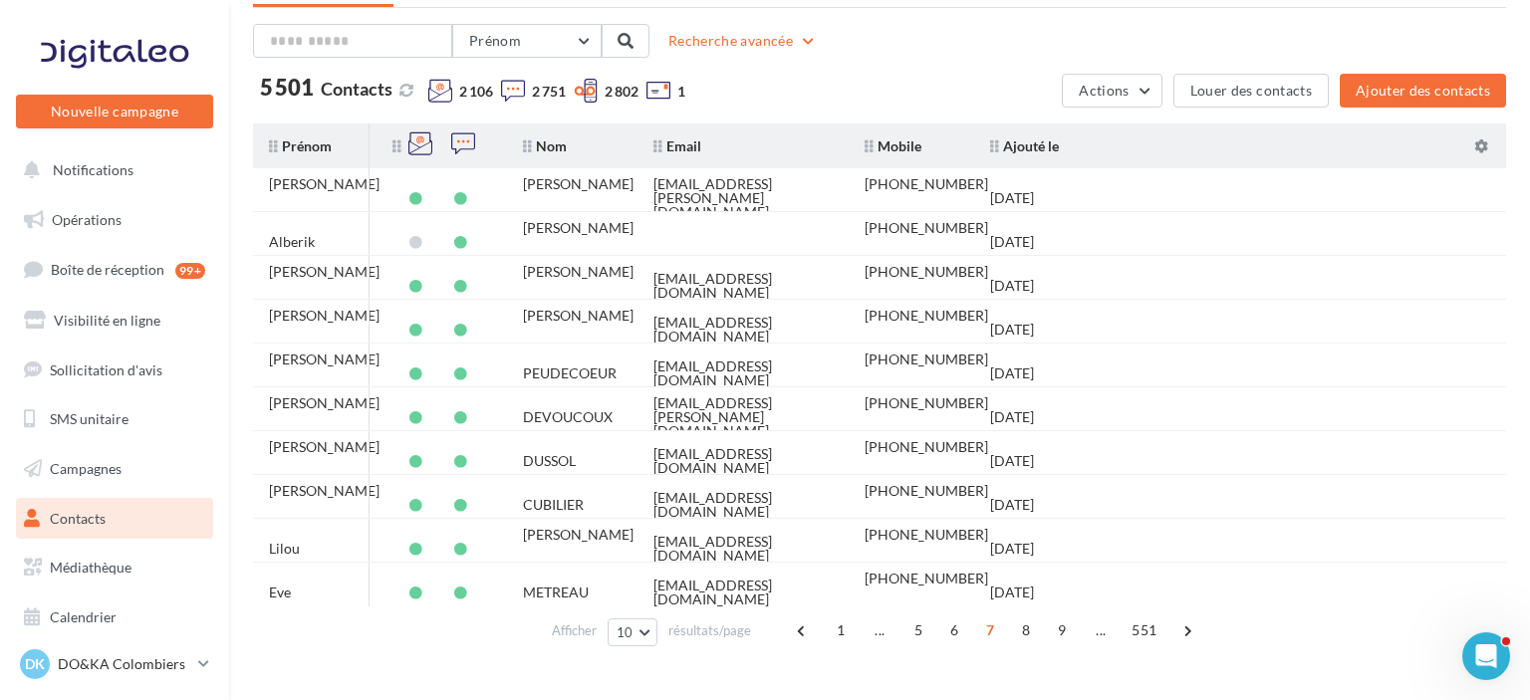
click at [1026, 635] on span "8" at bounding box center [1026, 630] width 32 height 32
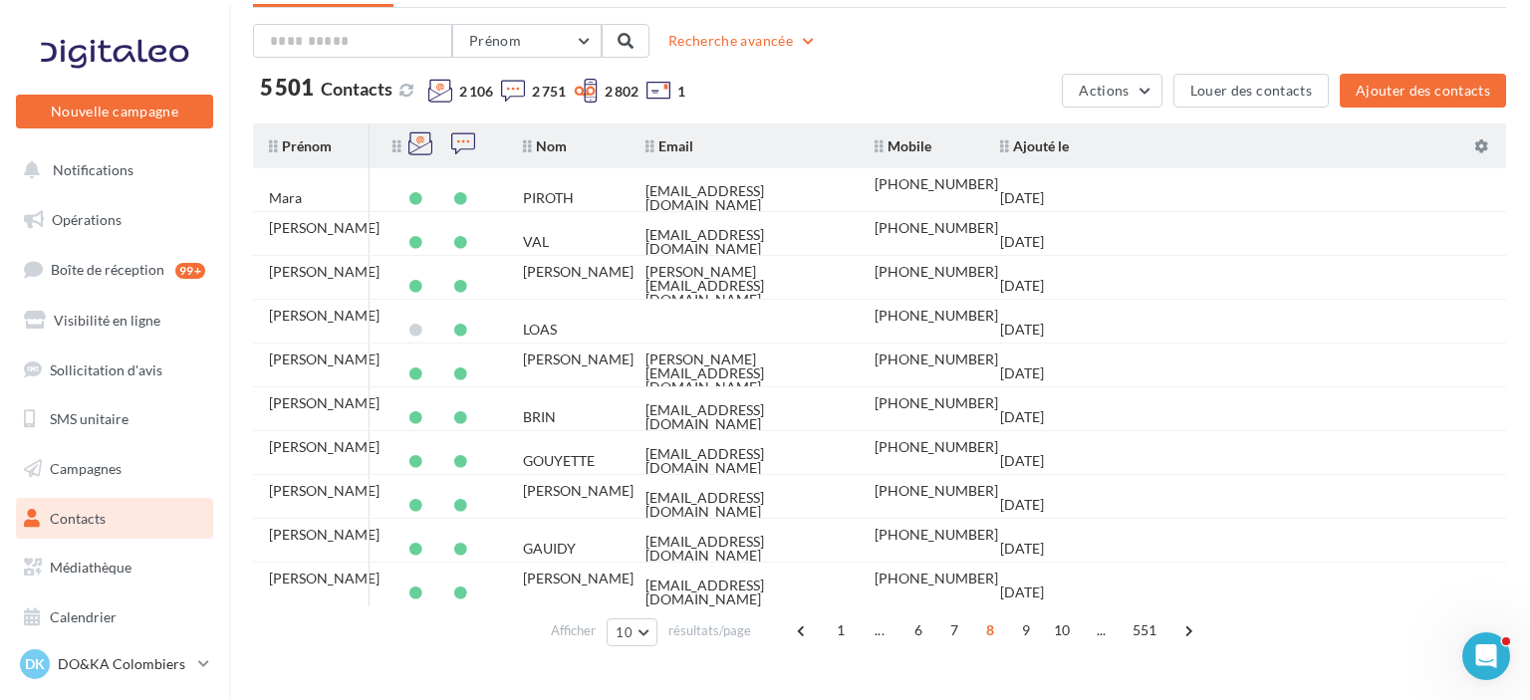
click at [1026, 635] on span "9" at bounding box center [1026, 630] width 32 height 32
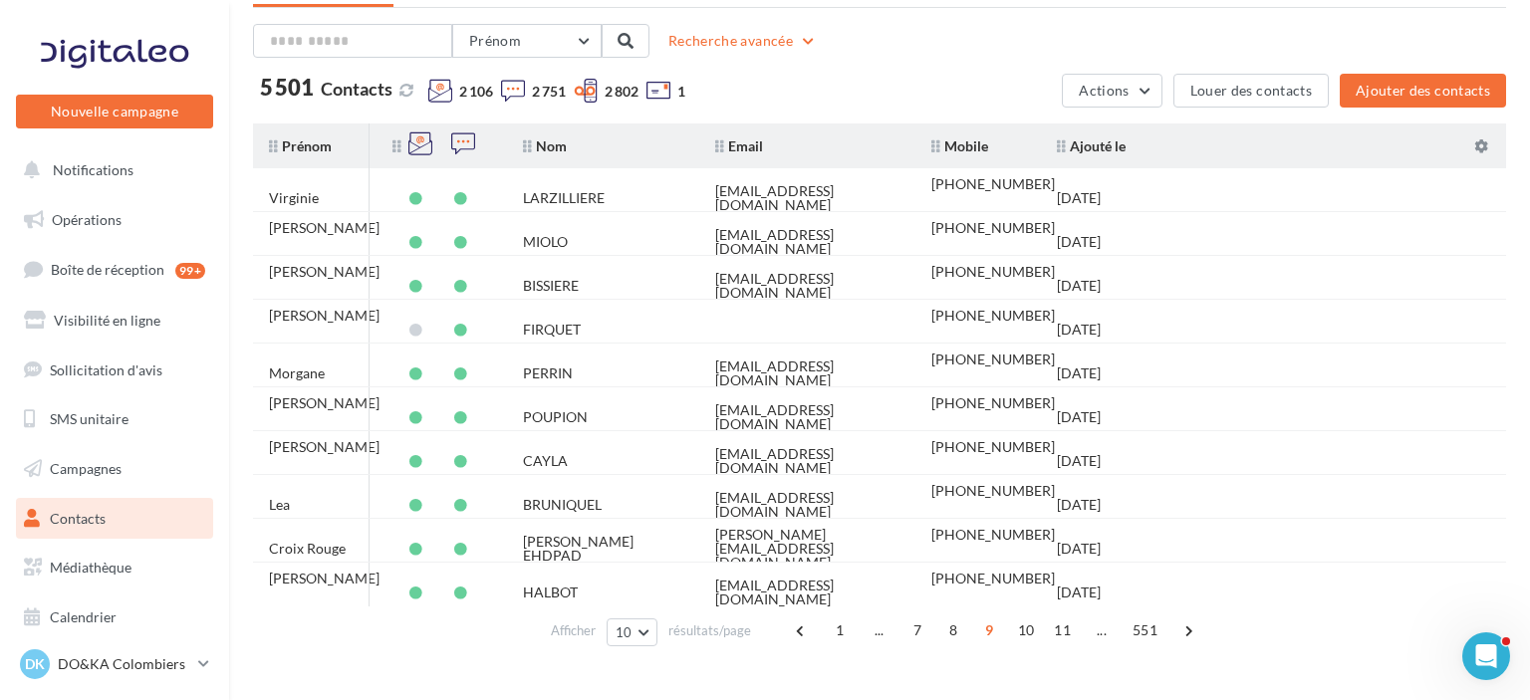
click at [1026, 635] on span "10" at bounding box center [1026, 630] width 33 height 32
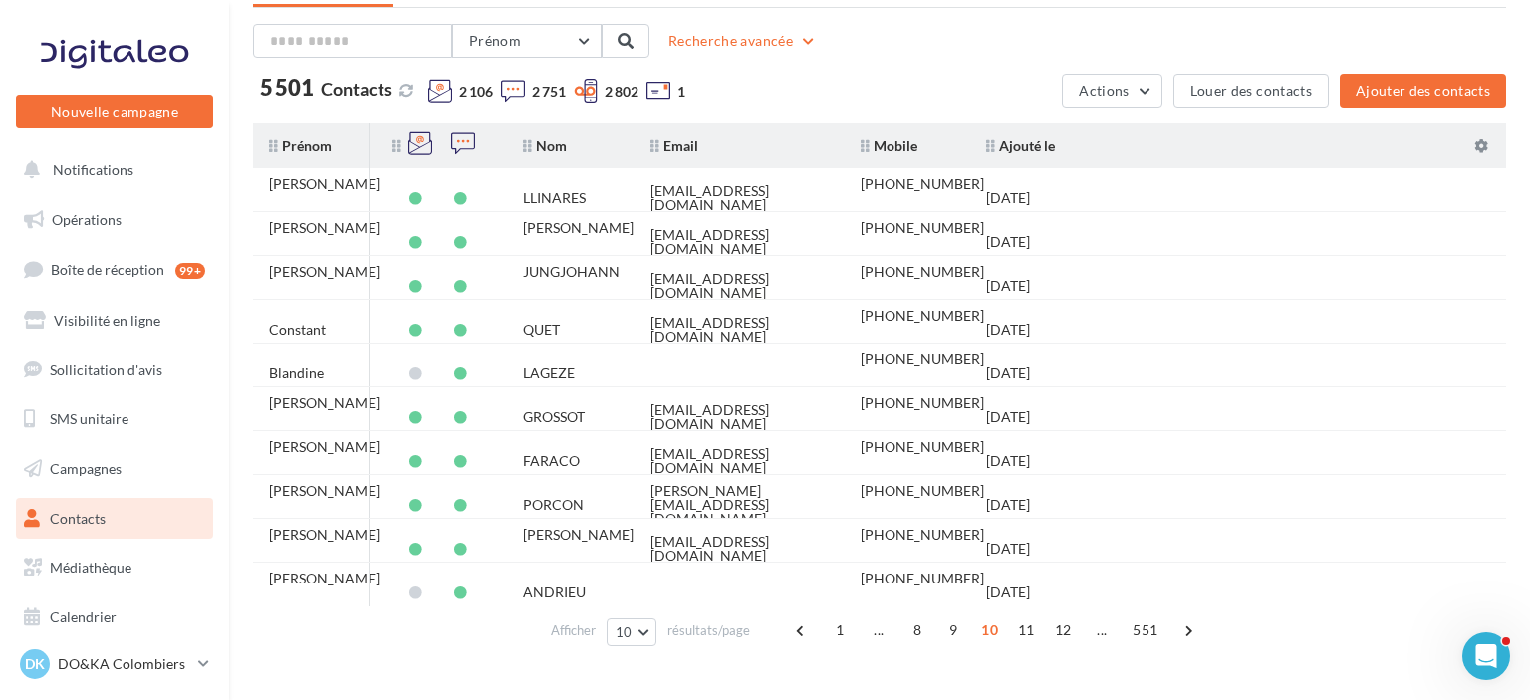
click at [1026, 635] on span "11" at bounding box center [1026, 630] width 33 height 32
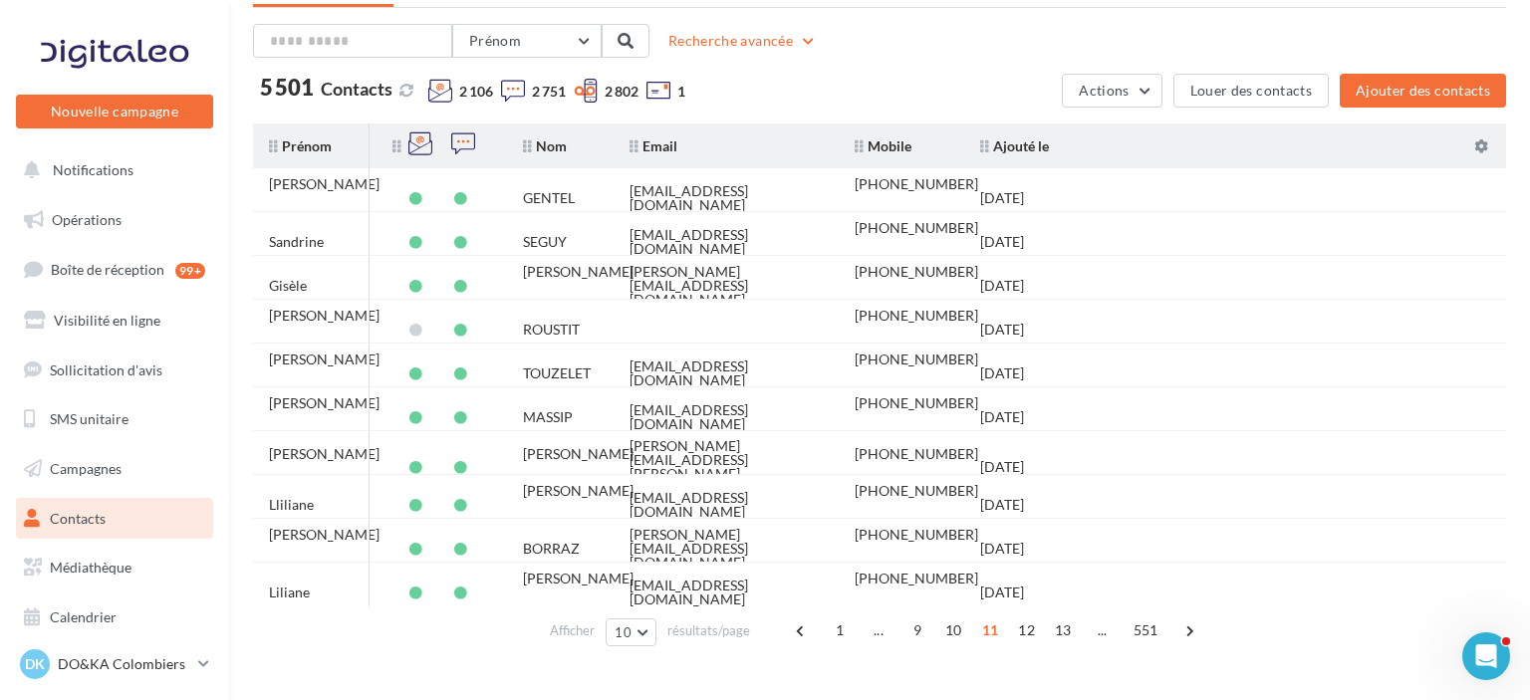
click at [1026, 635] on span "12" at bounding box center [1026, 630] width 33 height 32
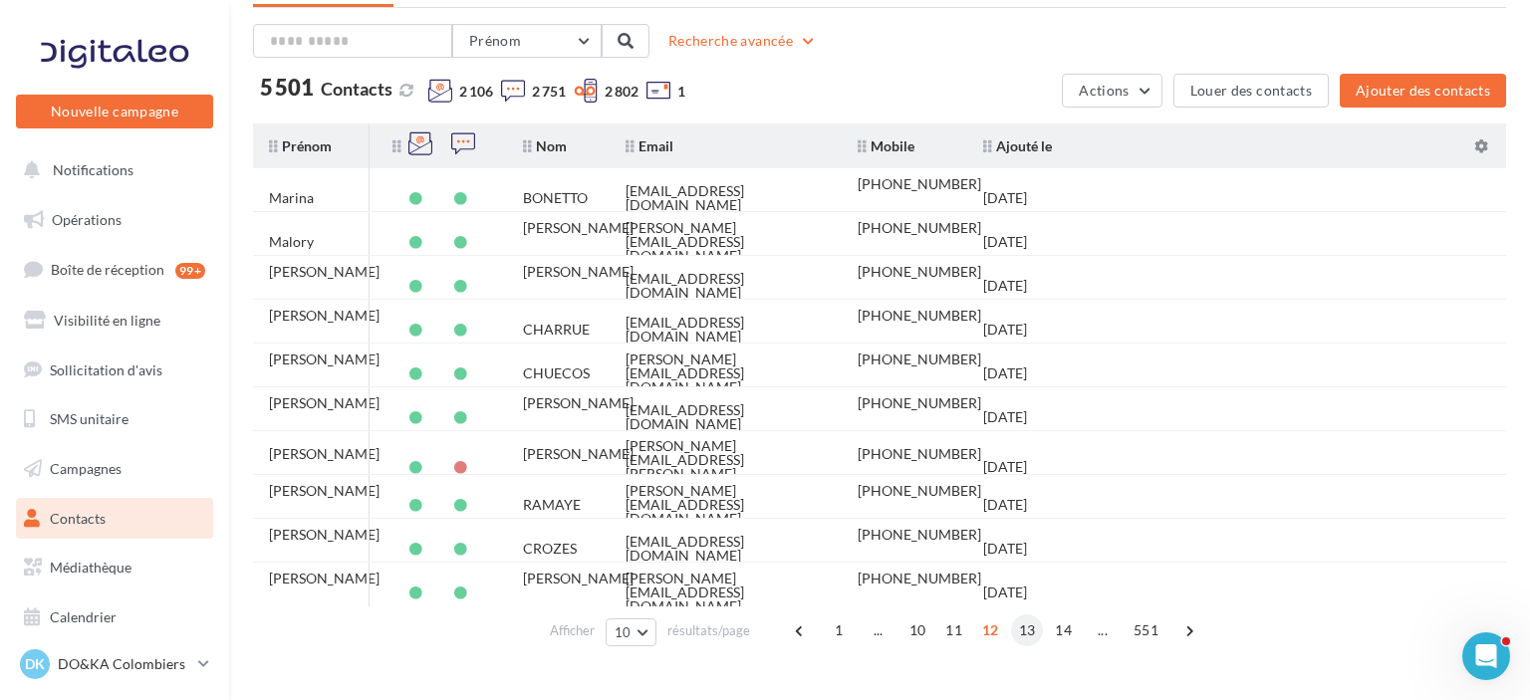
click at [1027, 637] on span "13" at bounding box center [1027, 630] width 33 height 32
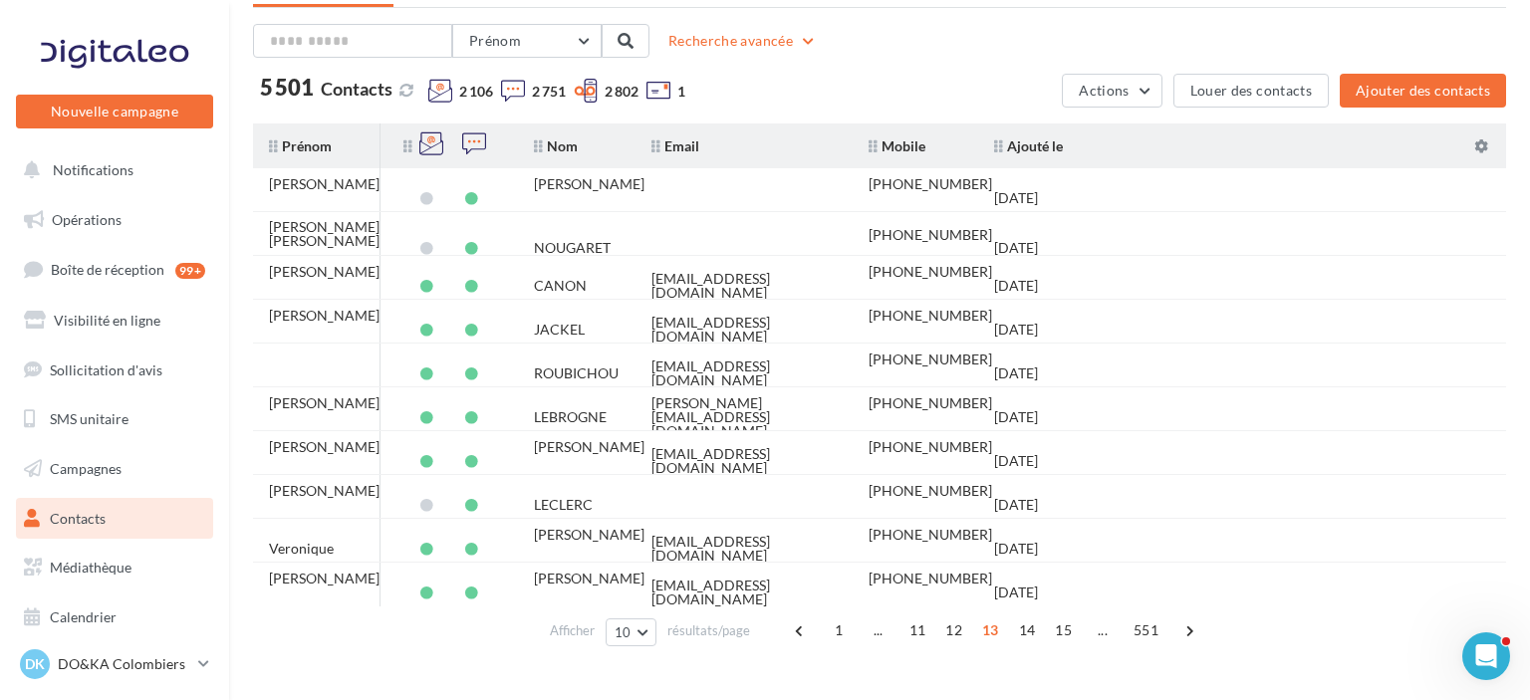
click at [1027, 637] on span "14" at bounding box center [1027, 630] width 33 height 32
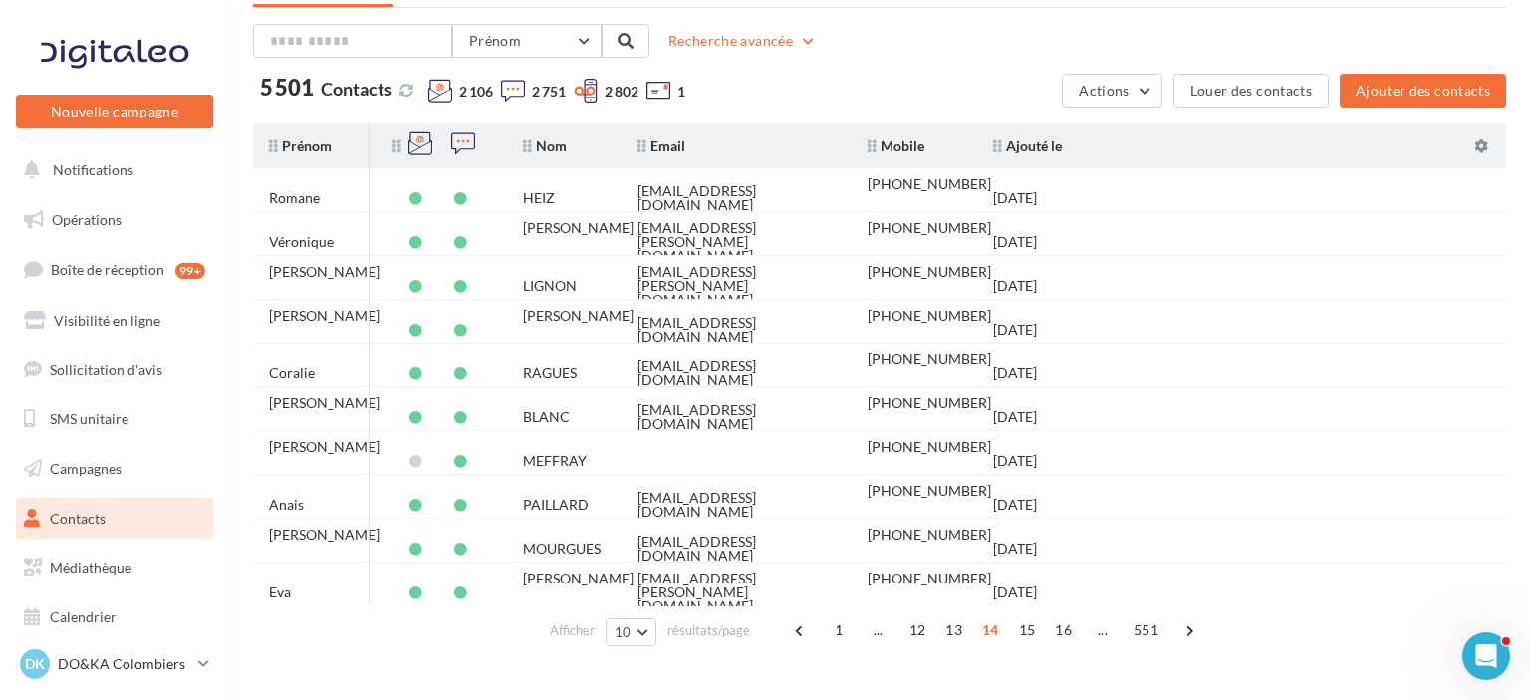
click at [1027, 637] on span "15" at bounding box center [1027, 630] width 33 height 32
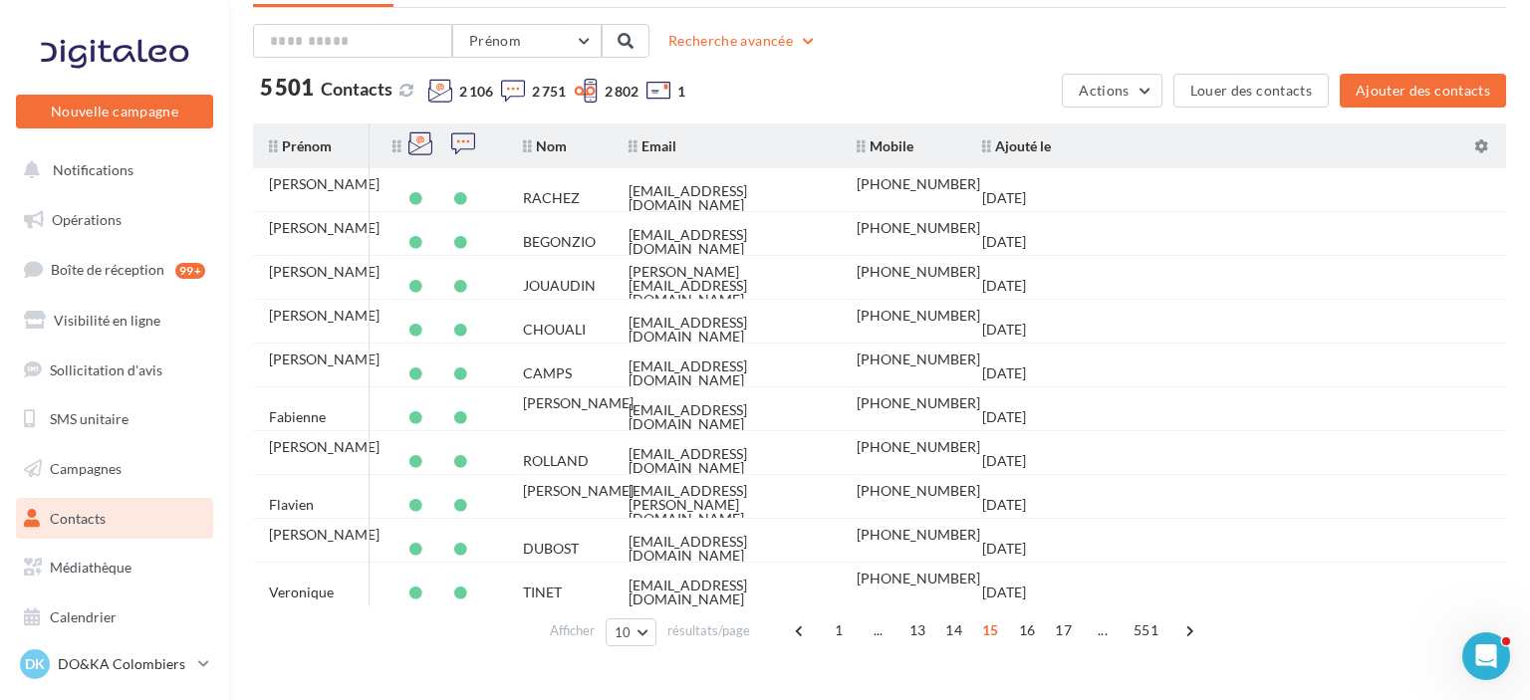
click at [1027, 637] on span "16" at bounding box center [1027, 630] width 33 height 32
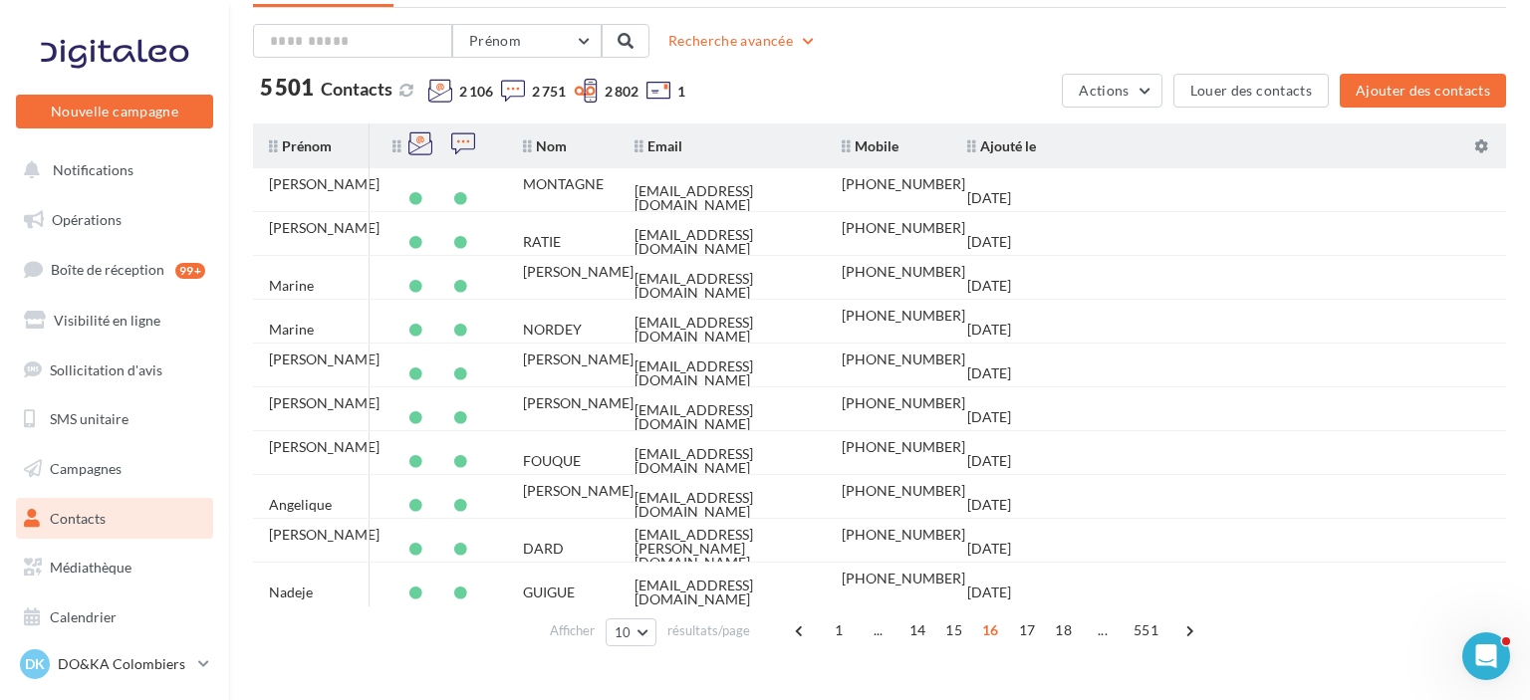
click at [1027, 637] on span "17" at bounding box center [1027, 630] width 33 height 32
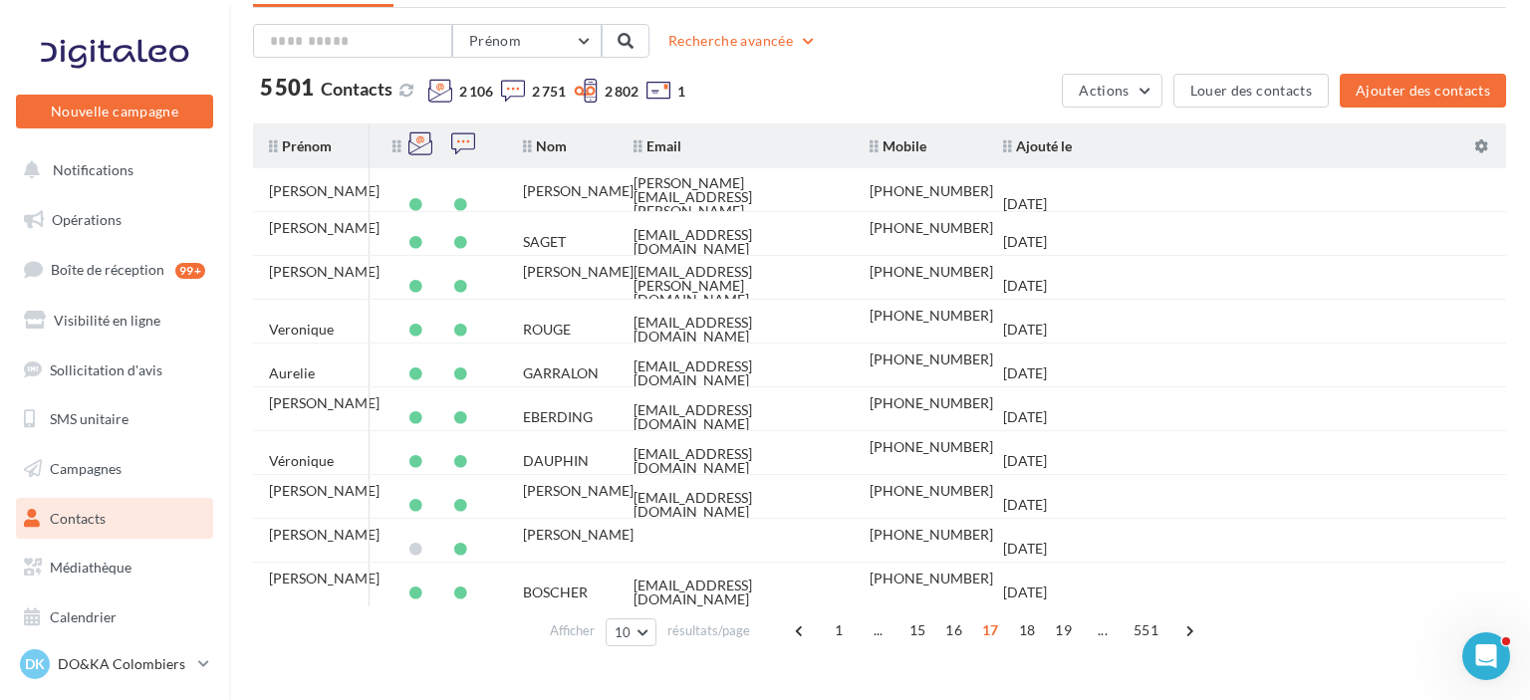
click at [1027, 637] on span "18" at bounding box center [1027, 630] width 33 height 32
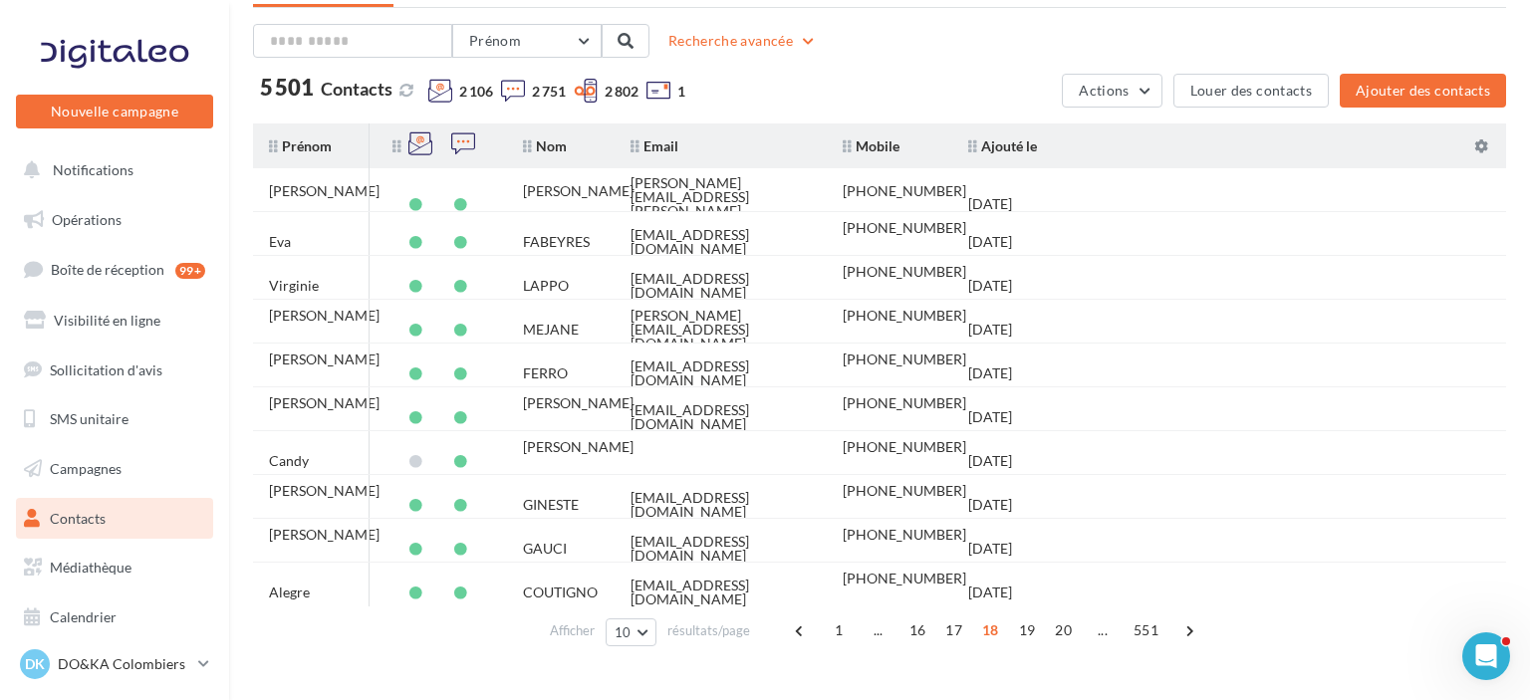
click at [1027, 637] on span "19" at bounding box center [1027, 630] width 33 height 32
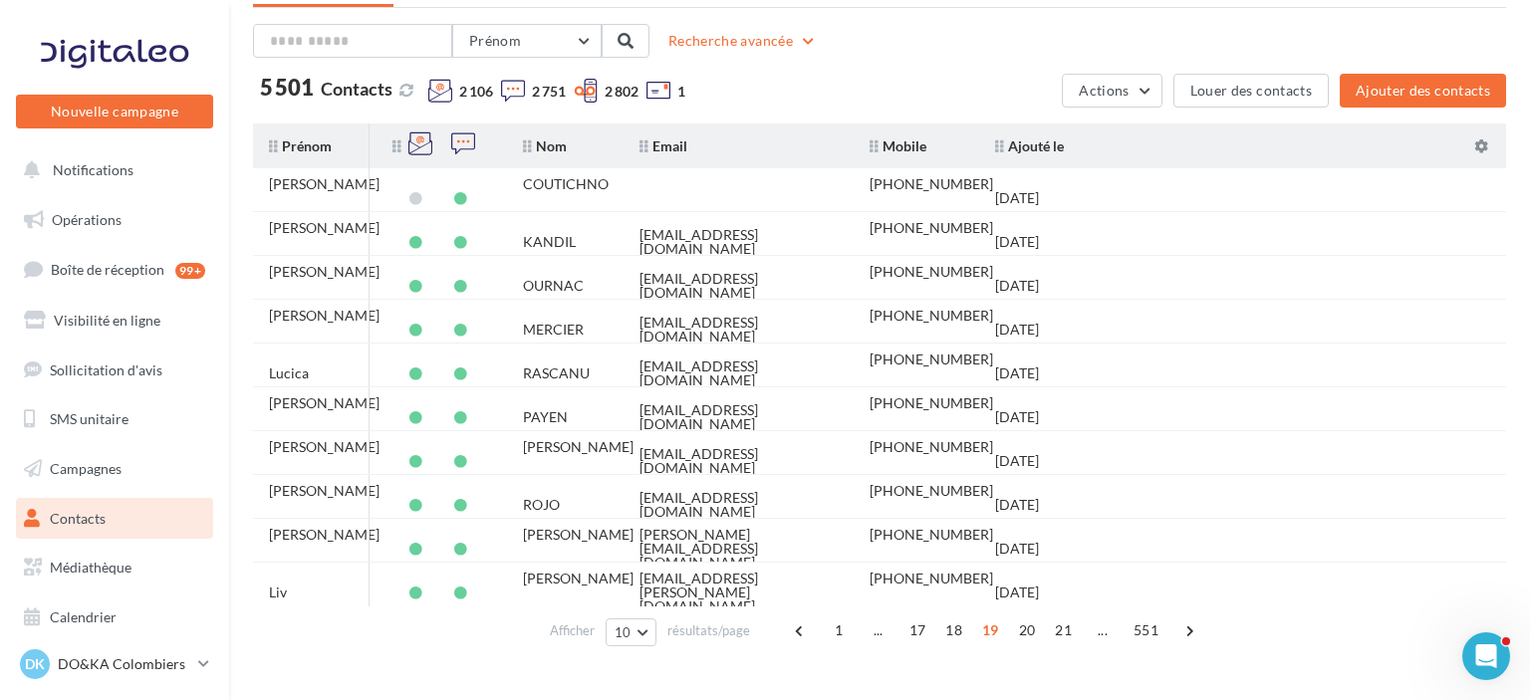
click at [1027, 637] on span "20" at bounding box center [1027, 630] width 33 height 32
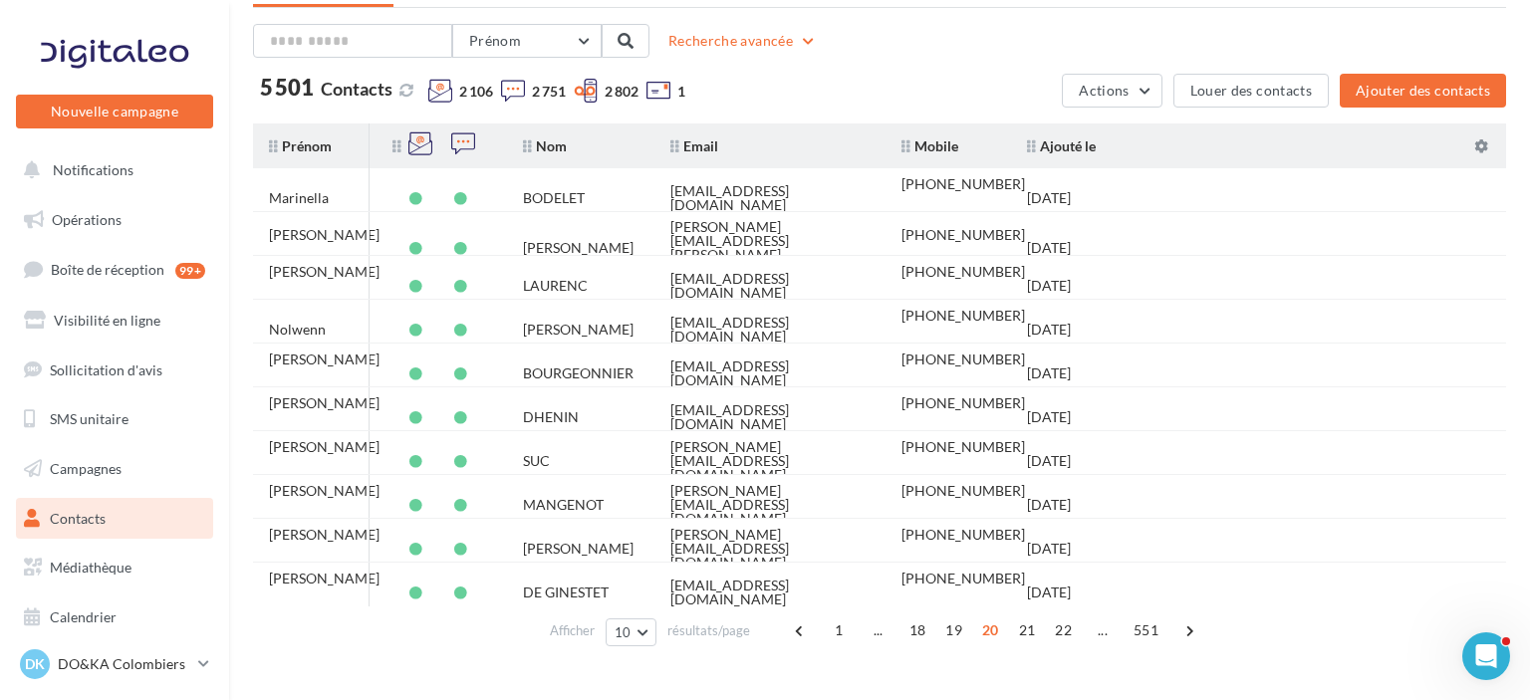
click at [1027, 637] on span "21" at bounding box center [1027, 630] width 33 height 32
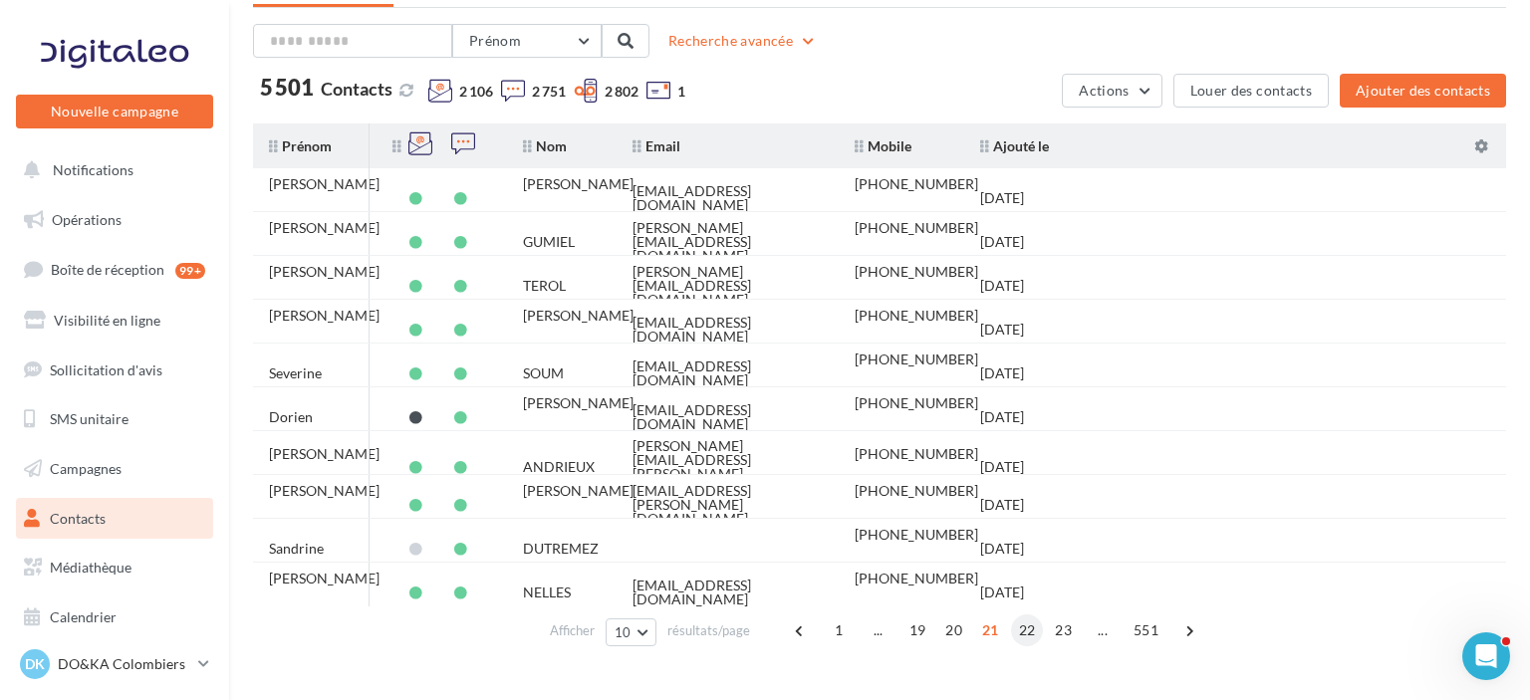
click at [1018, 630] on span "22" at bounding box center [1027, 630] width 33 height 32
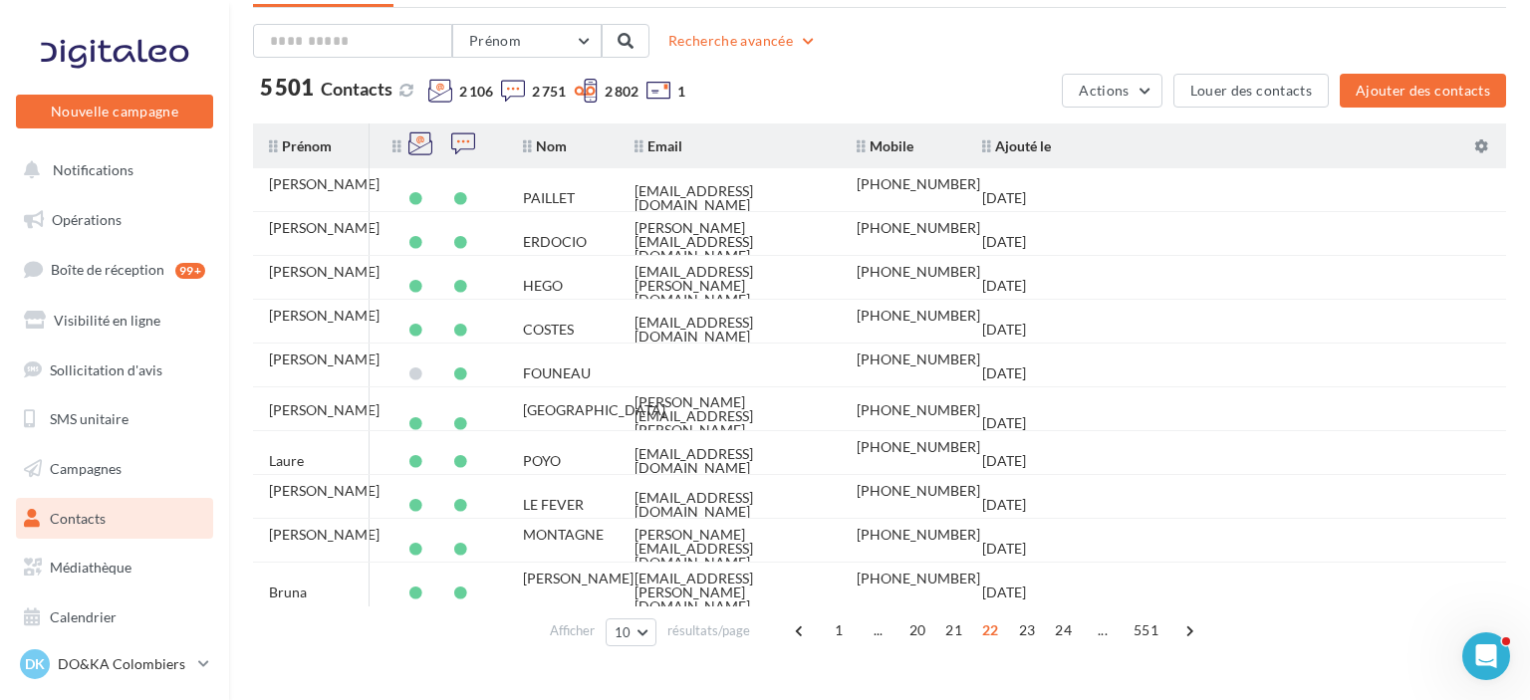
click at [1018, 630] on span "23" at bounding box center [1027, 630] width 33 height 32
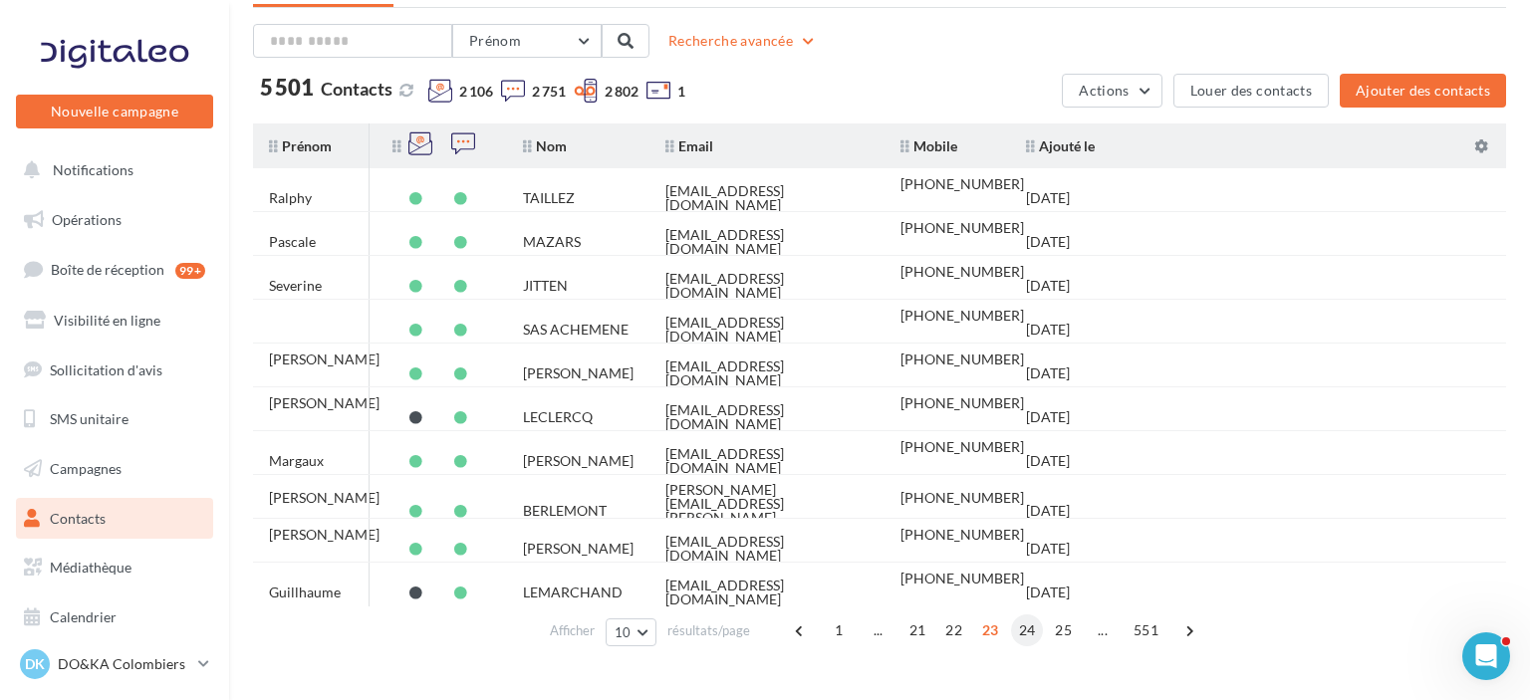
click at [1029, 623] on span "24" at bounding box center [1027, 630] width 33 height 32
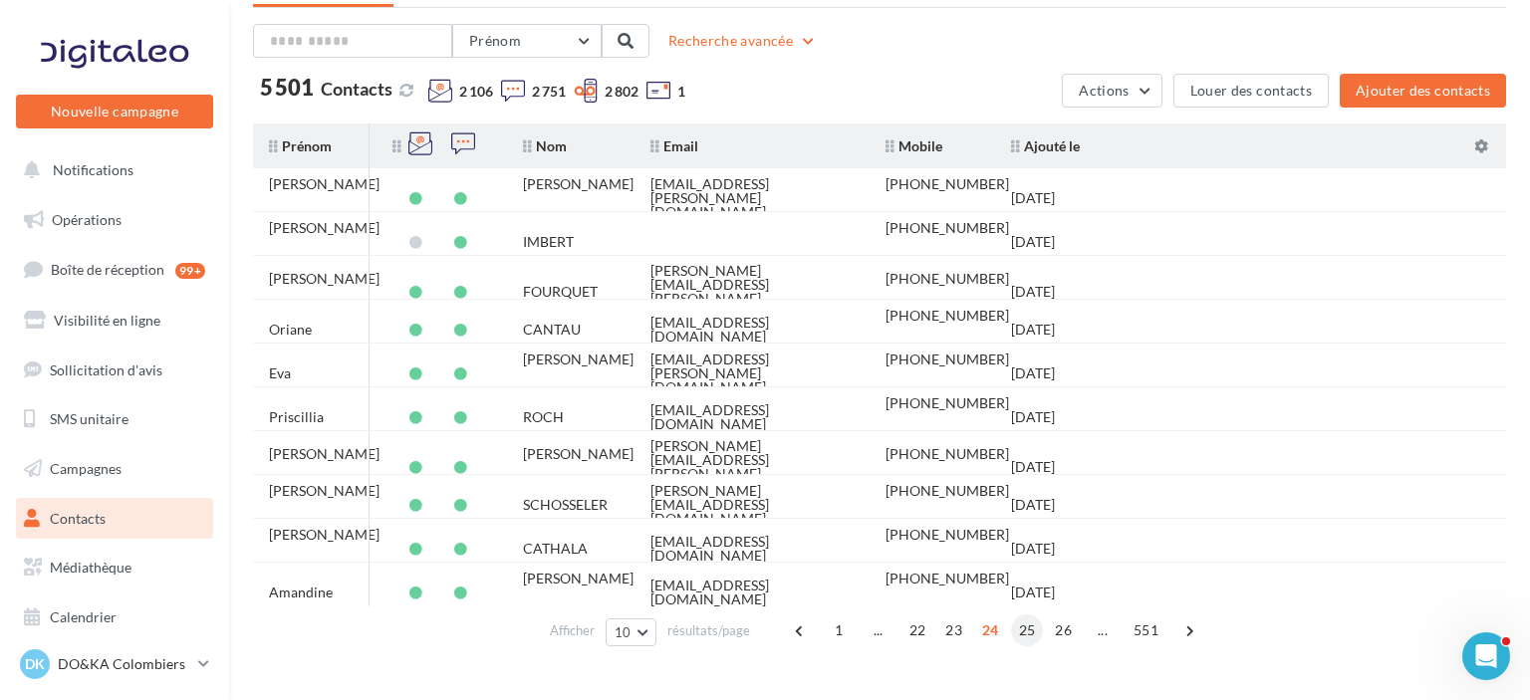
click at [1030, 628] on span "25" at bounding box center [1027, 630] width 33 height 32
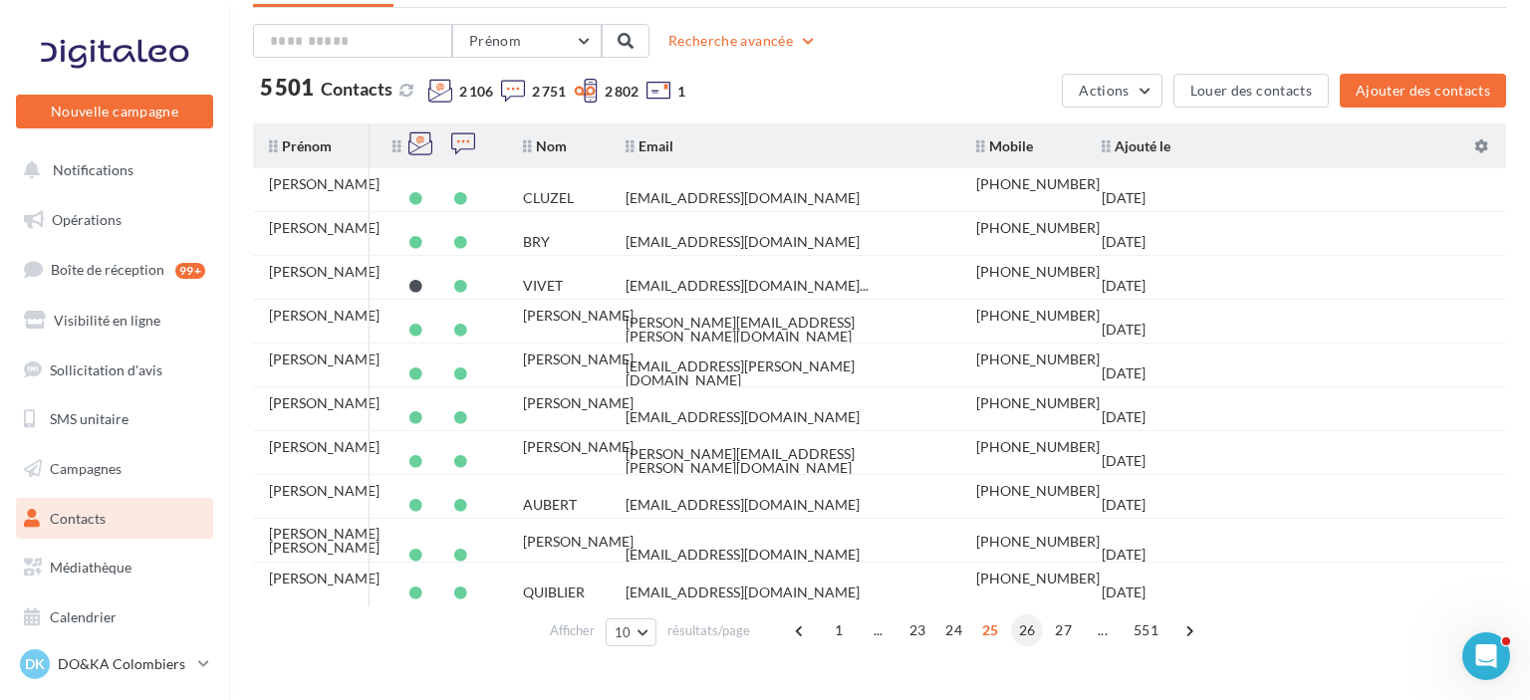
click at [1025, 629] on span "26" at bounding box center [1027, 630] width 33 height 32
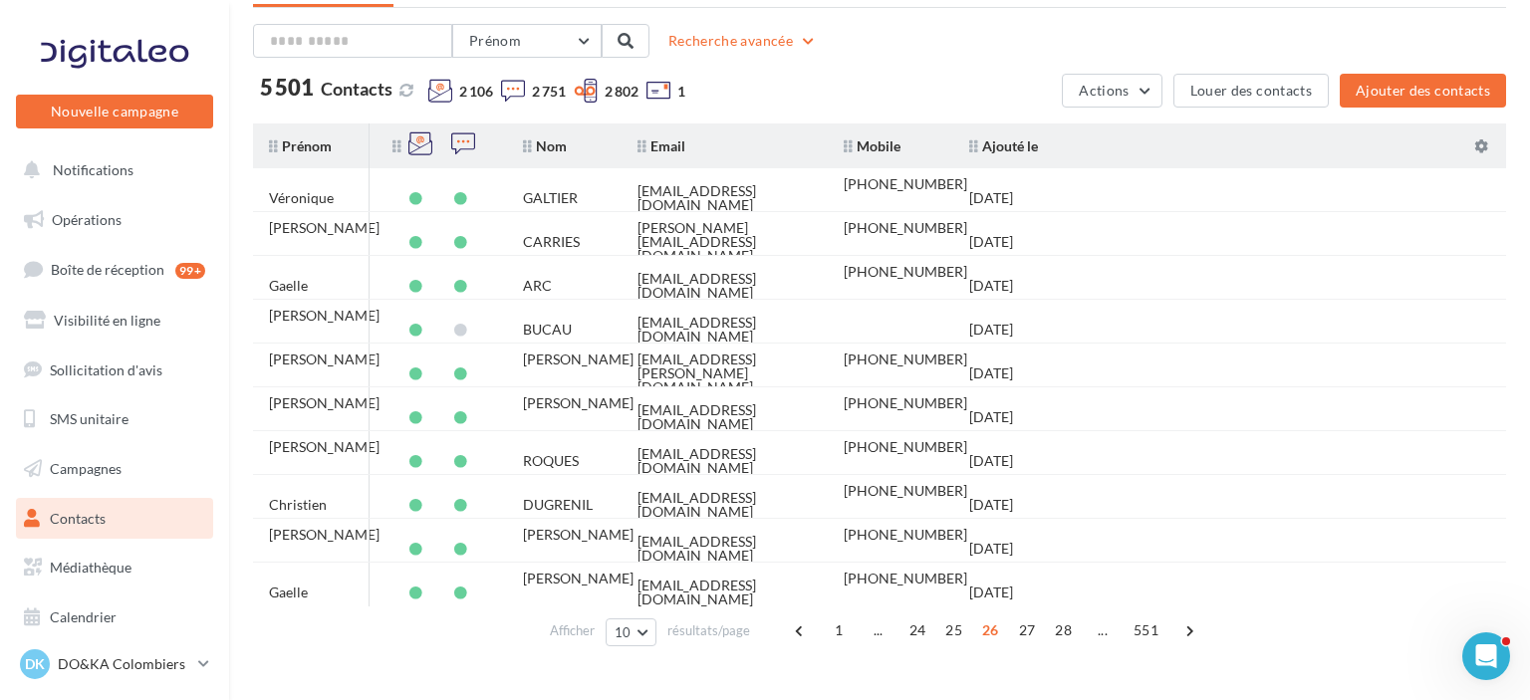
click at [1025, 629] on span "27" at bounding box center [1027, 630] width 33 height 32
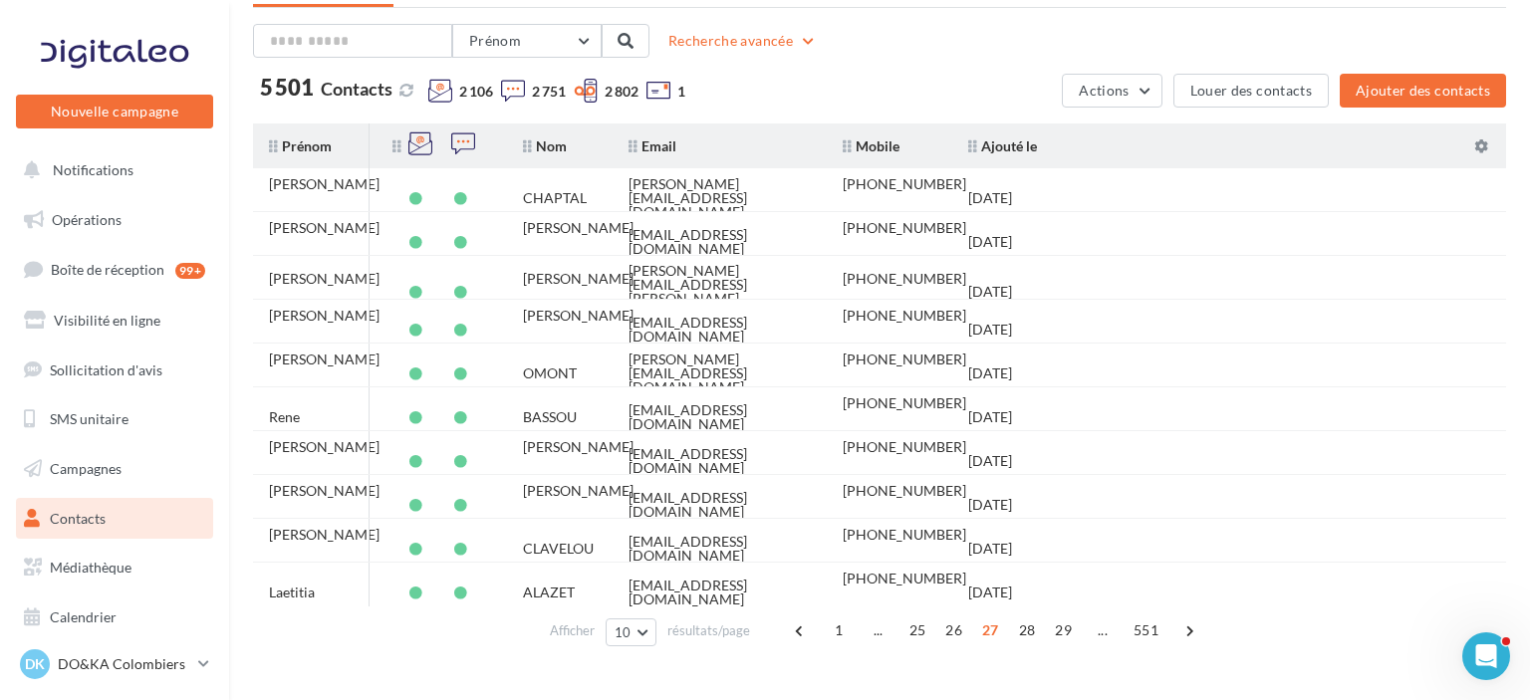
click at [1025, 629] on span "28" at bounding box center [1027, 630] width 33 height 32
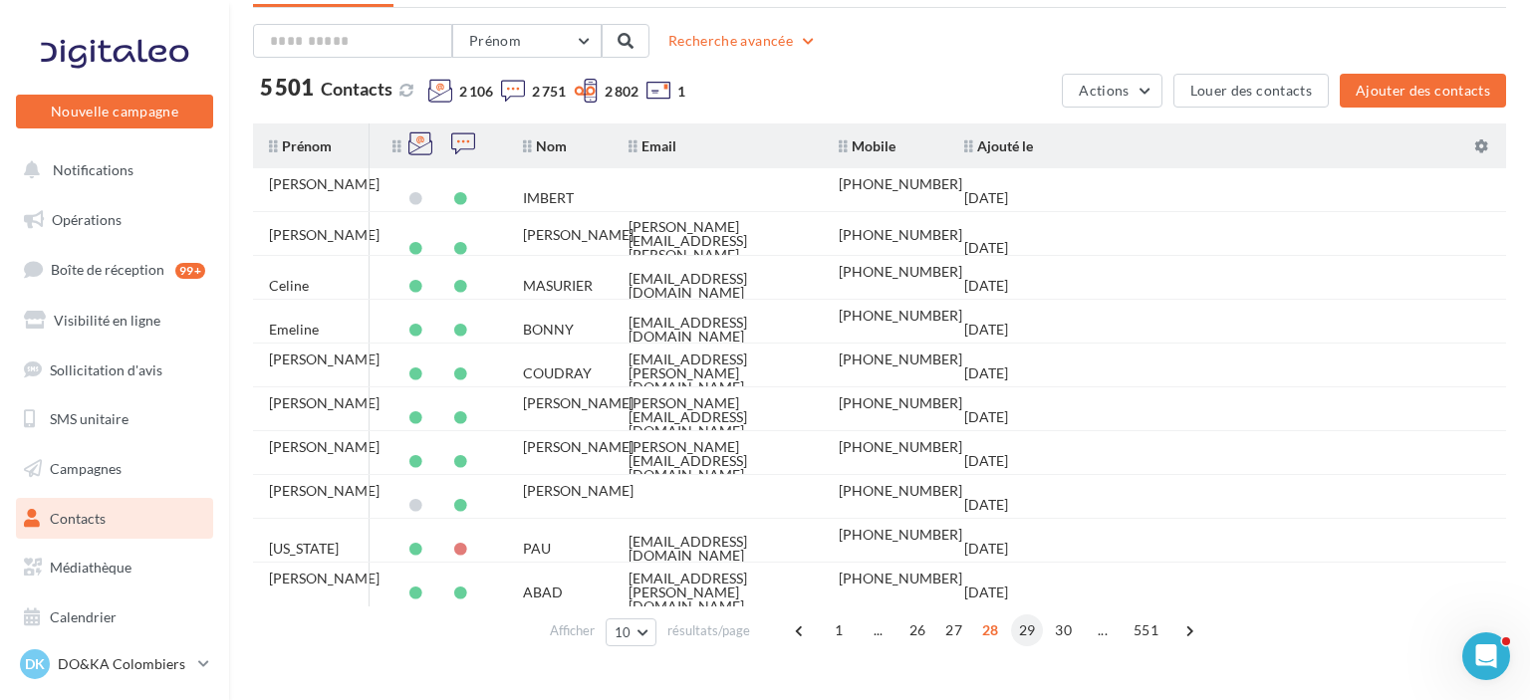
click at [1030, 626] on span "29" at bounding box center [1027, 630] width 33 height 32
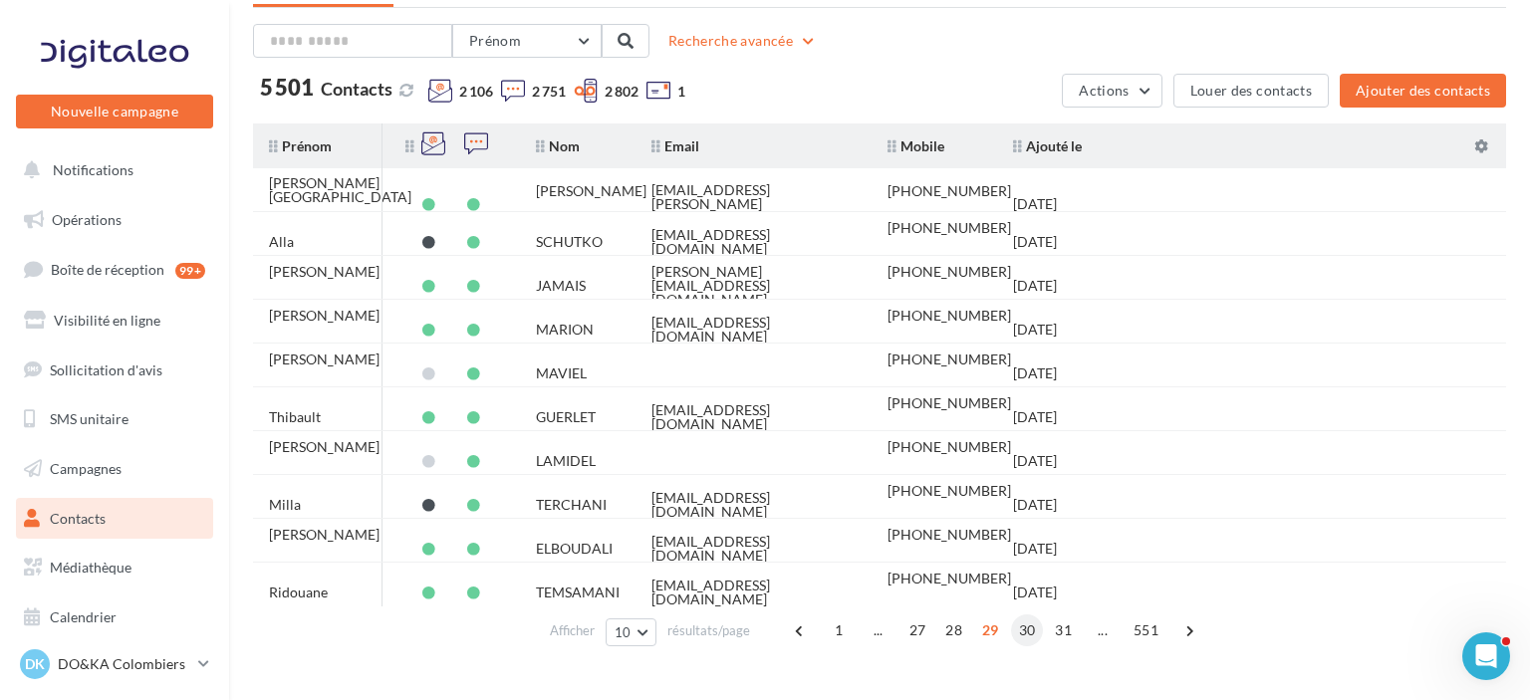
click at [1026, 627] on span "30" at bounding box center [1027, 630] width 33 height 32
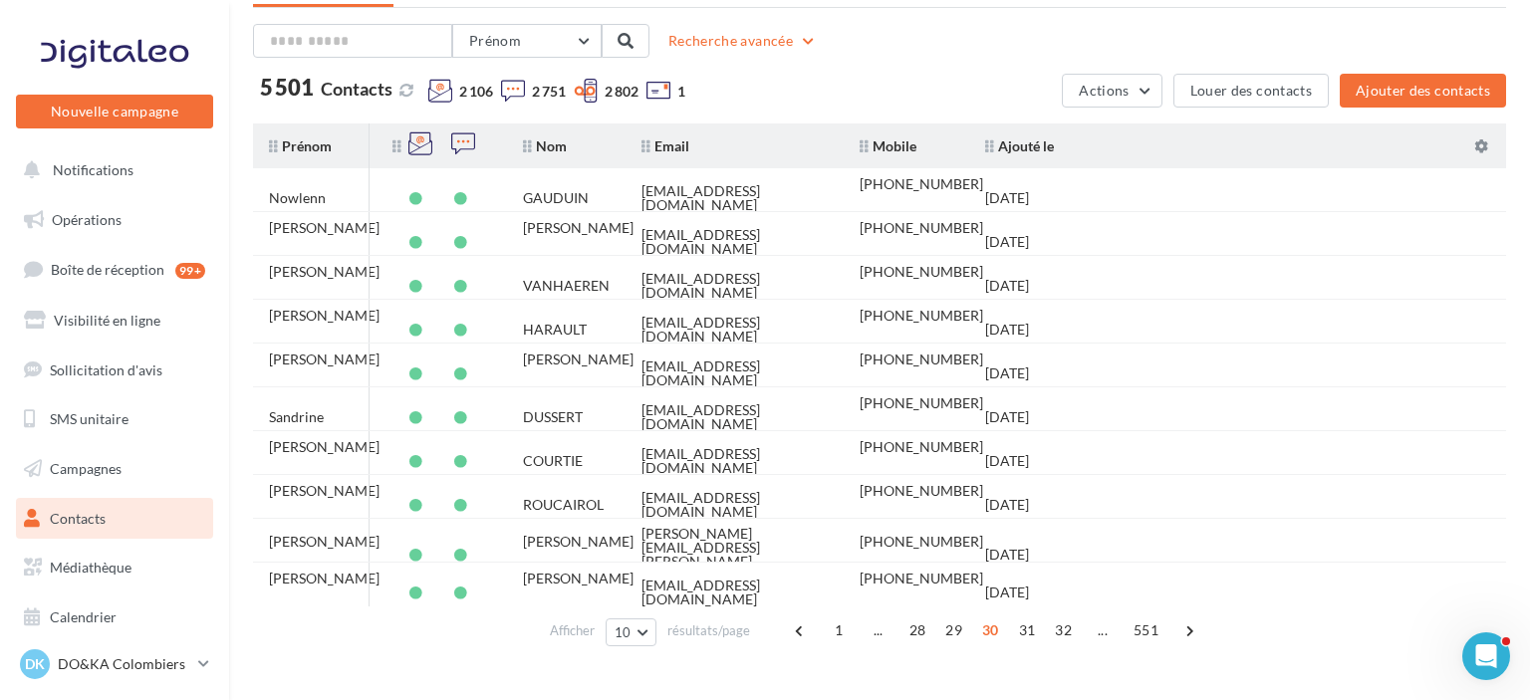
click at [1026, 627] on span "31" at bounding box center [1027, 630] width 33 height 32
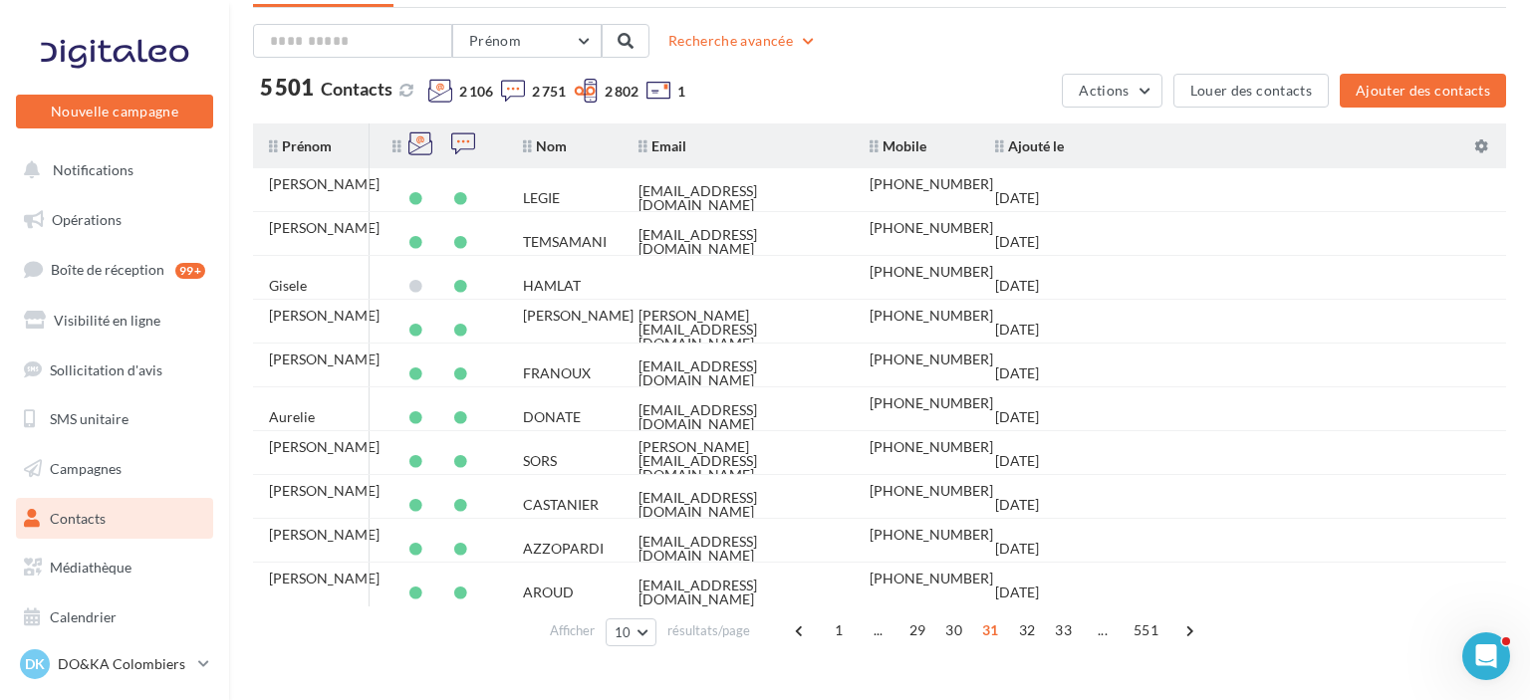
click at [1026, 627] on span "32" at bounding box center [1027, 630] width 33 height 32
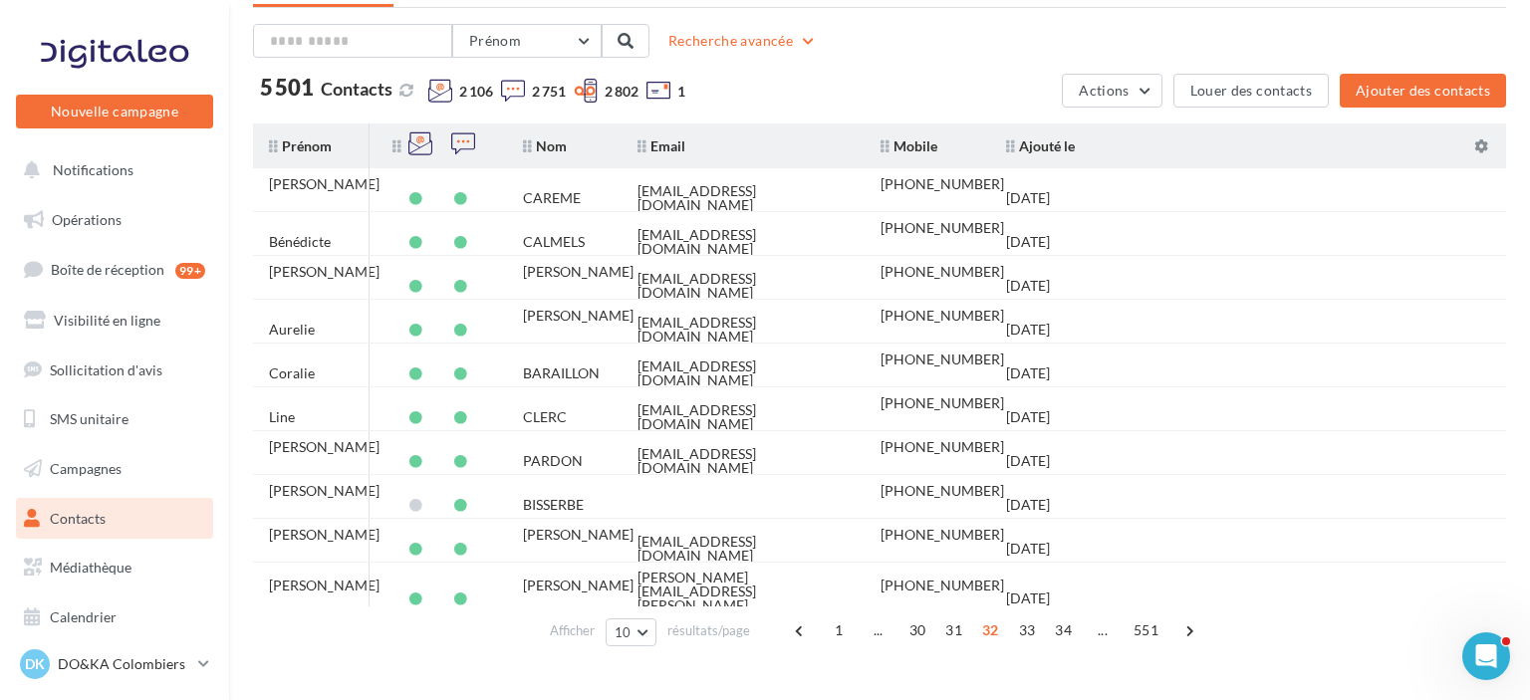
click at [1026, 627] on span "33" at bounding box center [1027, 630] width 33 height 32
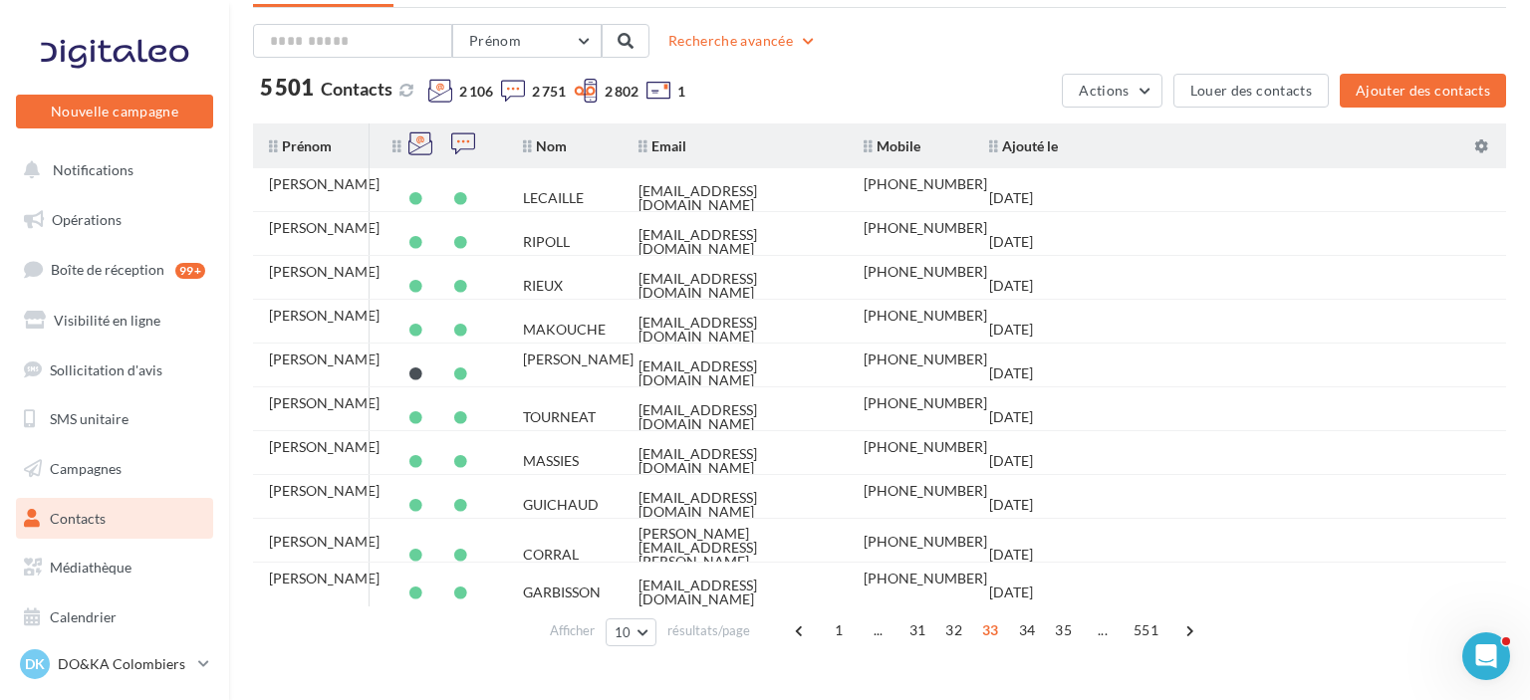
click at [86, 520] on span "Contacts" at bounding box center [78, 518] width 56 height 17
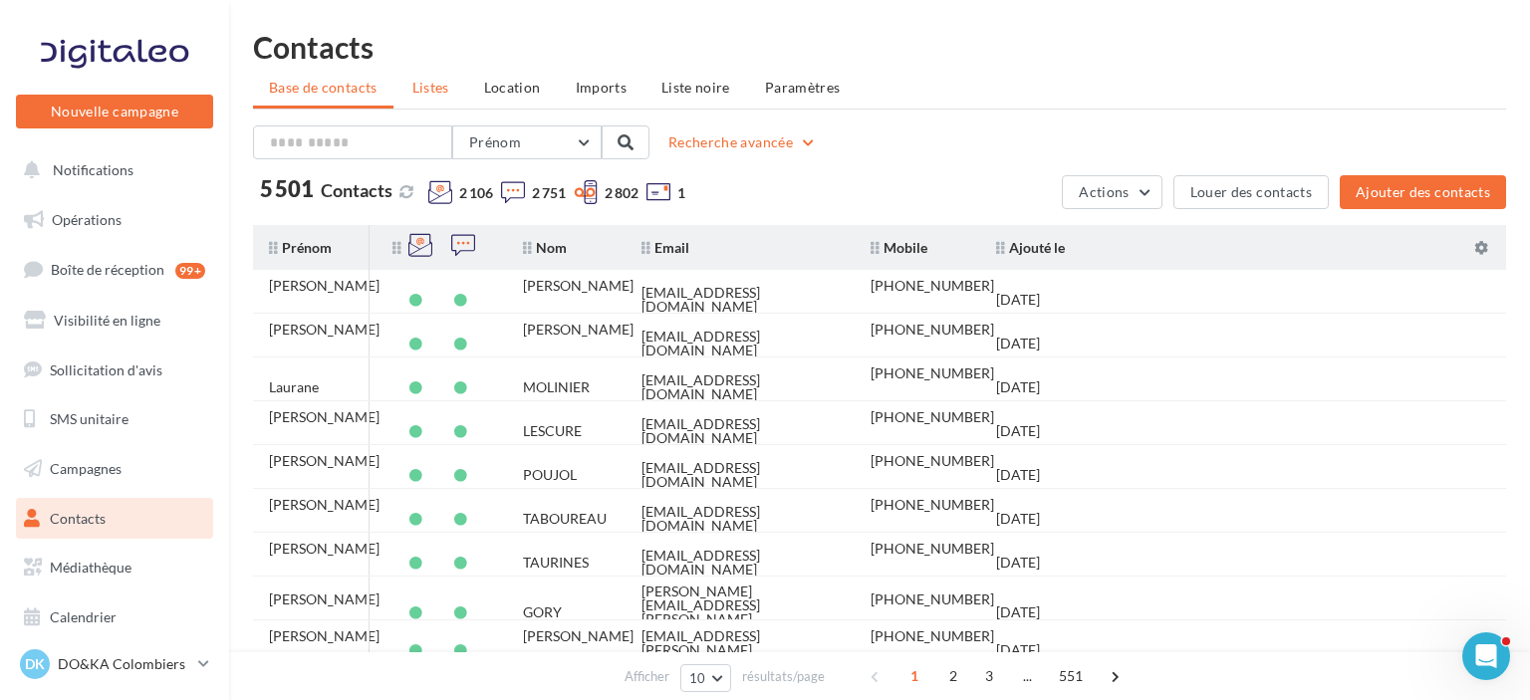
click at [439, 98] on li "Listes" at bounding box center [430, 88] width 69 height 36
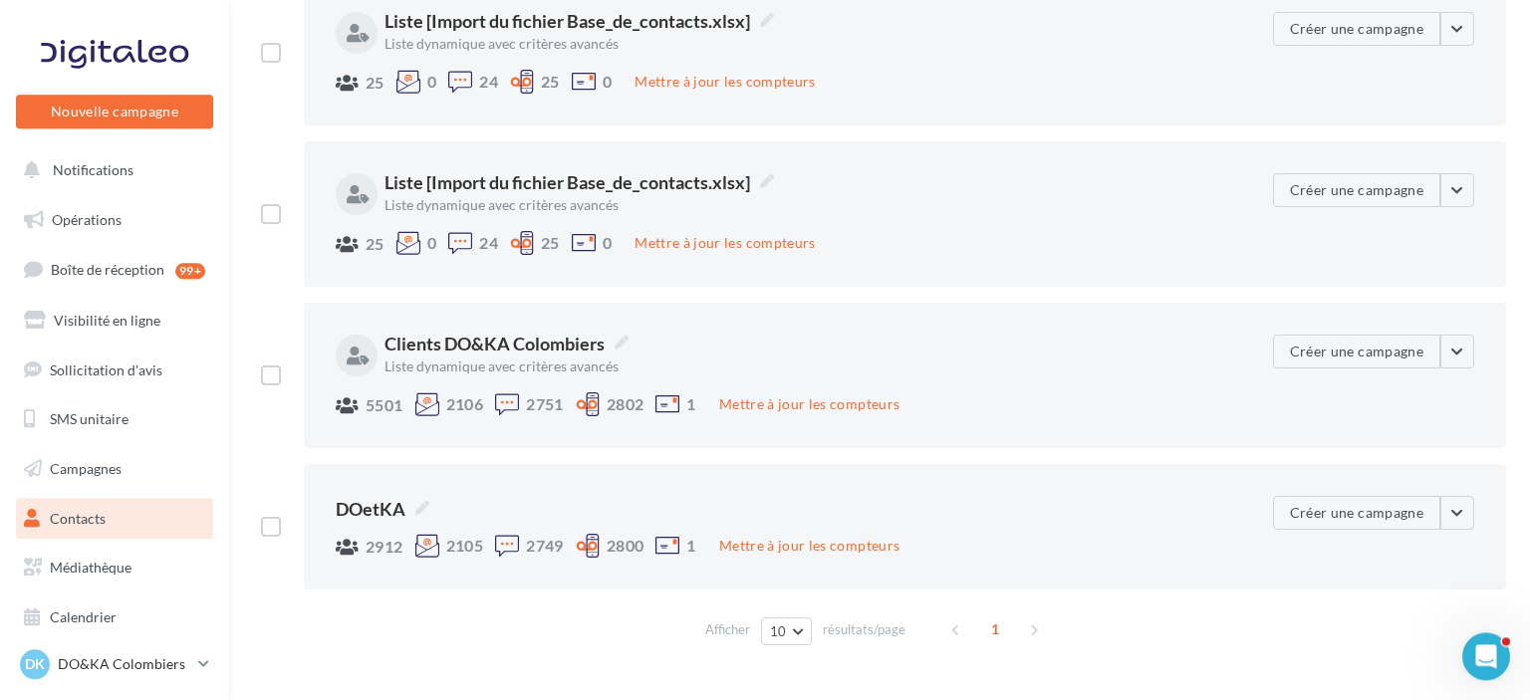
scroll to position [194, 0]
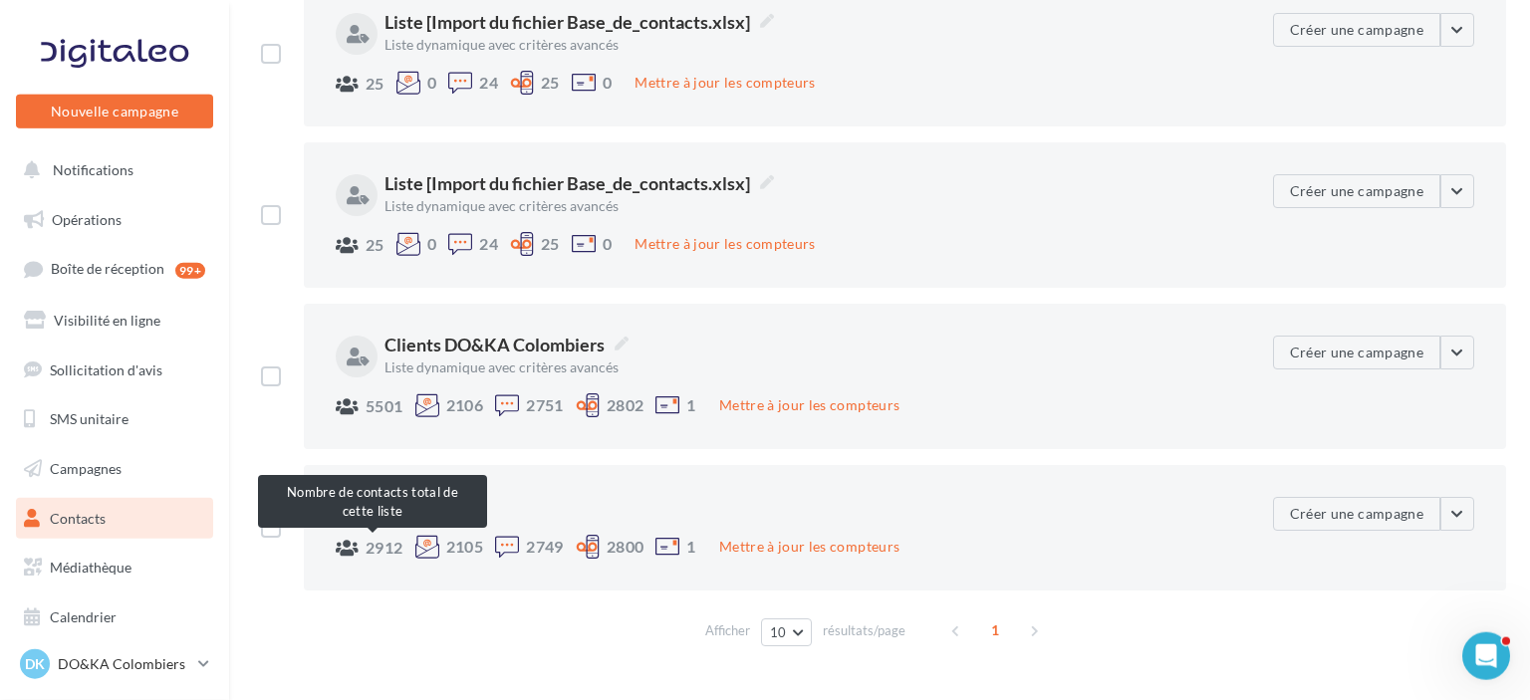
drag, startPoint x: 367, startPoint y: 550, endPoint x: 399, endPoint y: 550, distance: 31.9
click at [399, 550] on span "2912" at bounding box center [384, 548] width 38 height 16
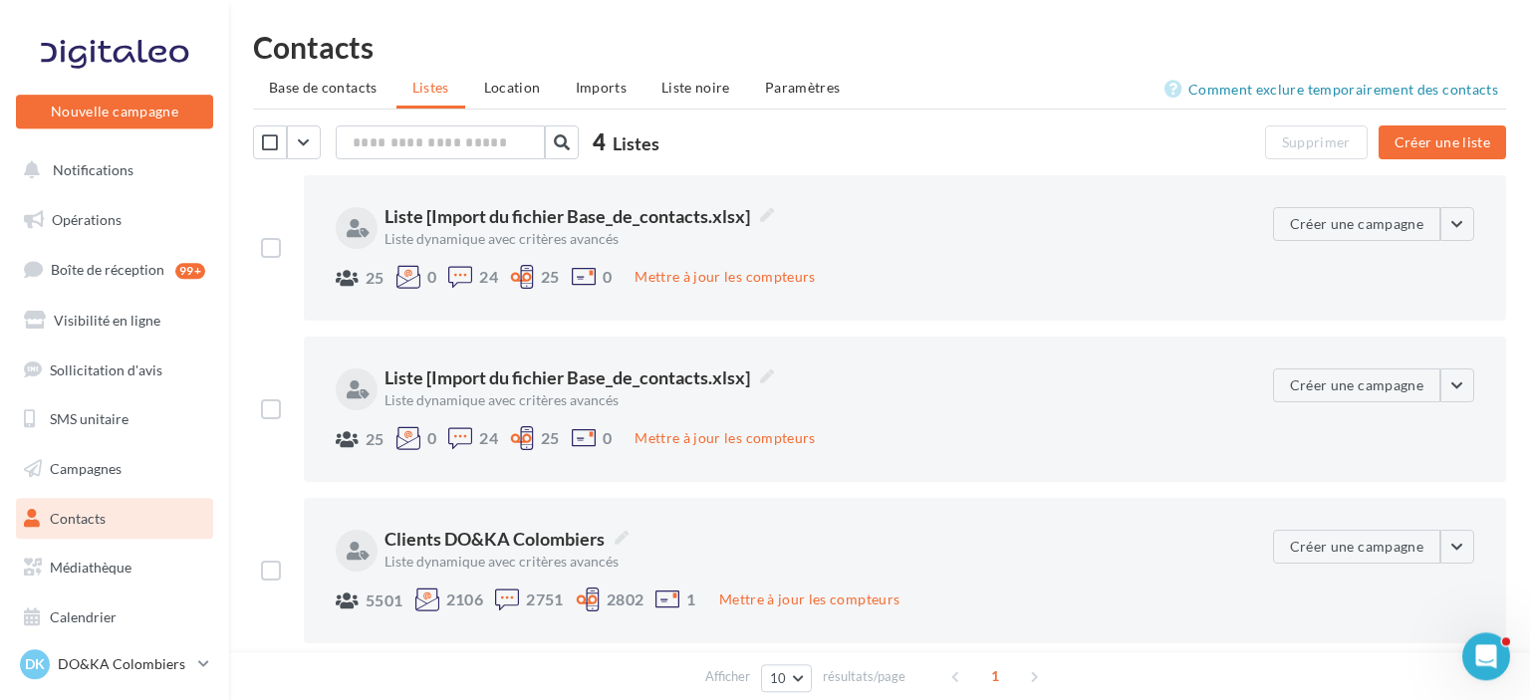
scroll to position [0, 0]
